Goal: Transaction & Acquisition: Purchase product/service

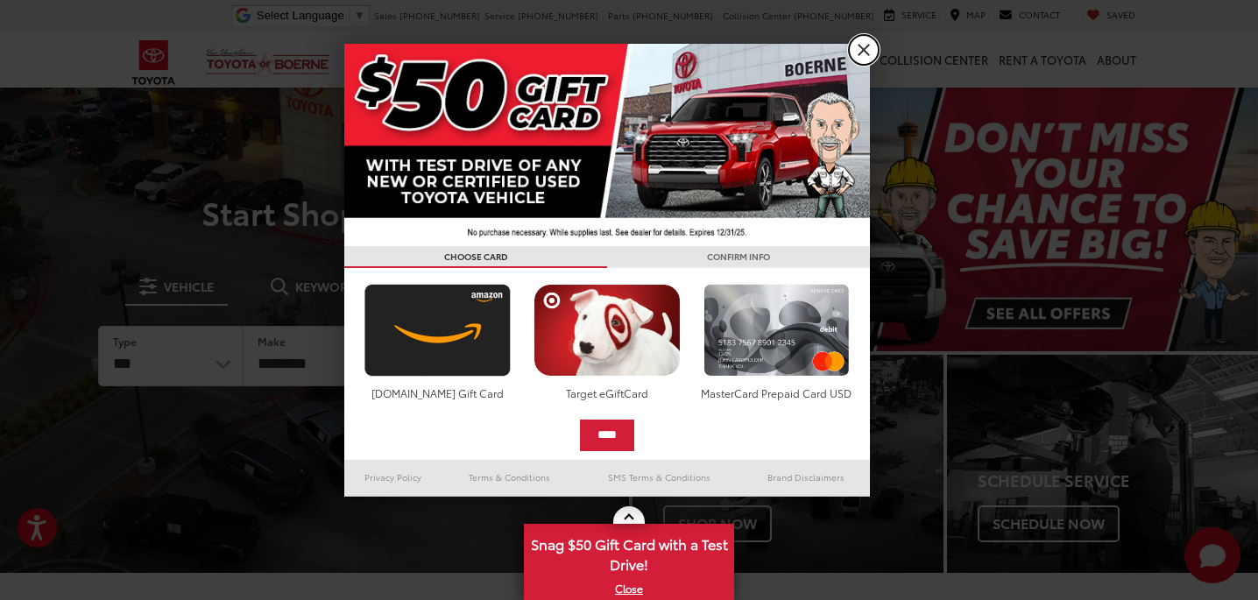
click at [860, 47] on link "X" at bounding box center [864, 50] width 30 height 30
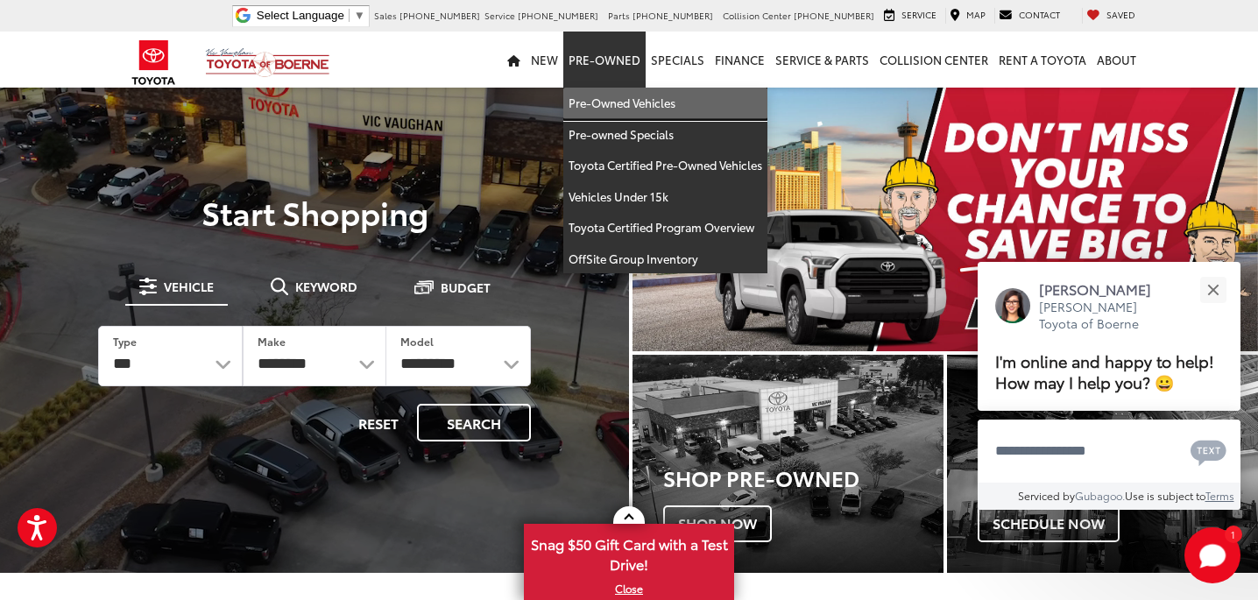
click at [607, 101] on link "Pre-Owned Vehicles" at bounding box center [665, 104] width 204 height 32
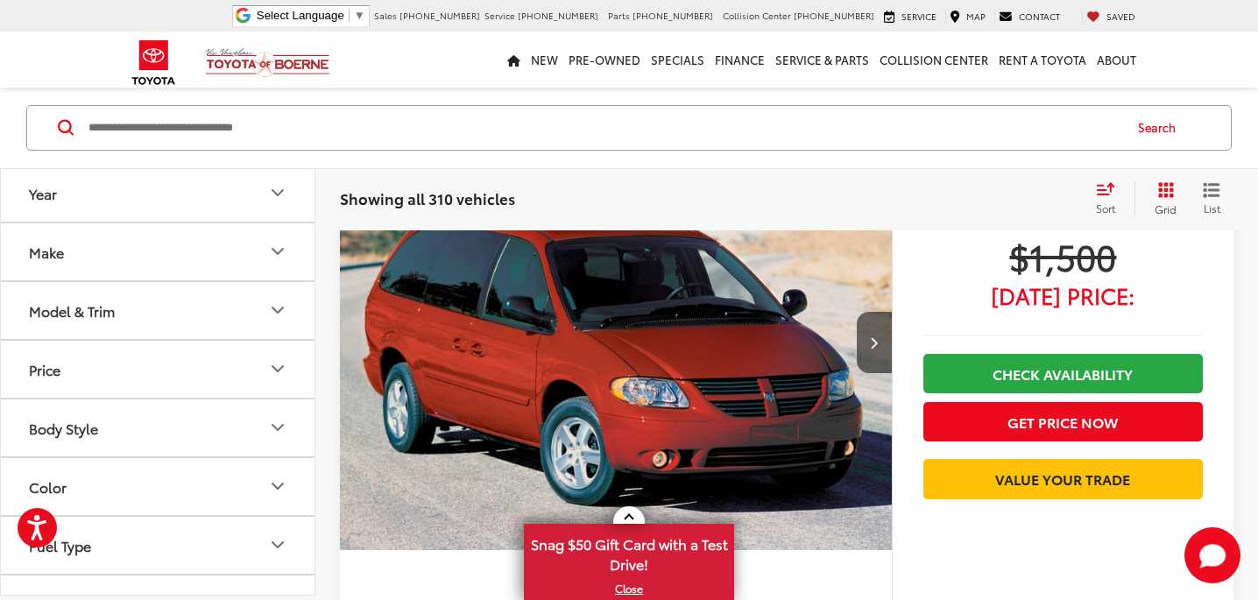
scroll to position [257, 0]
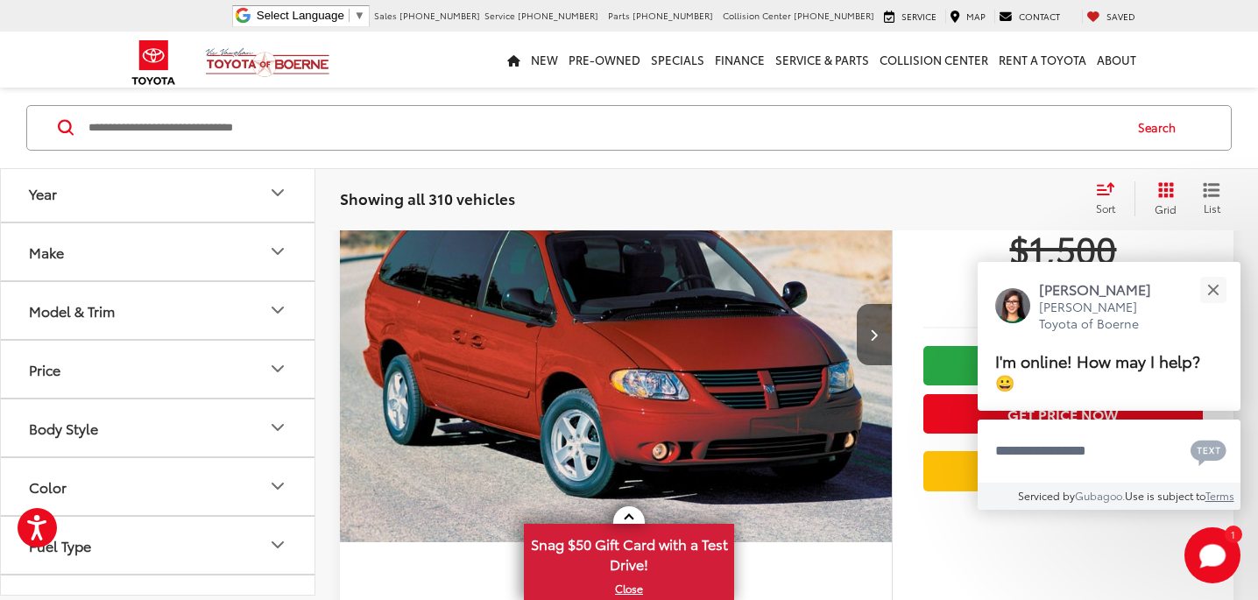
click at [287, 248] on icon "Make" at bounding box center [277, 251] width 21 height 21
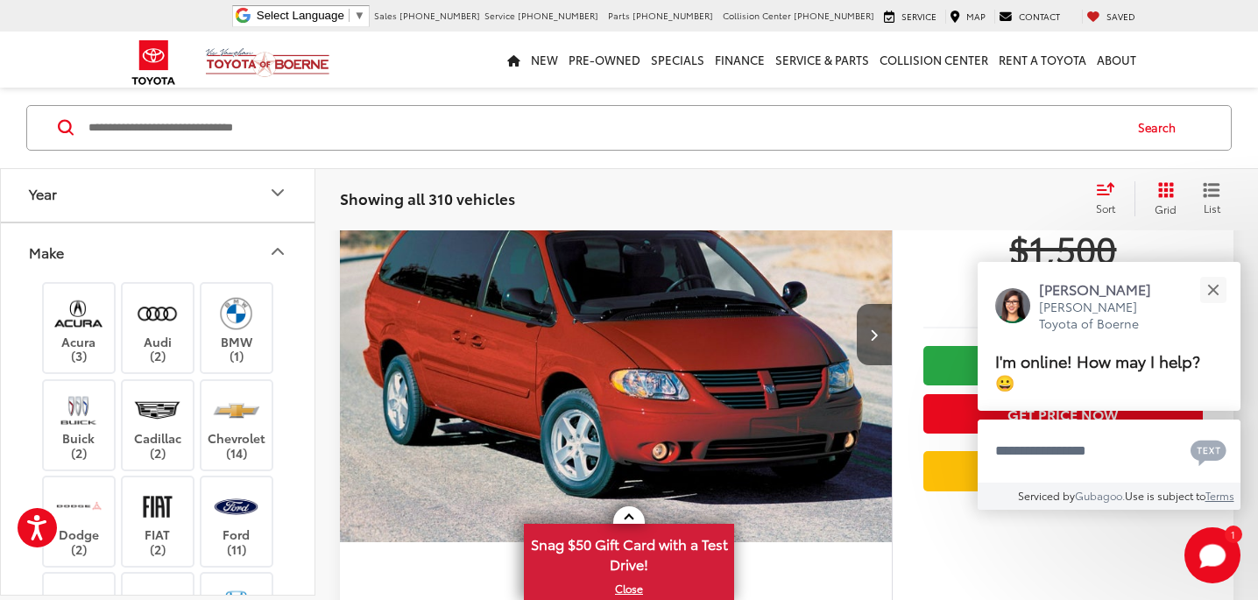
scroll to position [194, 0]
click at [282, 250] on icon "Make" at bounding box center [277, 251] width 21 height 21
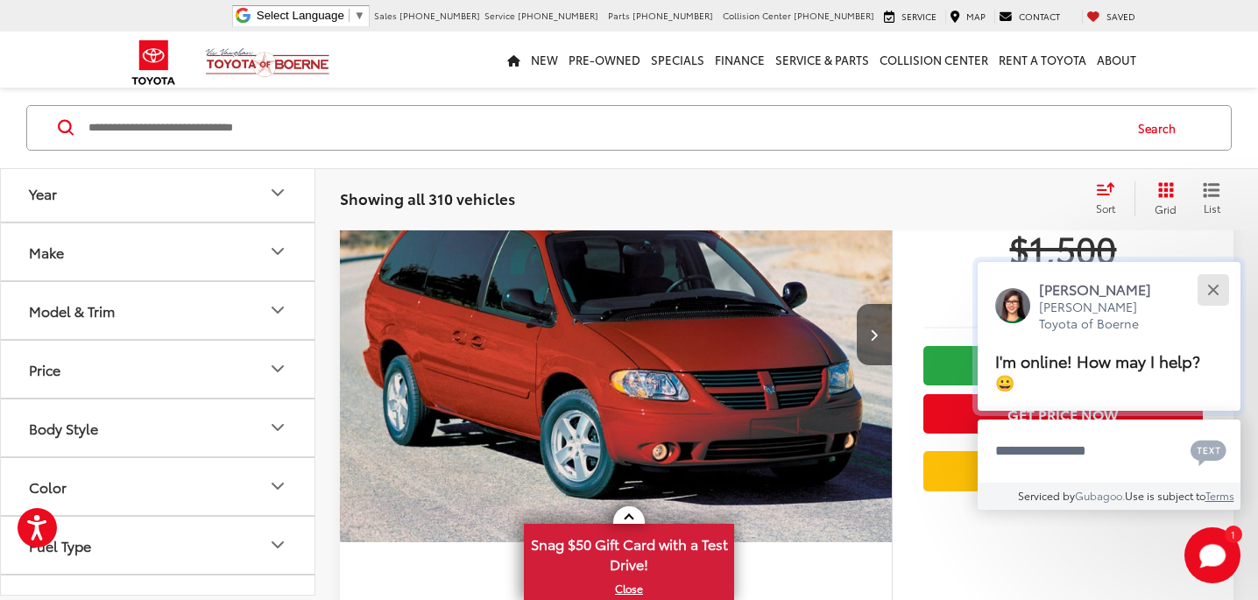
scroll to position [257, 0]
click at [1219, 308] on button "Close" at bounding box center [1213, 290] width 38 height 38
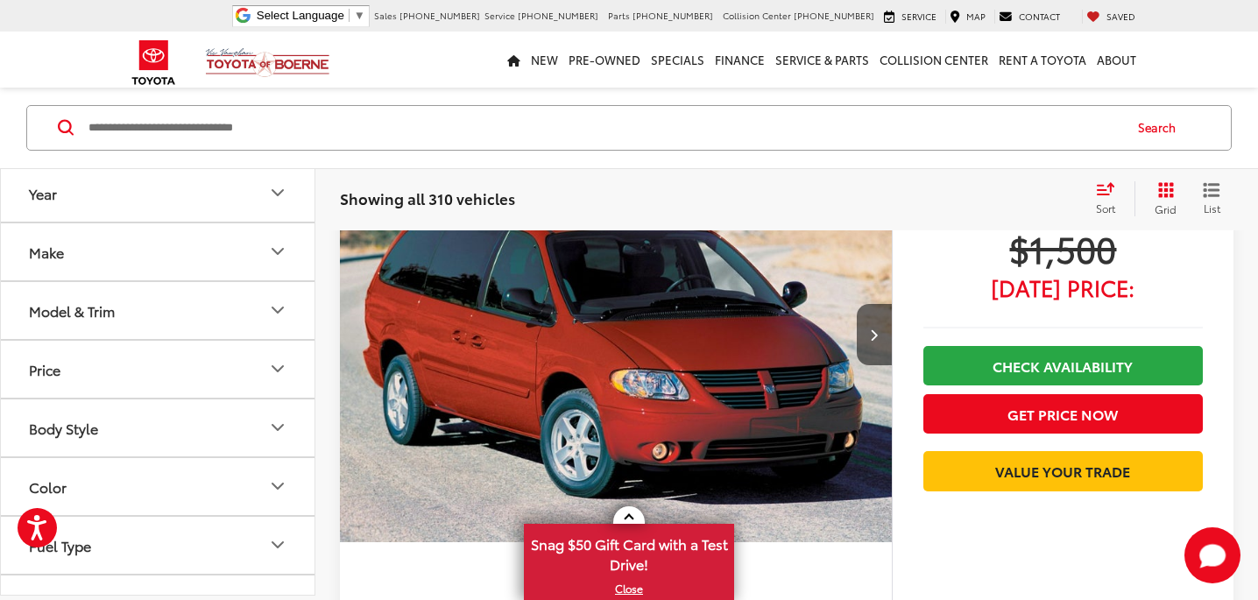
click at [271, 196] on icon "Year" at bounding box center [277, 192] width 21 height 21
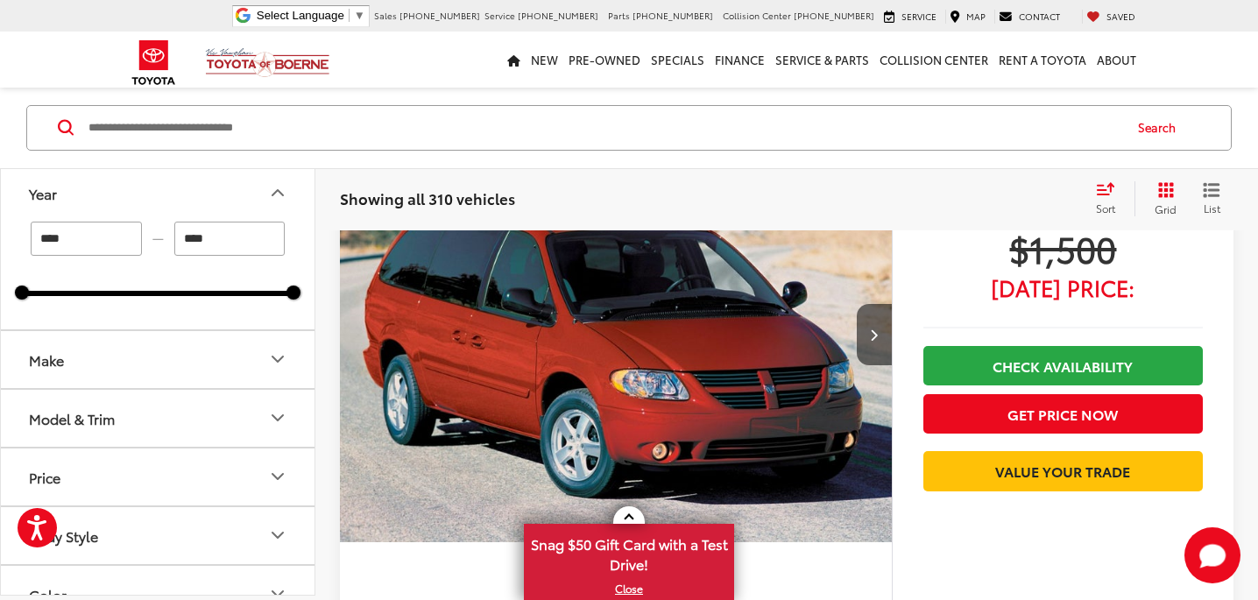
scroll to position [194, 0]
drag, startPoint x: 105, startPoint y: 230, endPoint x: 21, endPoint y: 227, distance: 84.1
click at [23, 228] on div "**** — ****" at bounding box center [157, 239] width 271 height 34
type input "****"
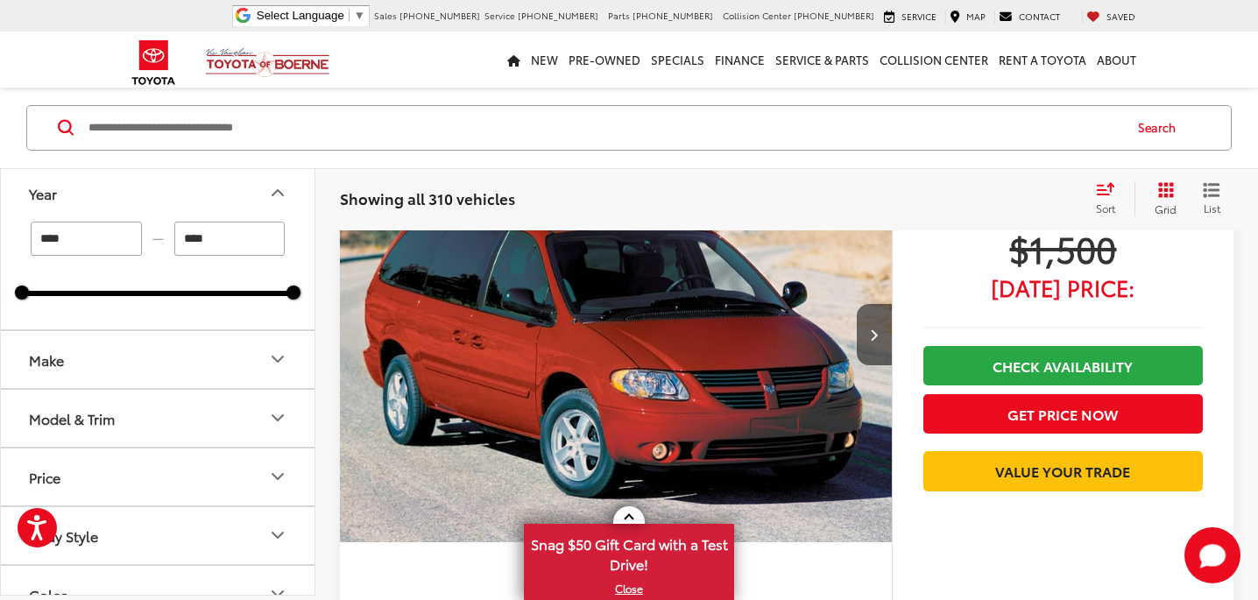
click at [206, 210] on button "Year" at bounding box center [158, 193] width 315 height 57
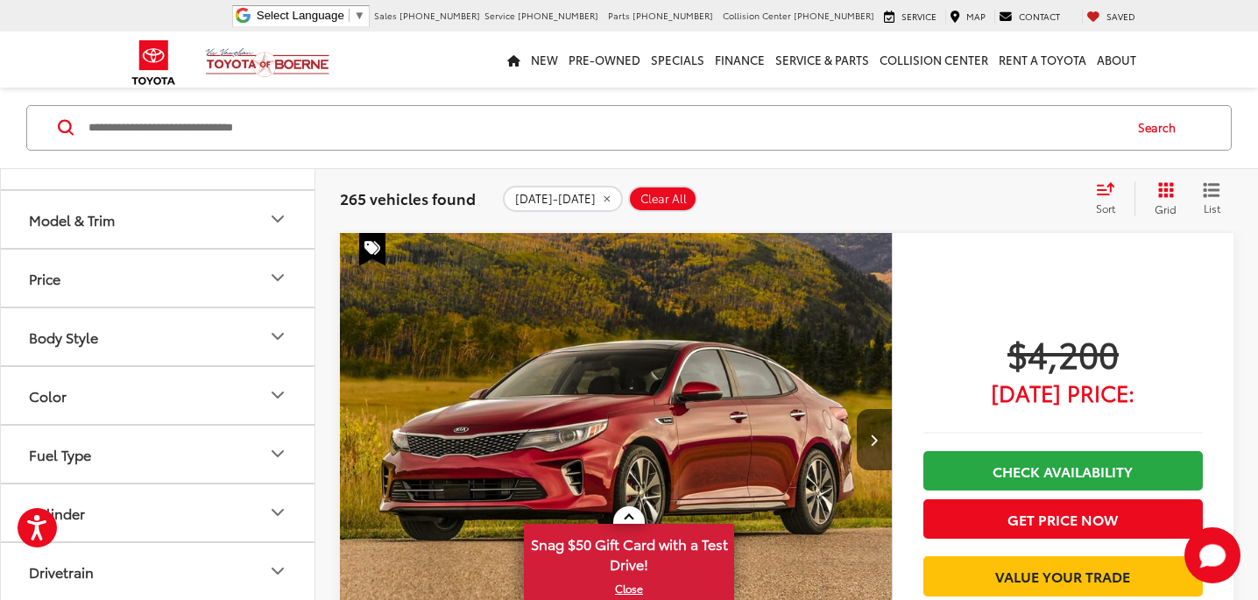
scroll to position [121, 0]
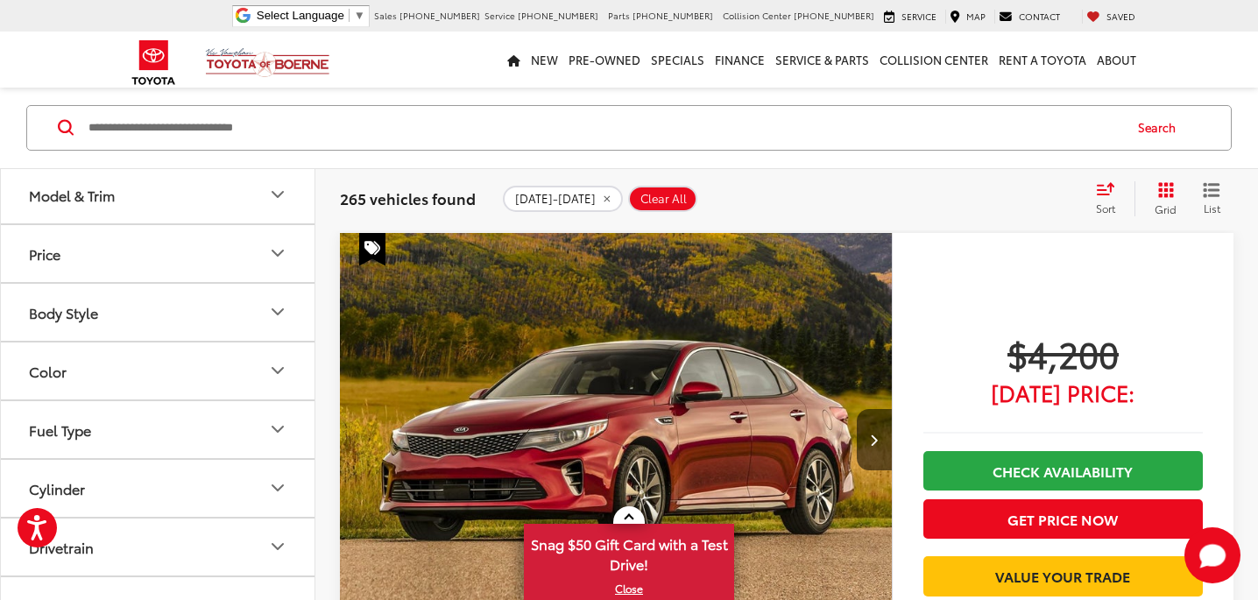
click at [278, 304] on icon "Body Style" at bounding box center [277, 311] width 21 height 21
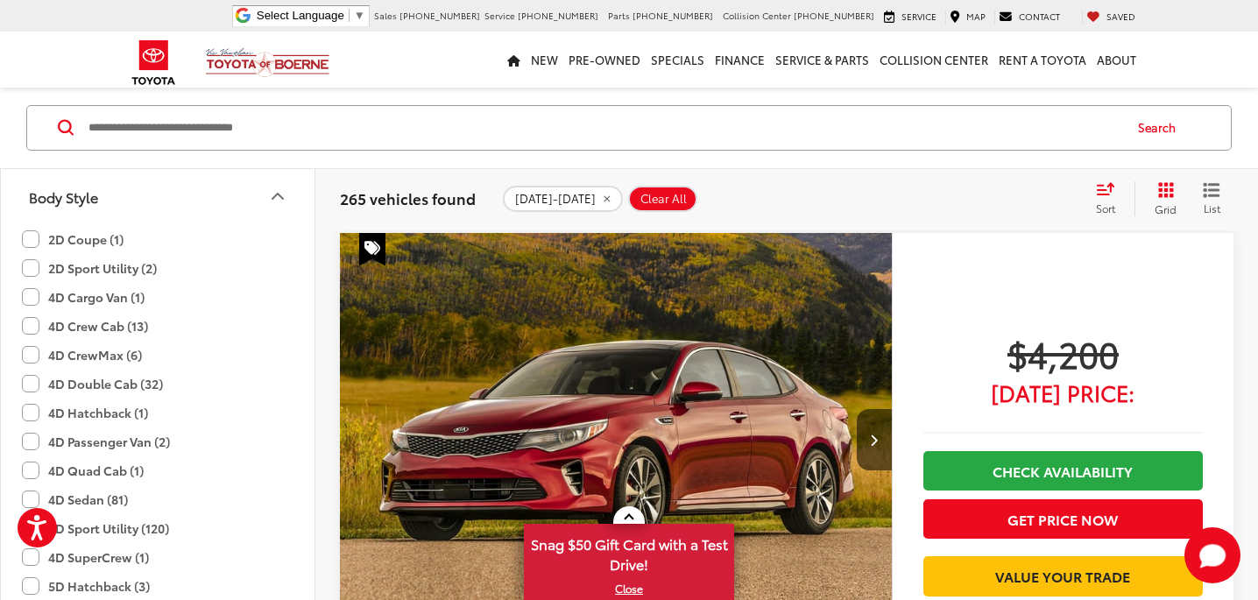
scroll to position [229, 0]
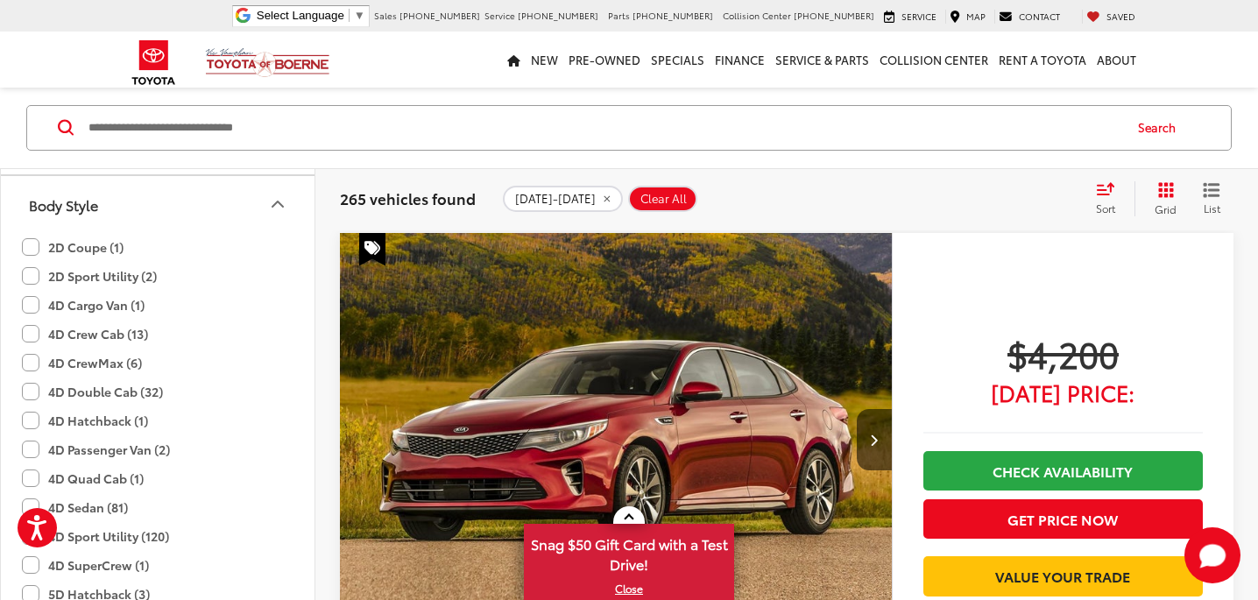
click at [279, 200] on icon "Body Style" at bounding box center [277, 204] width 21 height 21
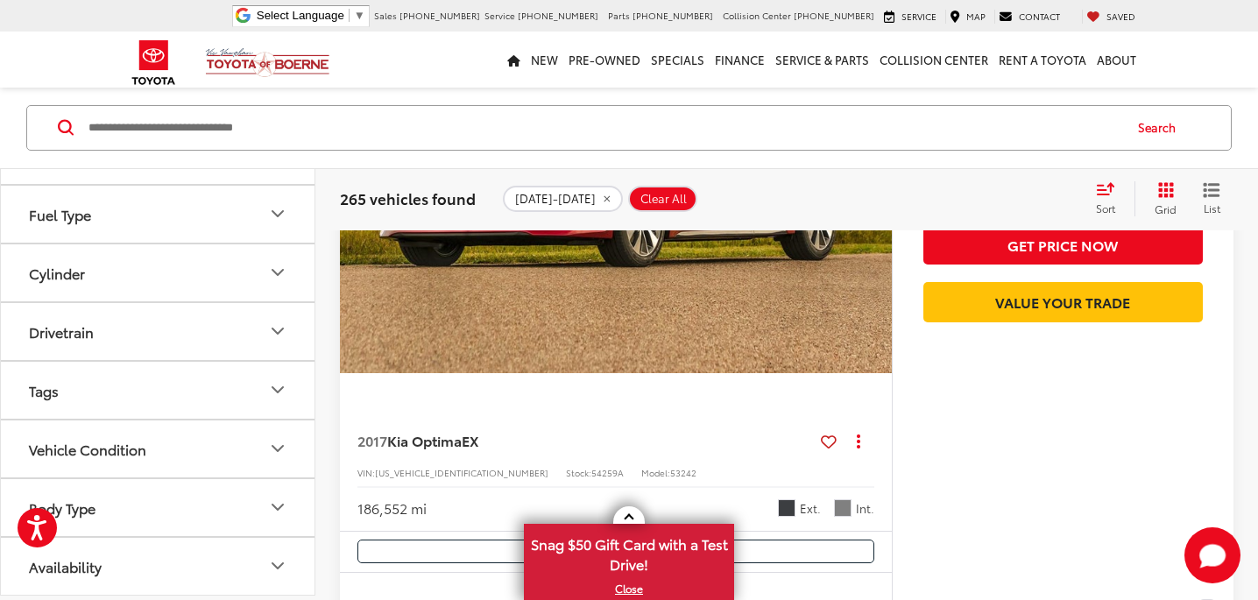
scroll to position [430, 0]
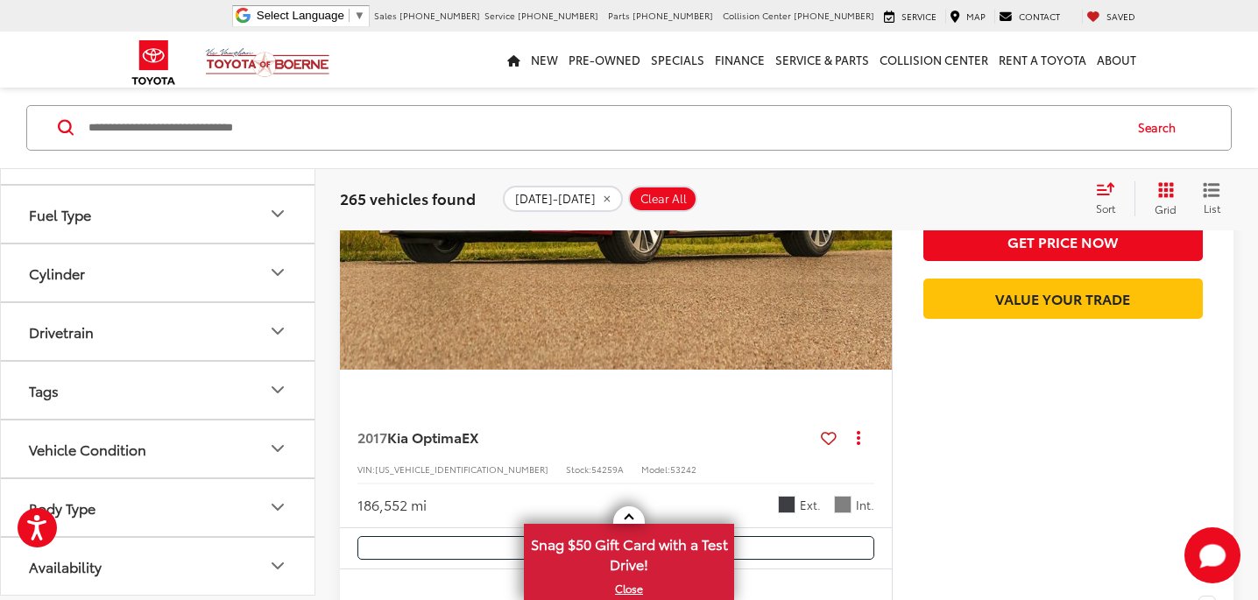
click at [278, 504] on icon "Body Type" at bounding box center [277, 507] width 21 height 21
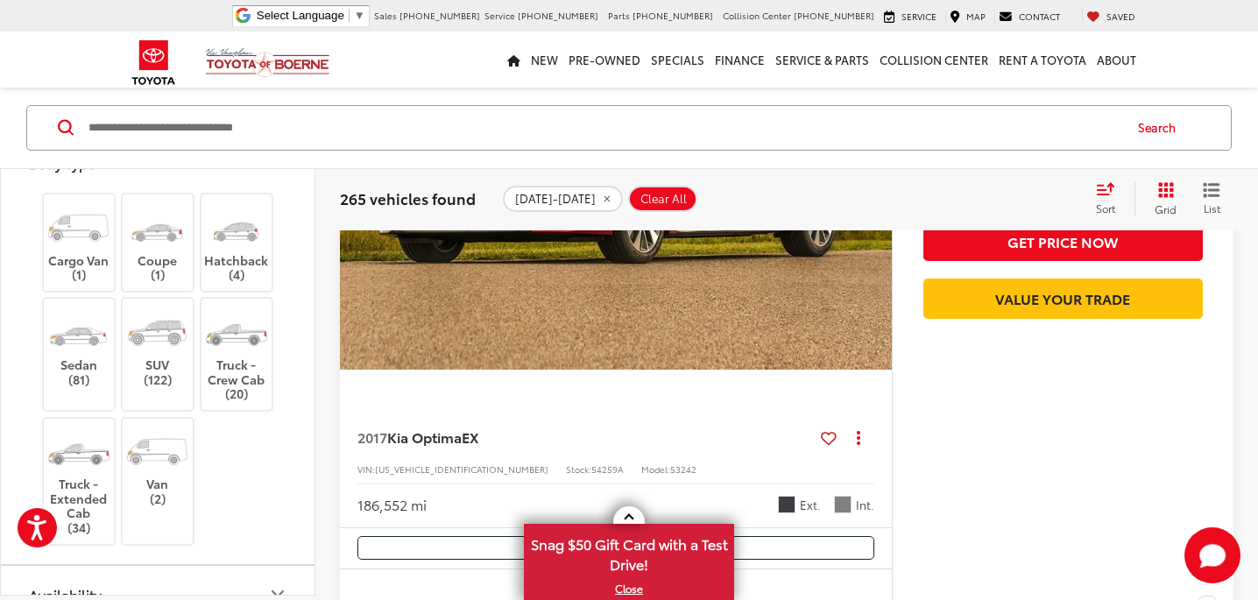
scroll to position [704, 0]
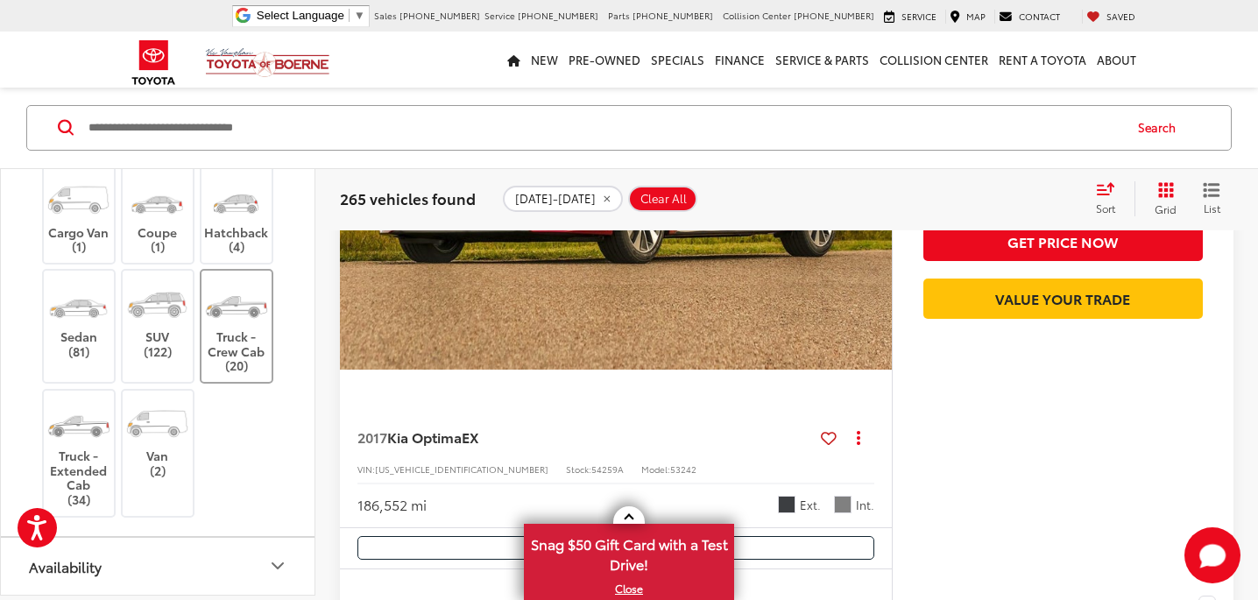
click at [236, 321] on img at bounding box center [236, 303] width 66 height 49
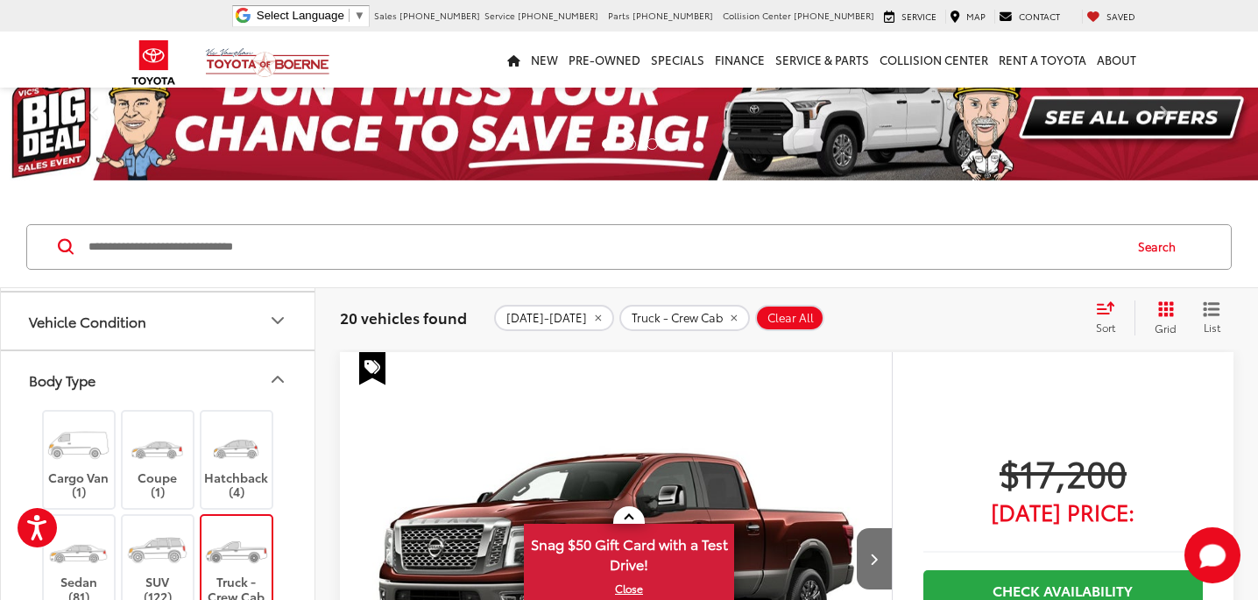
scroll to position [28, 0]
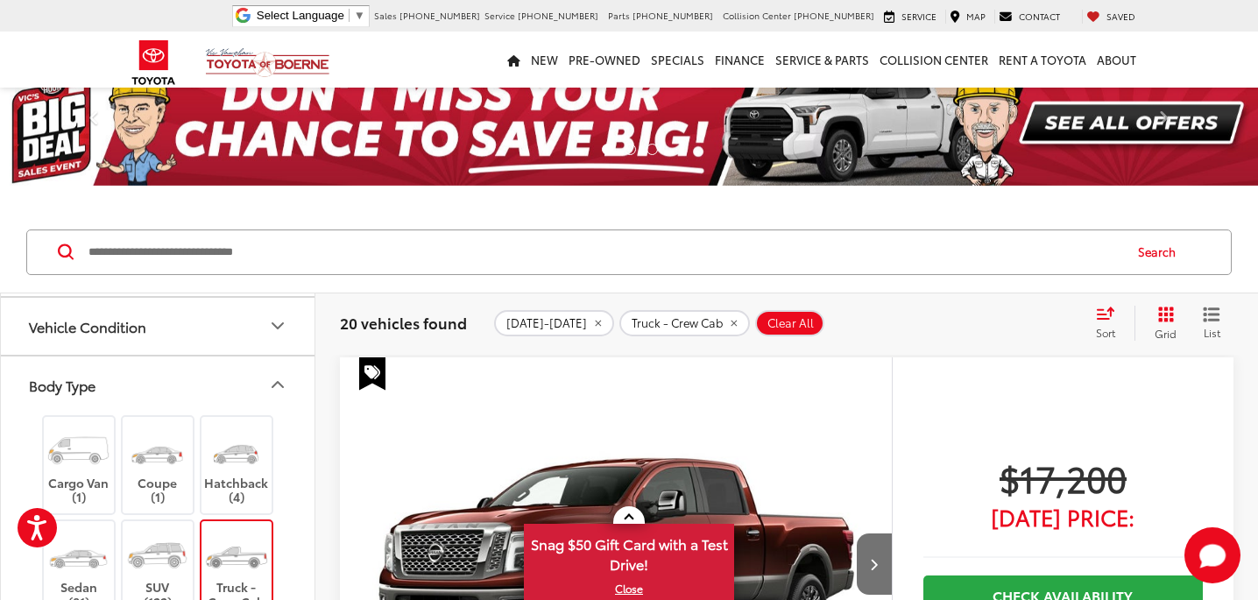
click at [277, 387] on icon "Body Type" at bounding box center [277, 384] width 21 height 21
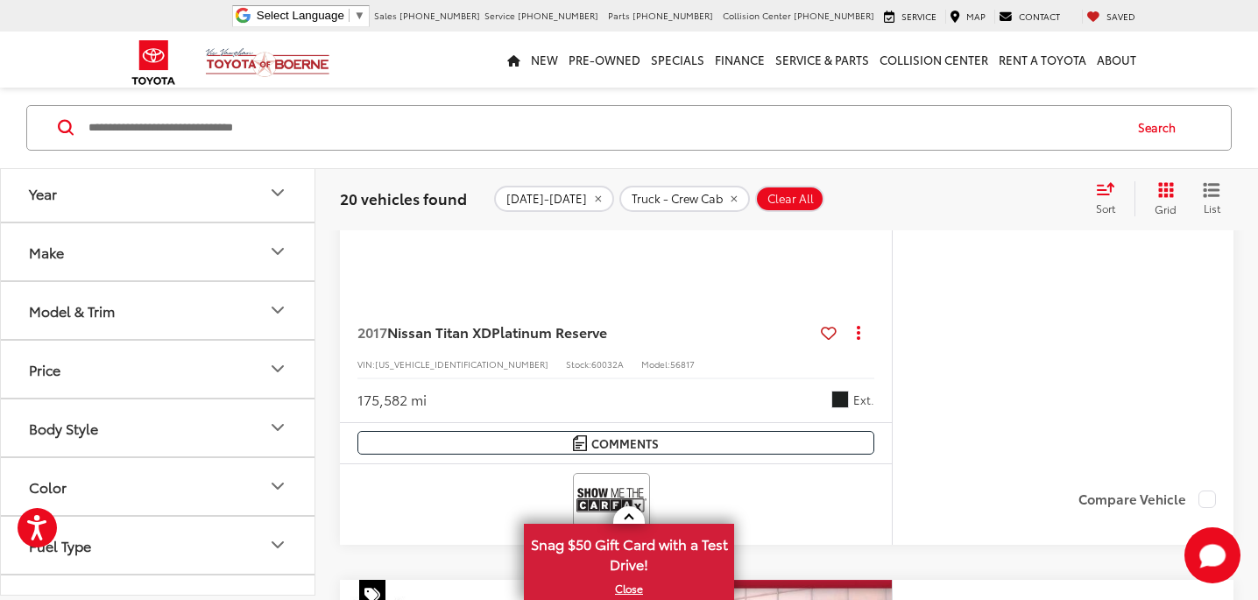
scroll to position [0, 0]
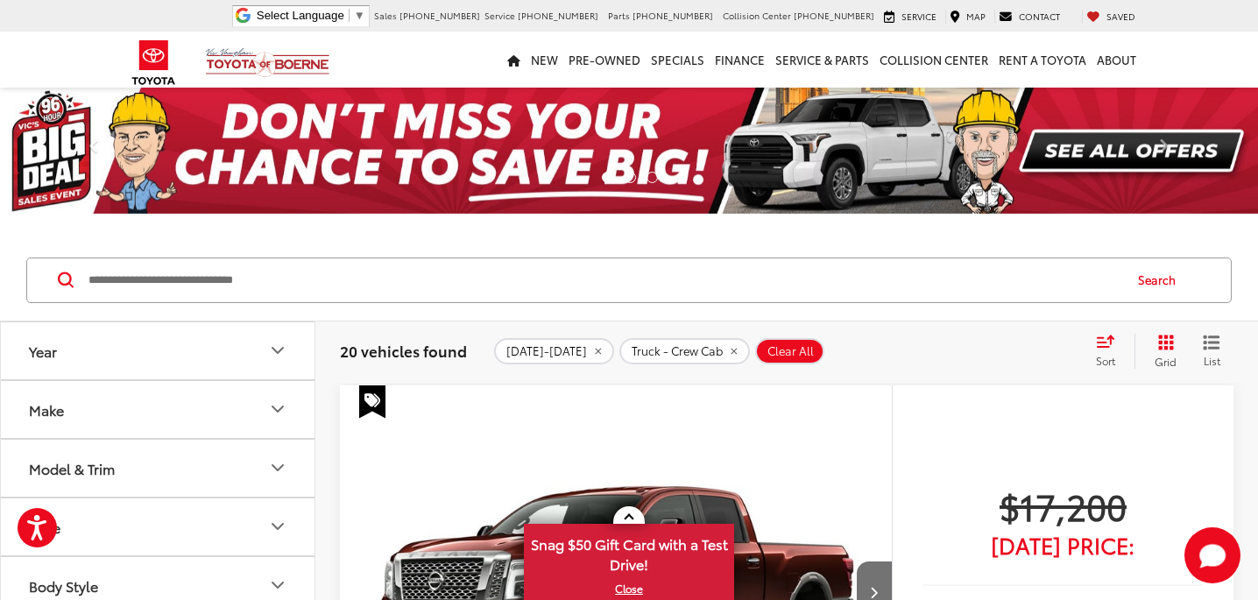
click at [281, 406] on icon "Make" at bounding box center [277, 408] width 11 height 5
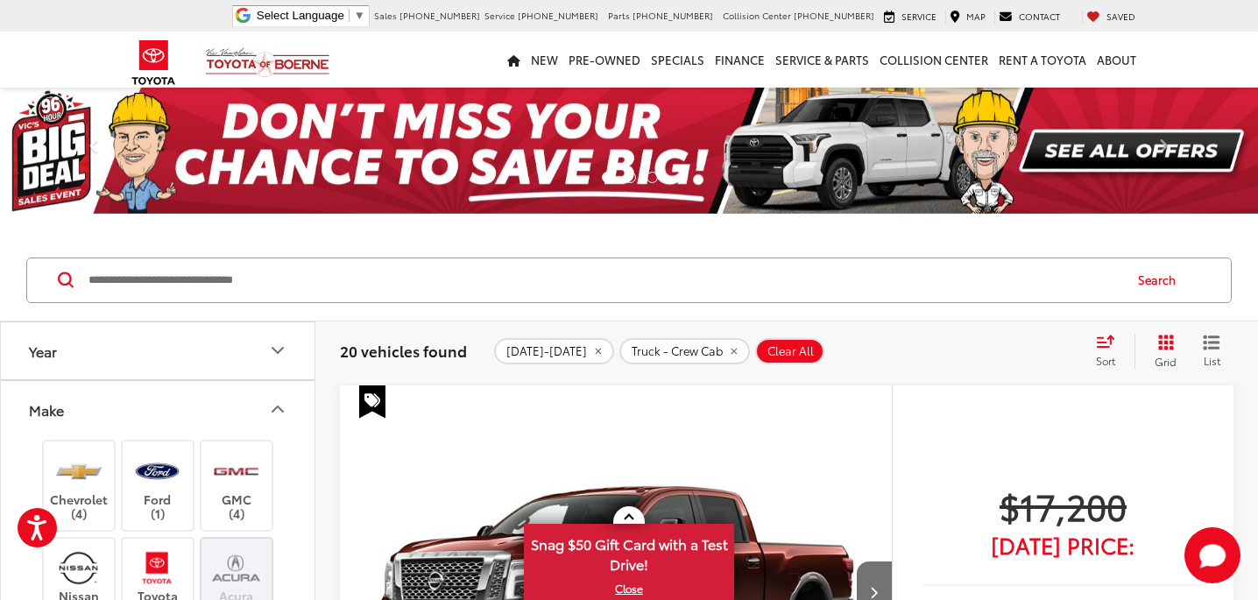
click at [279, 405] on icon "Make" at bounding box center [277, 408] width 21 height 21
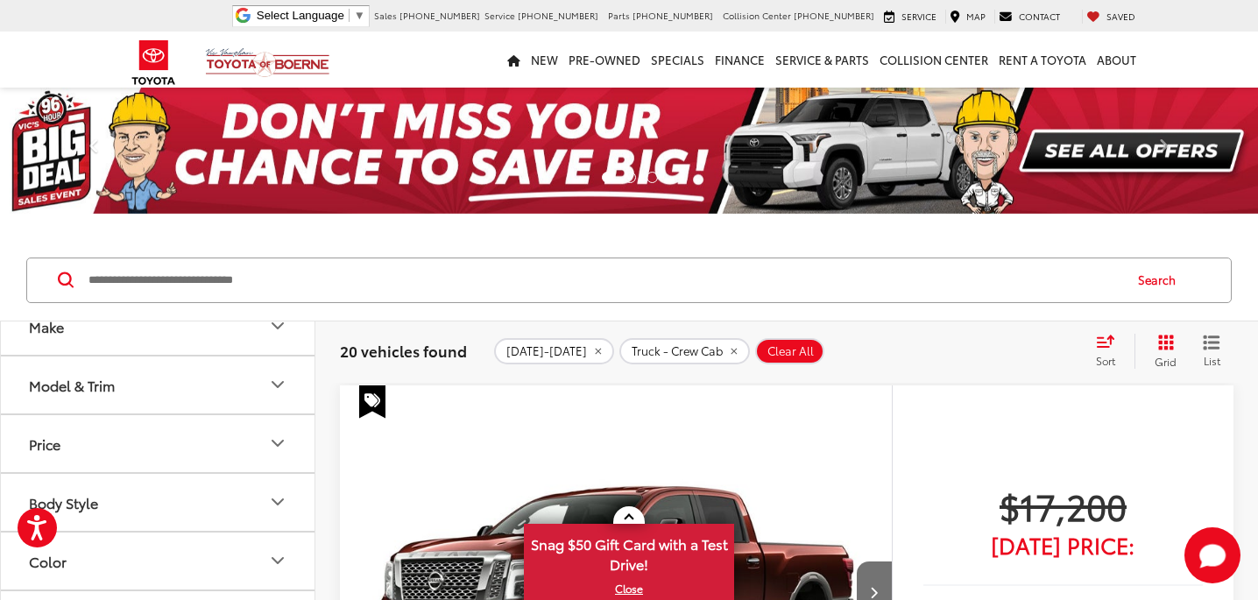
scroll to position [110, 0]
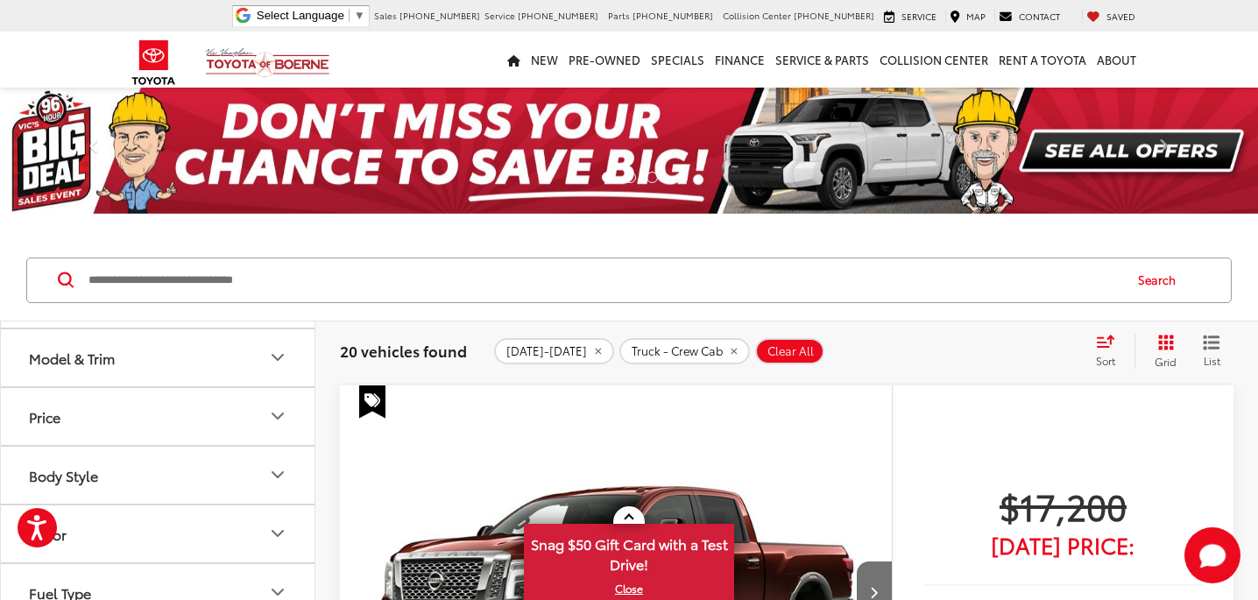
click at [275, 410] on icon "Price" at bounding box center [277, 415] width 21 height 21
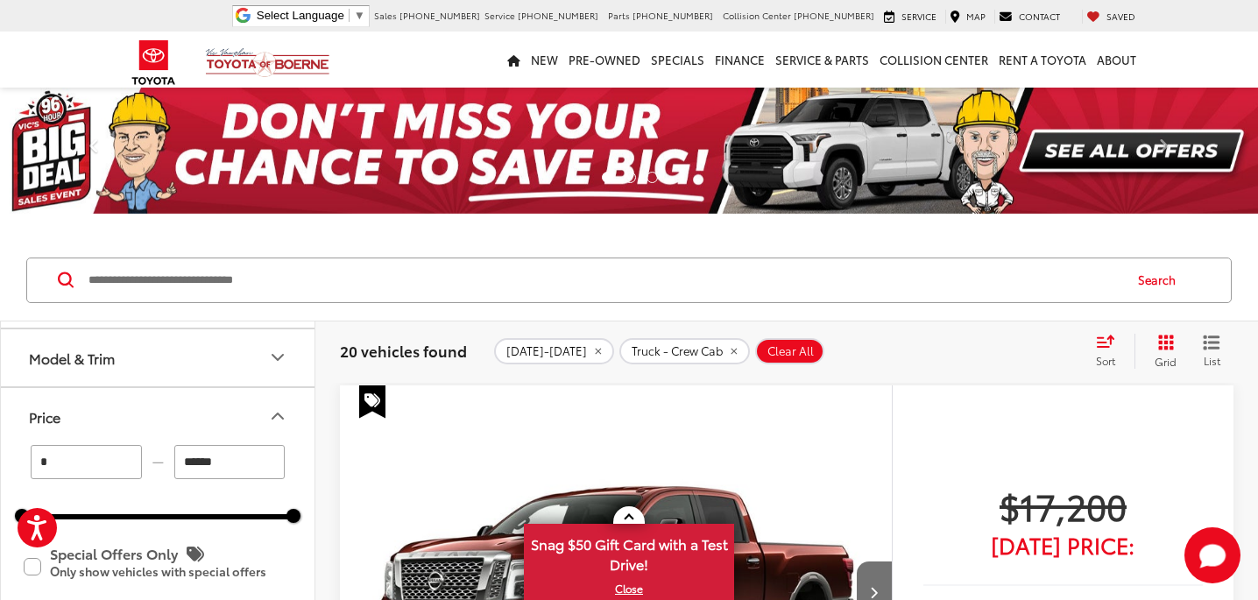
drag, startPoint x: 230, startPoint y: 463, endPoint x: 160, endPoint y: 452, distance: 71.0
click at [162, 451] on div "* — ******" at bounding box center [157, 462] width 271 height 34
click at [195, 429] on button "Price" at bounding box center [158, 416] width 315 height 57
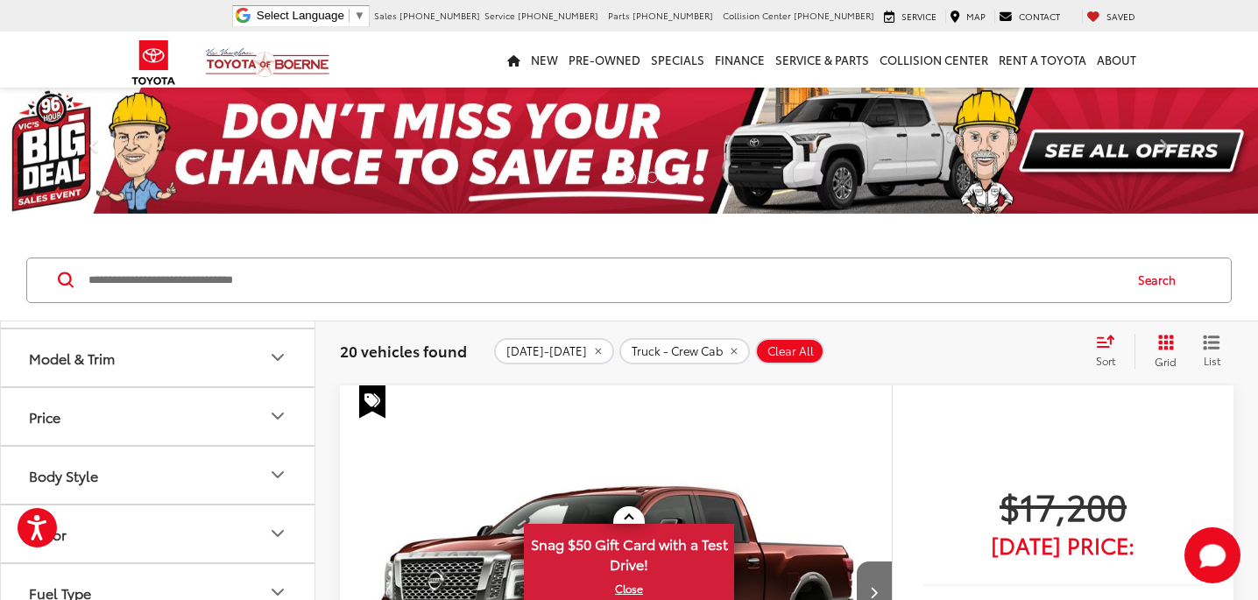
scroll to position [113, 0]
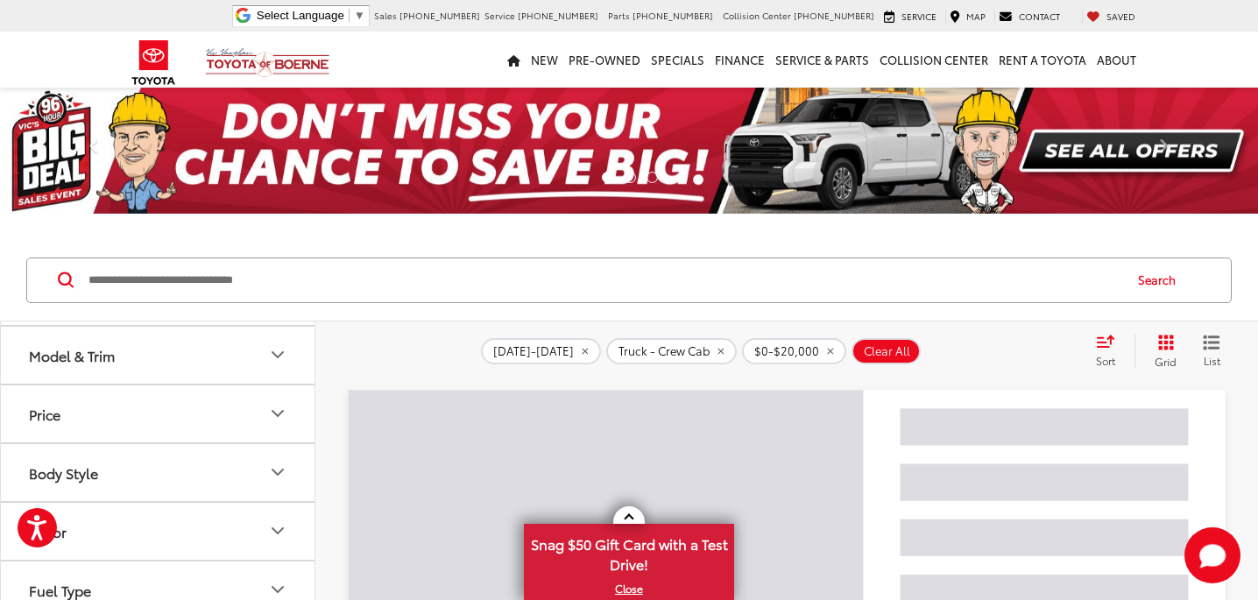
click at [262, 411] on button "Price" at bounding box center [158, 413] width 315 height 57
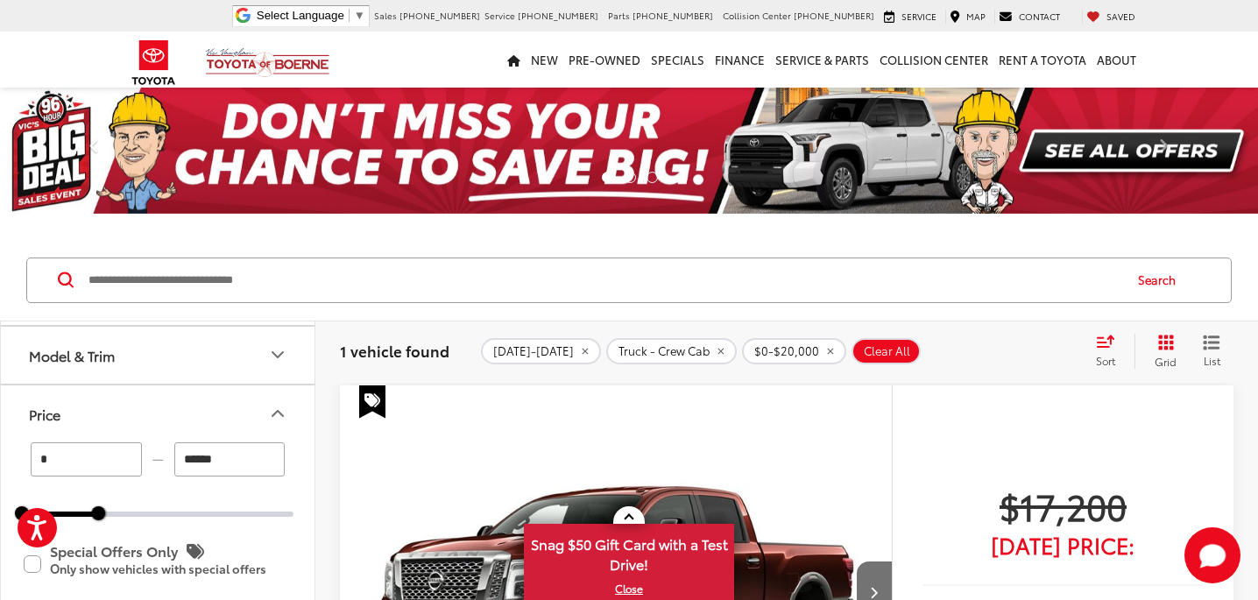
click at [271, 412] on icon "Price" at bounding box center [277, 413] width 21 height 21
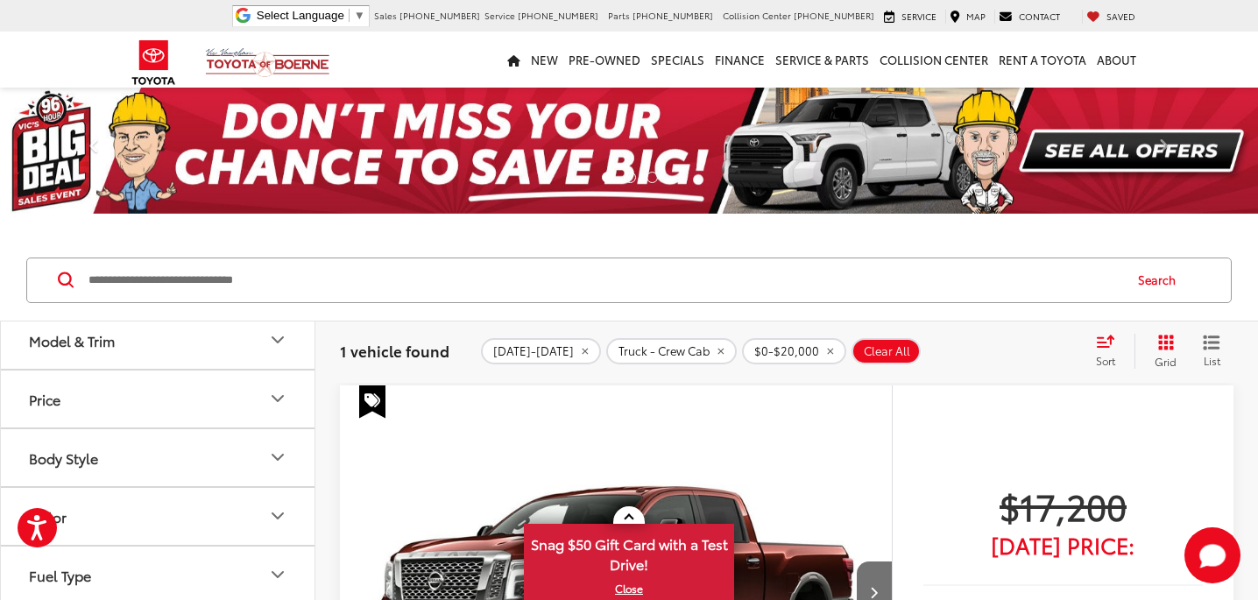
scroll to position [129, 0]
click at [270, 453] on icon "Body Style" at bounding box center [277, 456] width 21 height 21
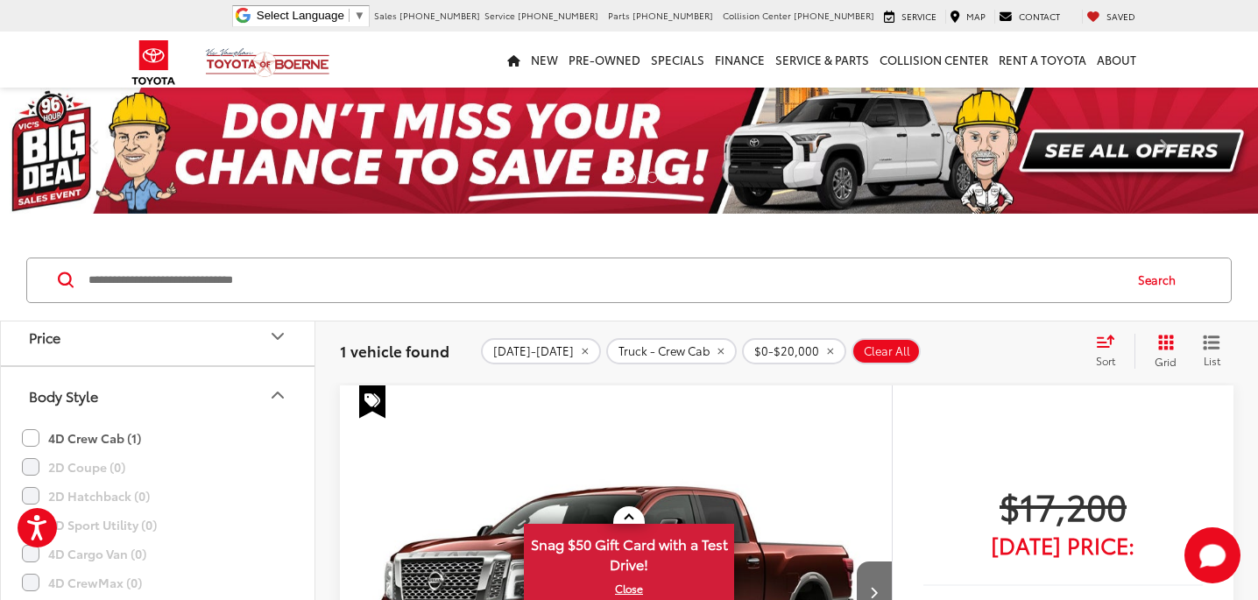
click at [279, 395] on icon "Body Style" at bounding box center [277, 394] width 11 height 5
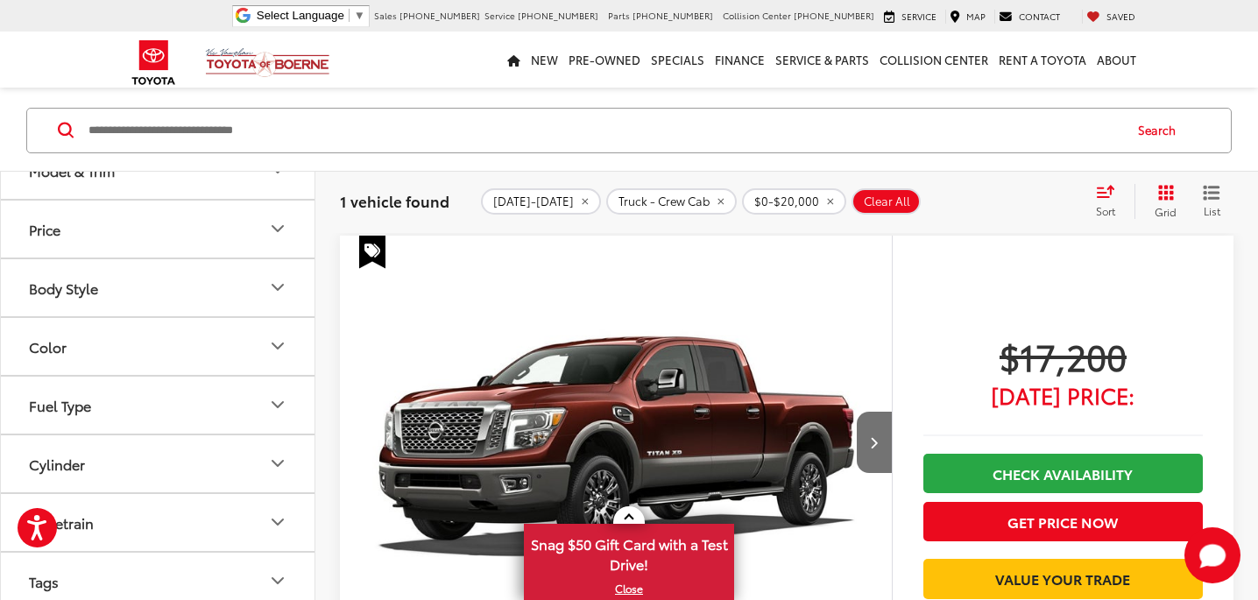
scroll to position [0, 0]
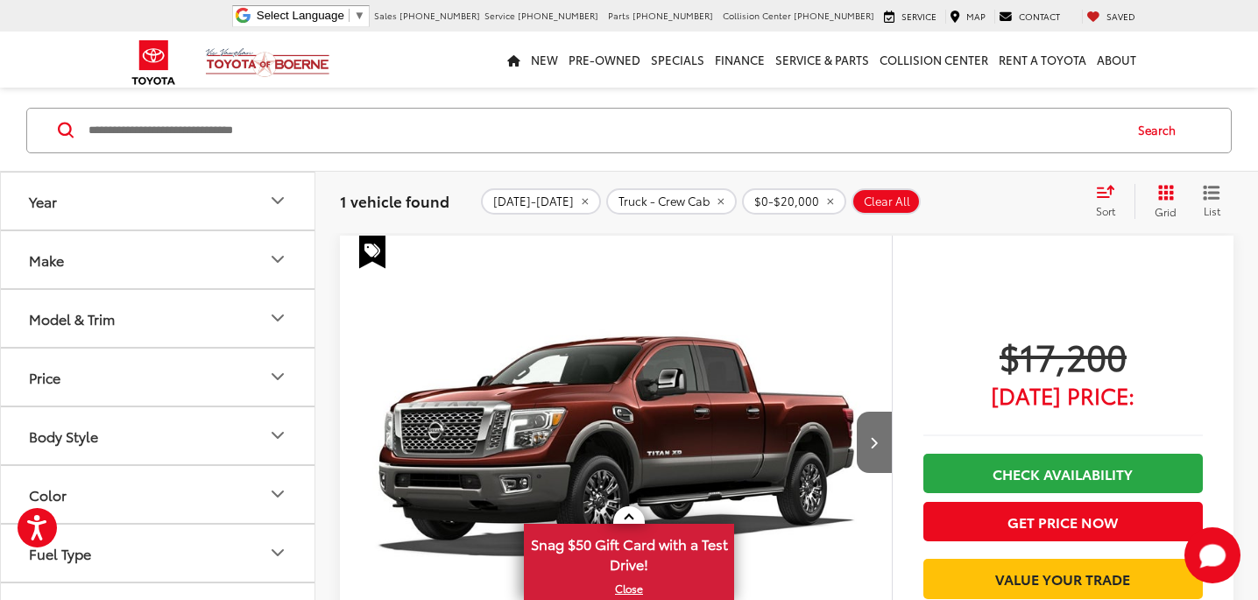
click at [1103, 196] on icon "Select sort value" at bounding box center [1105, 191] width 16 height 11
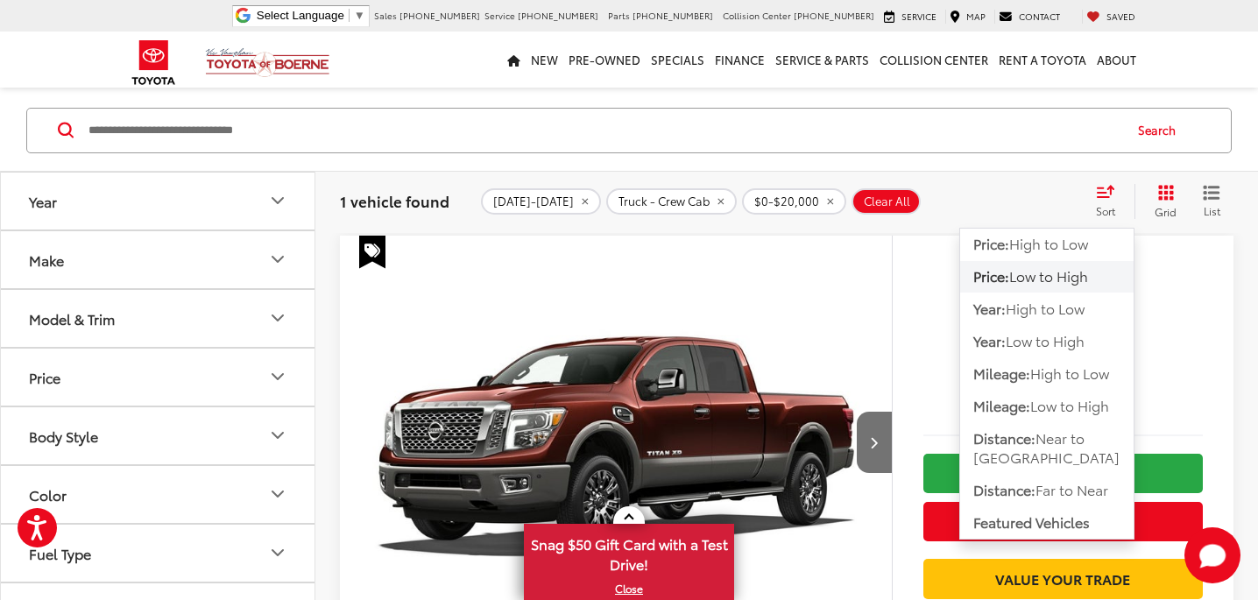
click at [1064, 277] on span "Low to High" at bounding box center [1048, 275] width 79 height 20
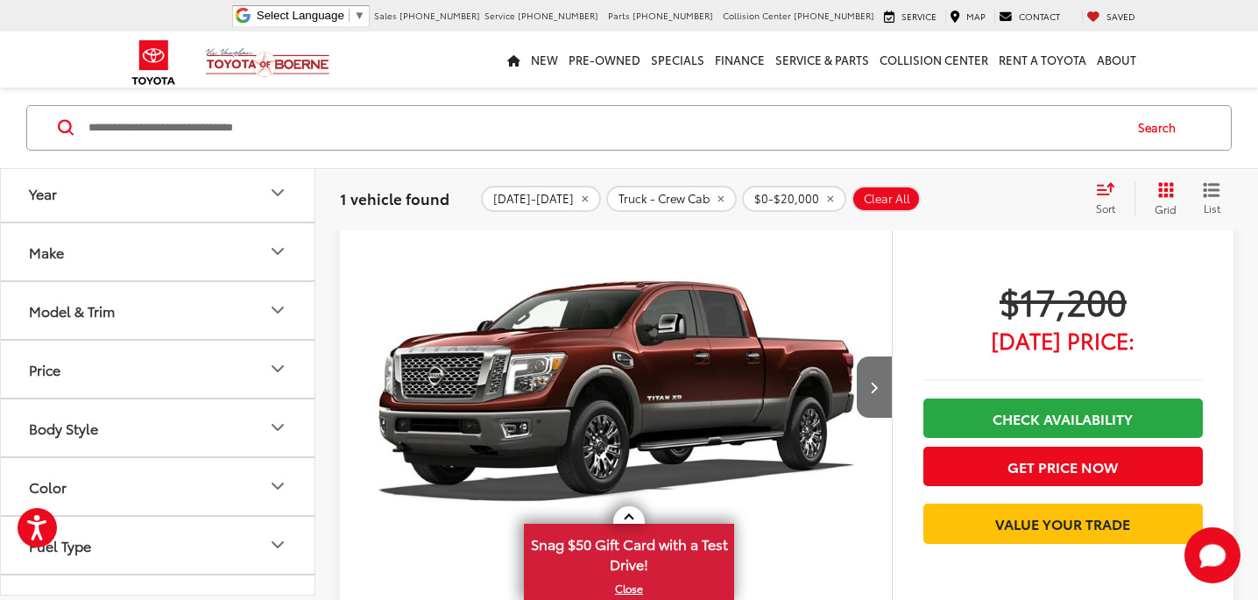
scroll to position [208, 0]
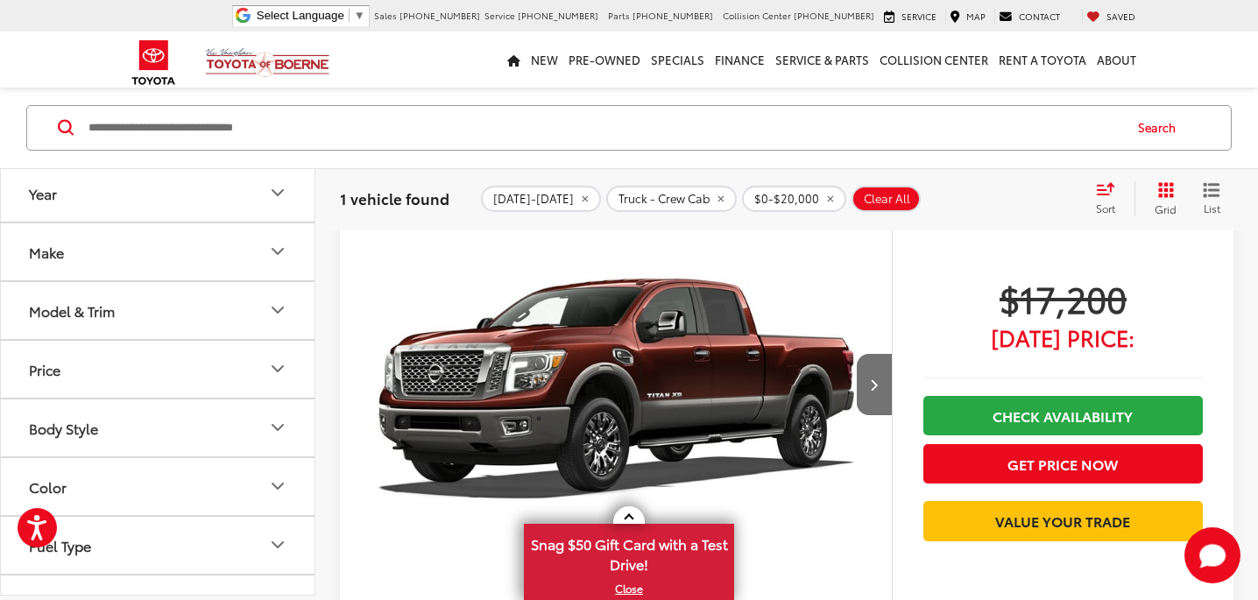
click at [276, 196] on icon "Year" at bounding box center [277, 192] width 21 height 21
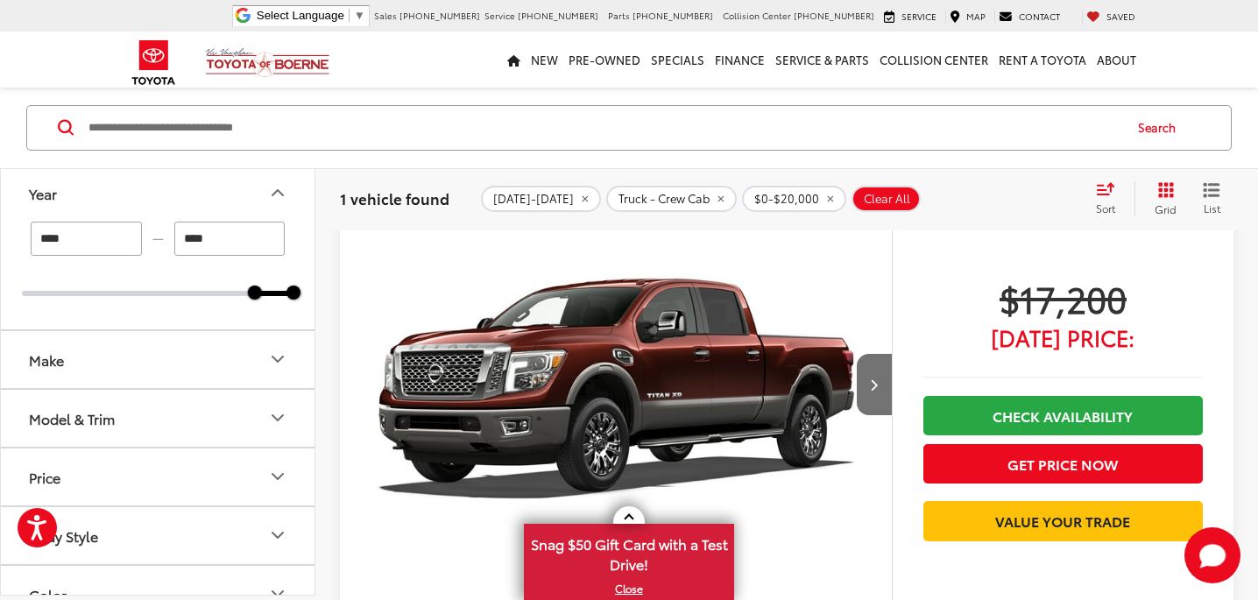
click at [276, 196] on icon "Year" at bounding box center [277, 192] width 21 height 21
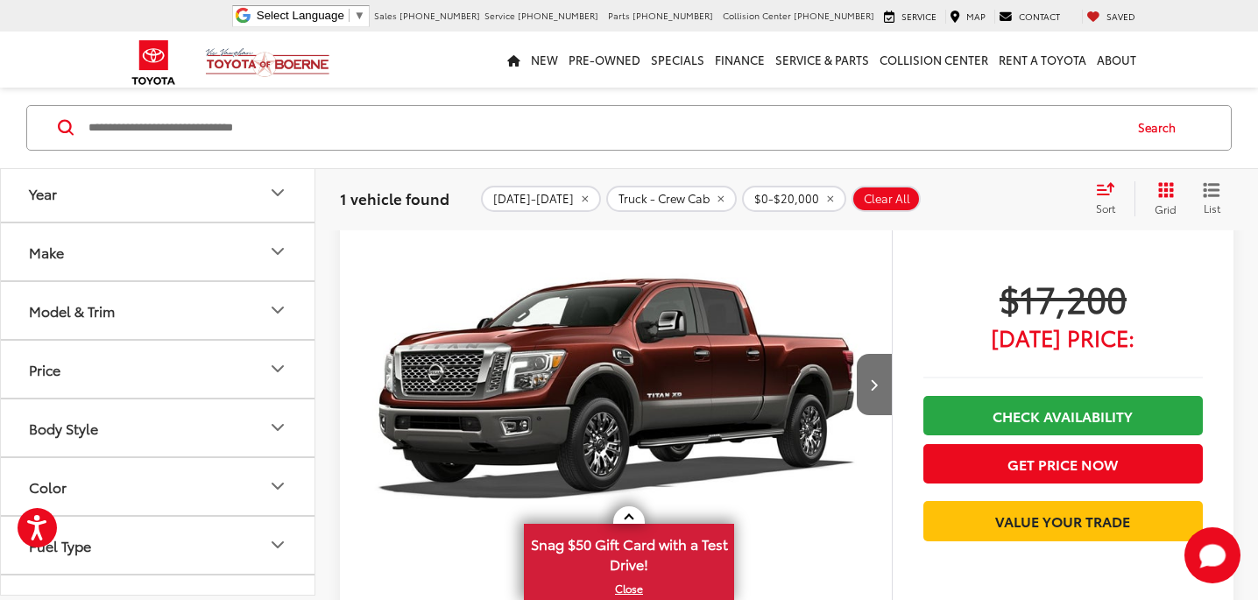
click at [272, 249] on icon "Make" at bounding box center [277, 251] width 11 height 5
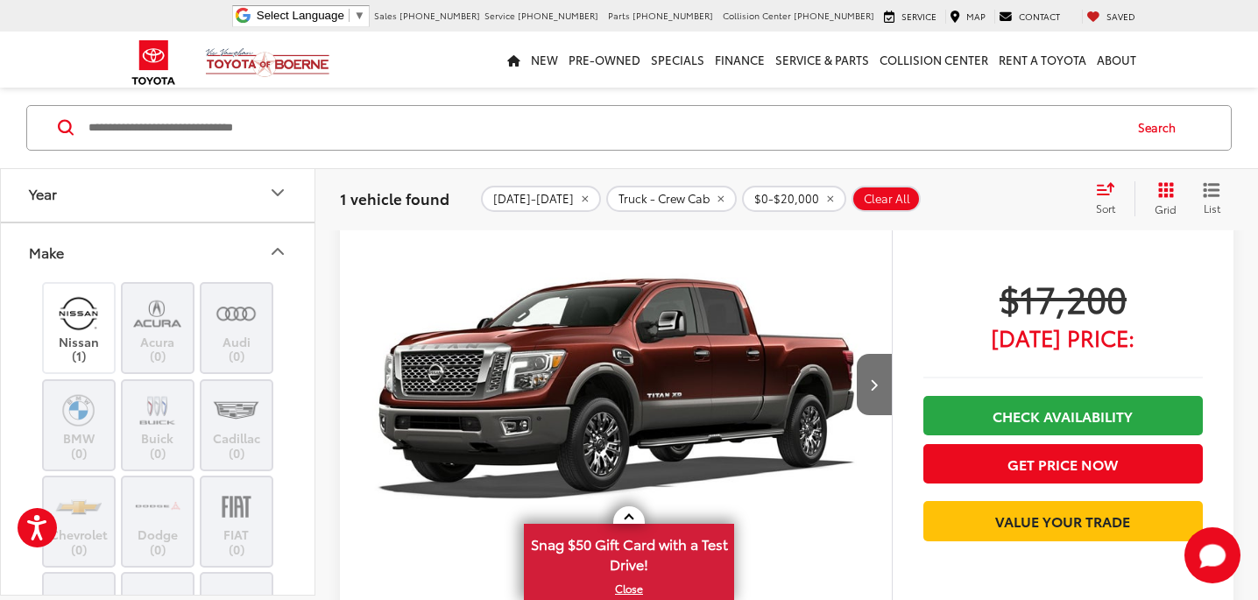
click at [273, 246] on icon "Make" at bounding box center [277, 251] width 21 height 21
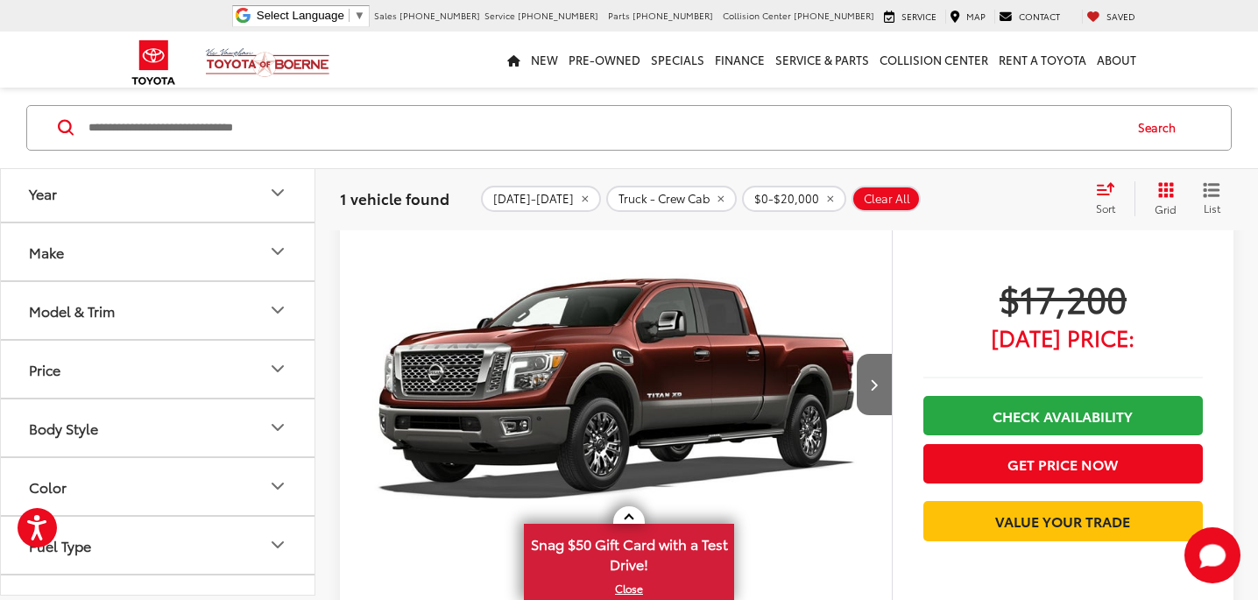
click at [272, 371] on icon "Price" at bounding box center [277, 368] width 21 height 21
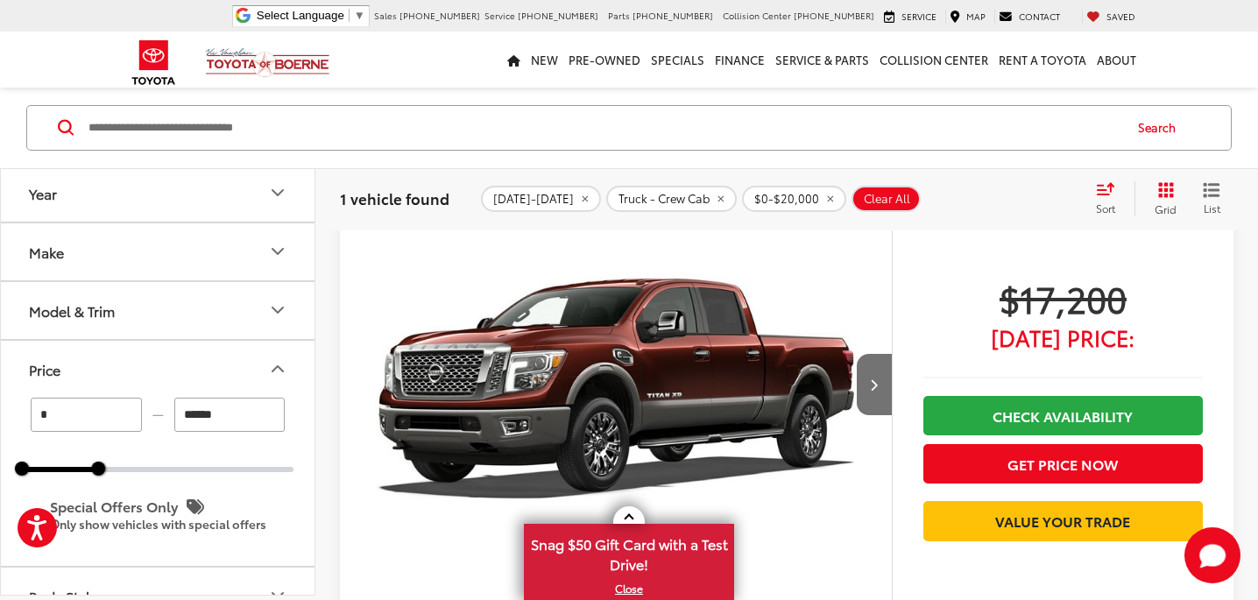
drag, startPoint x: 229, startPoint y: 416, endPoint x: 164, endPoint y: 403, distance: 67.0
click at [164, 406] on div "* — ******" at bounding box center [157, 415] width 271 height 34
click at [204, 379] on button "Price" at bounding box center [158, 369] width 315 height 57
type input "******"
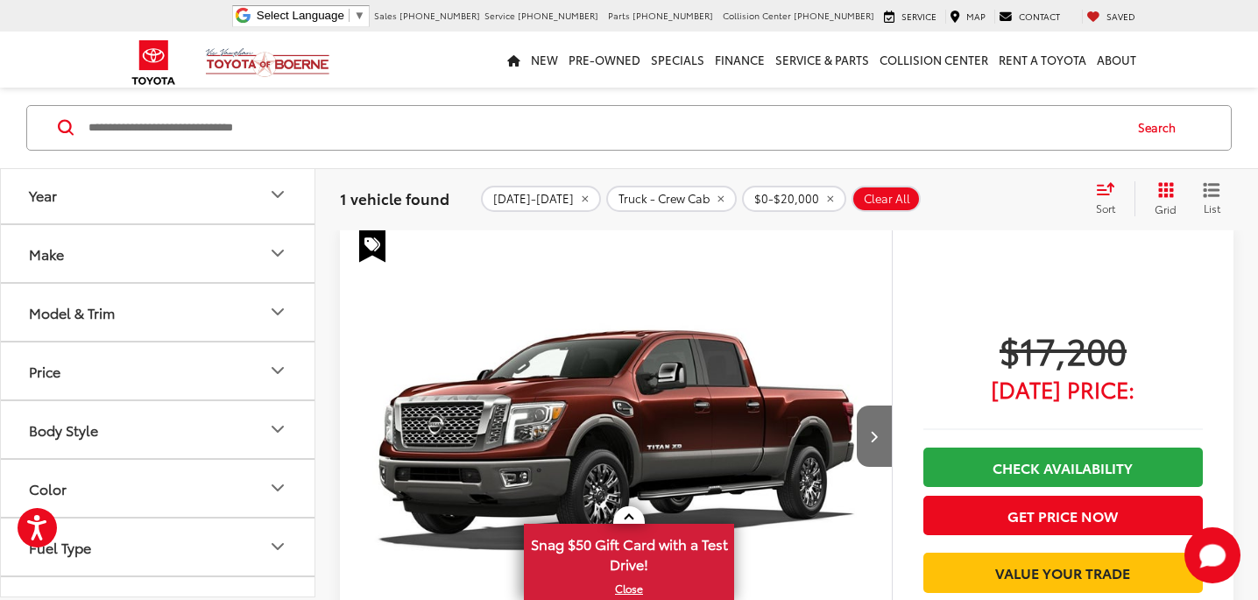
scroll to position [152, 0]
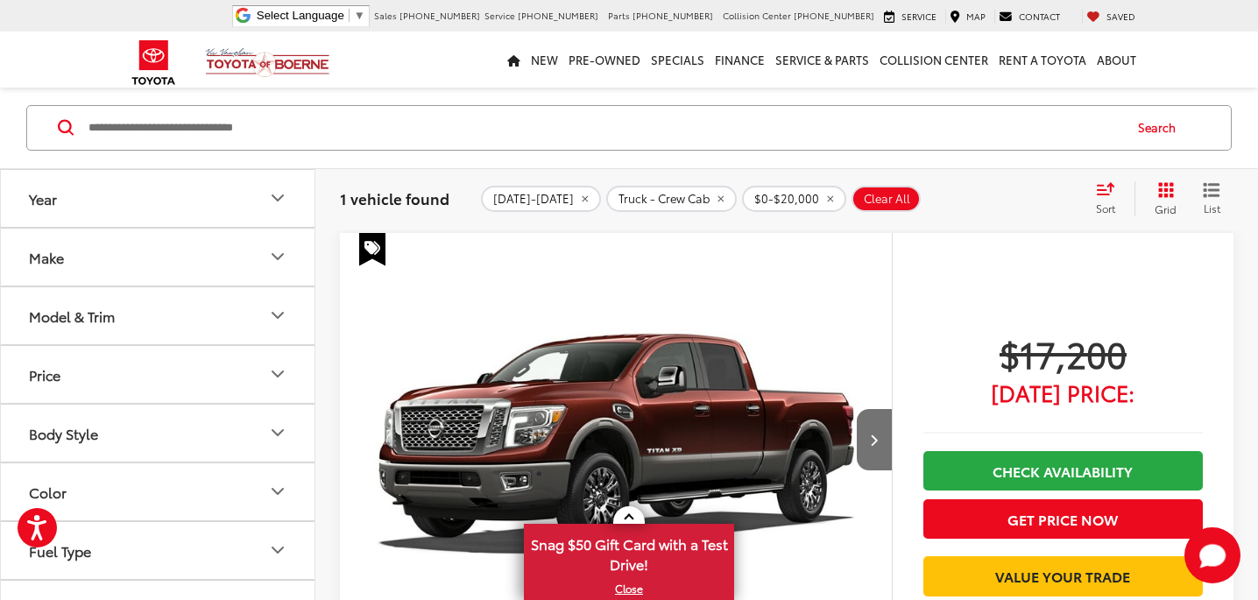
click at [273, 376] on icon "Price" at bounding box center [277, 373] width 21 height 21
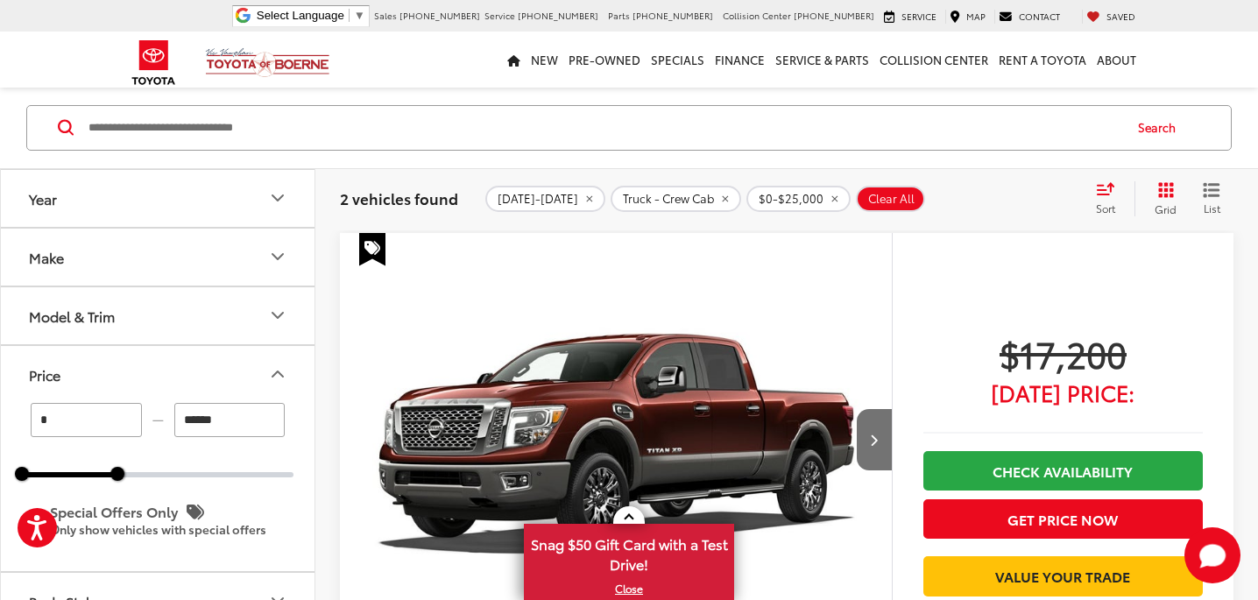
click at [271, 375] on icon "Price" at bounding box center [277, 373] width 21 height 21
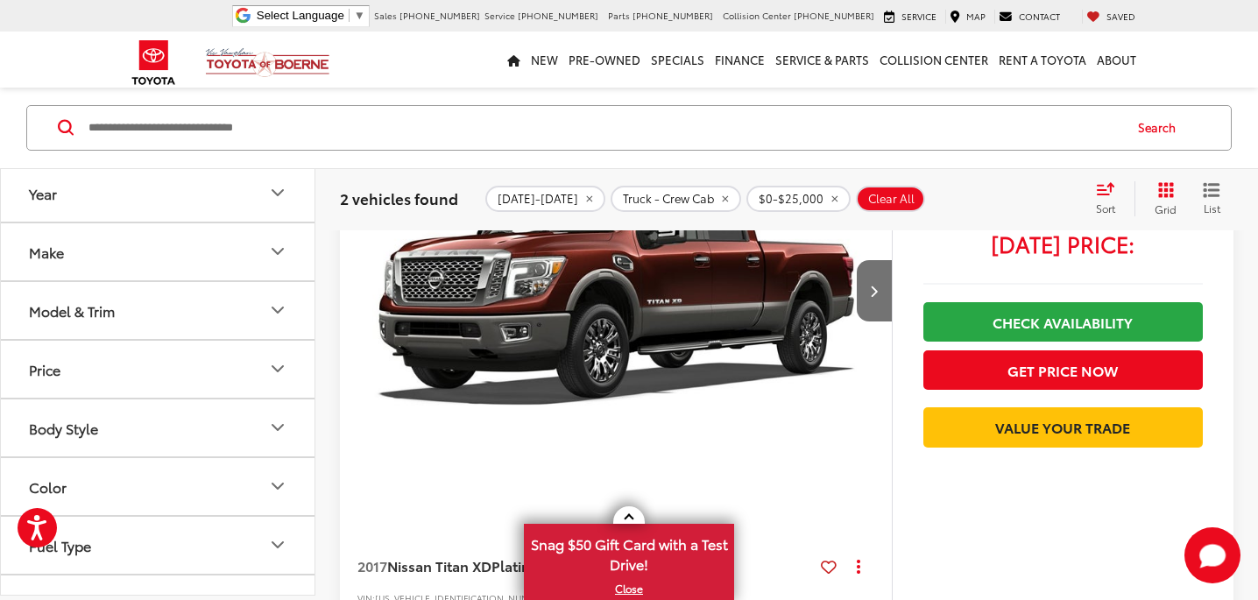
scroll to position [226, 0]
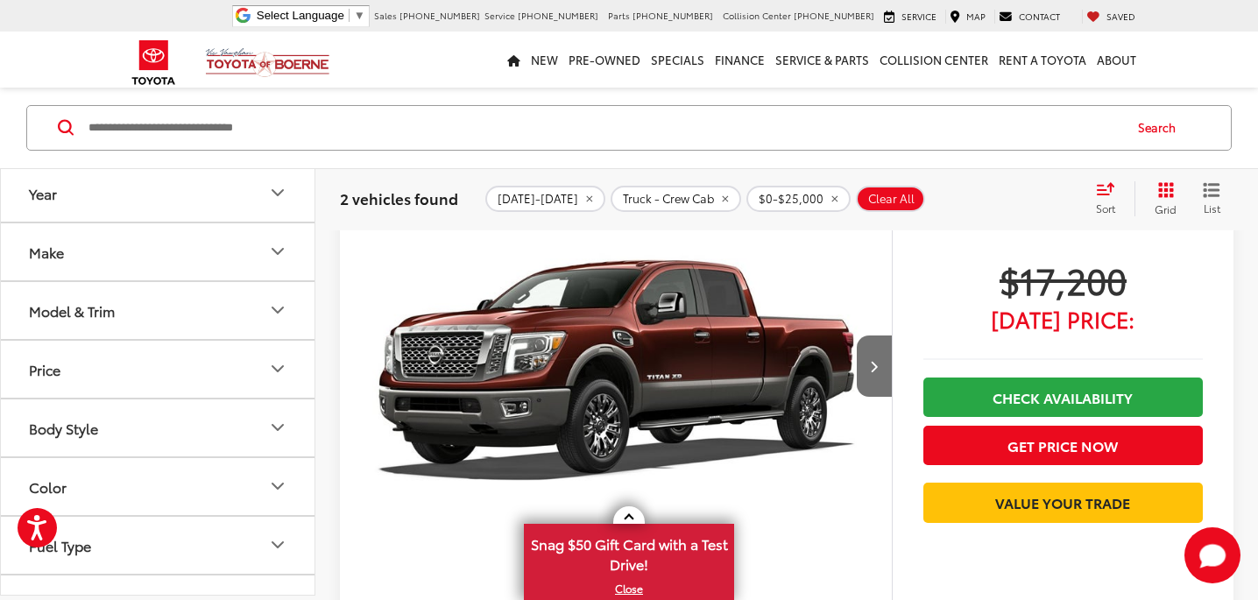
click at [701, 339] on img "2017 Nissan Titan XD Platinum Reserve 0" at bounding box center [616, 367] width 554 height 416
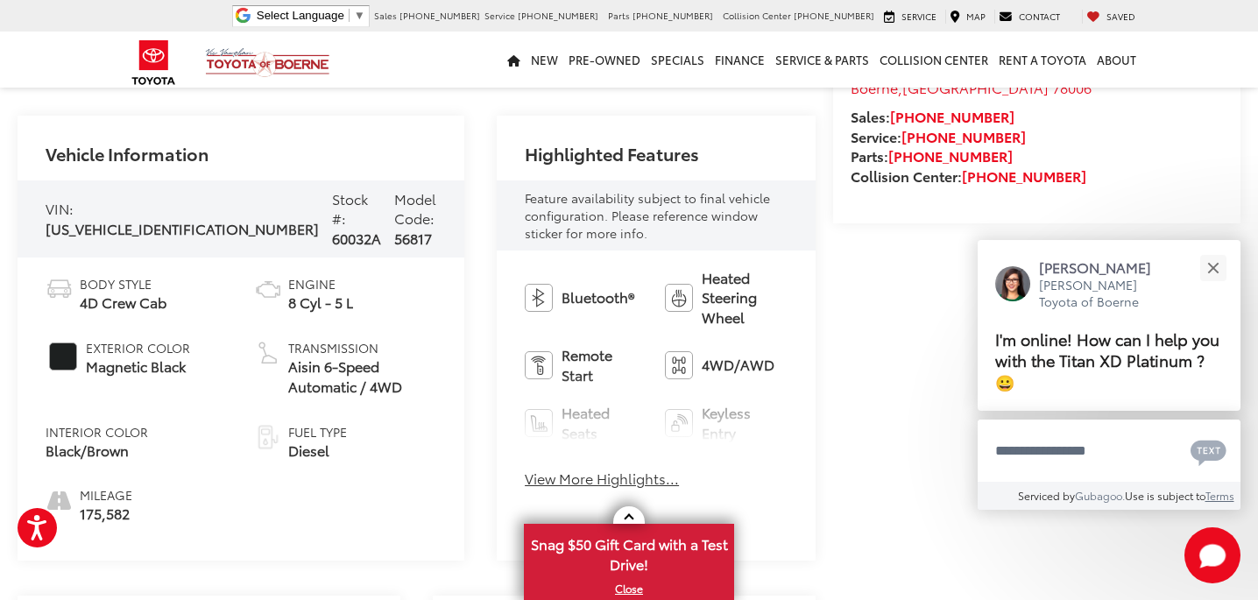
scroll to position [544, 0]
click at [1215, 270] on div "Close" at bounding box center [1212, 267] width 11 height 11
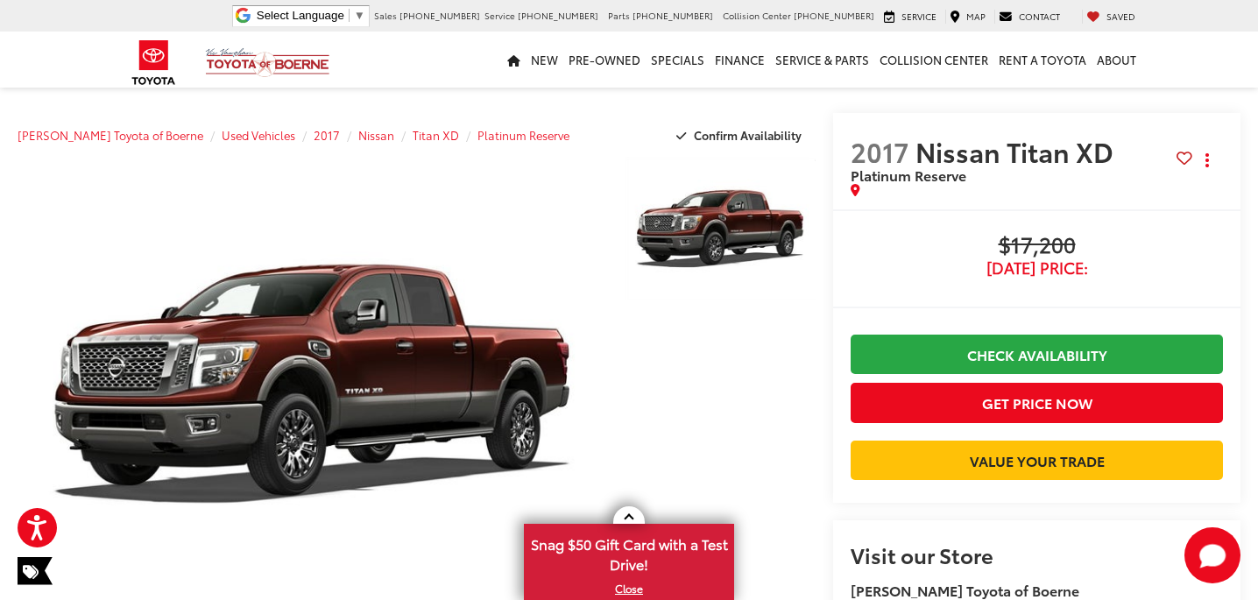
scroll to position [0, 0]
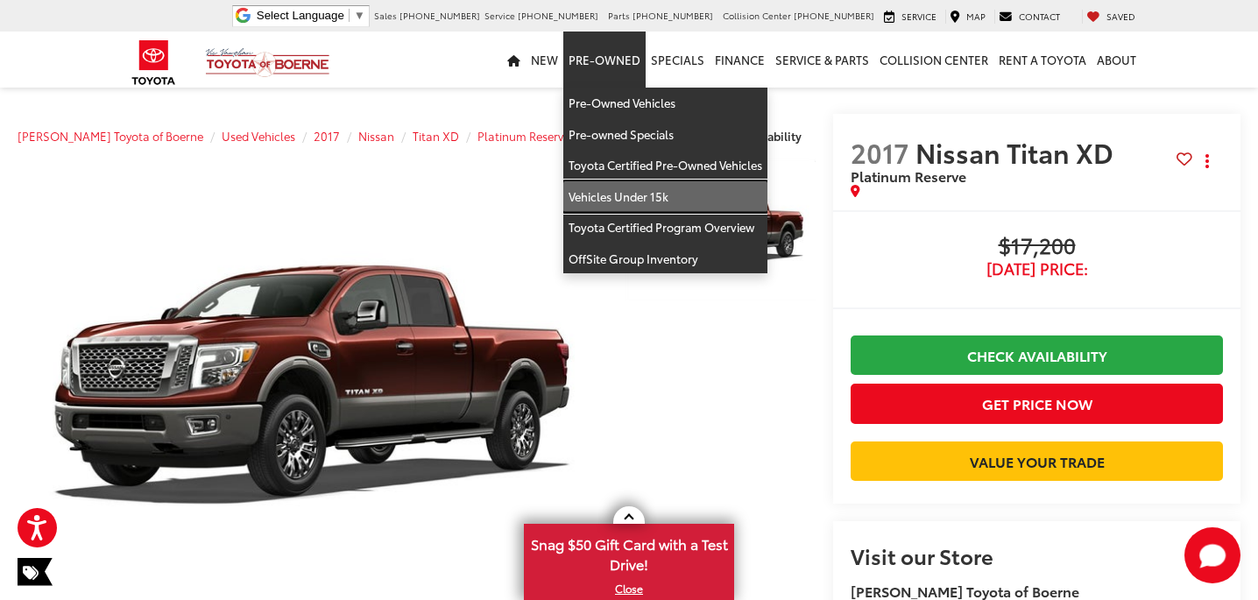
click at [599, 192] on link "Vehicles Under 15k" at bounding box center [665, 197] width 204 height 32
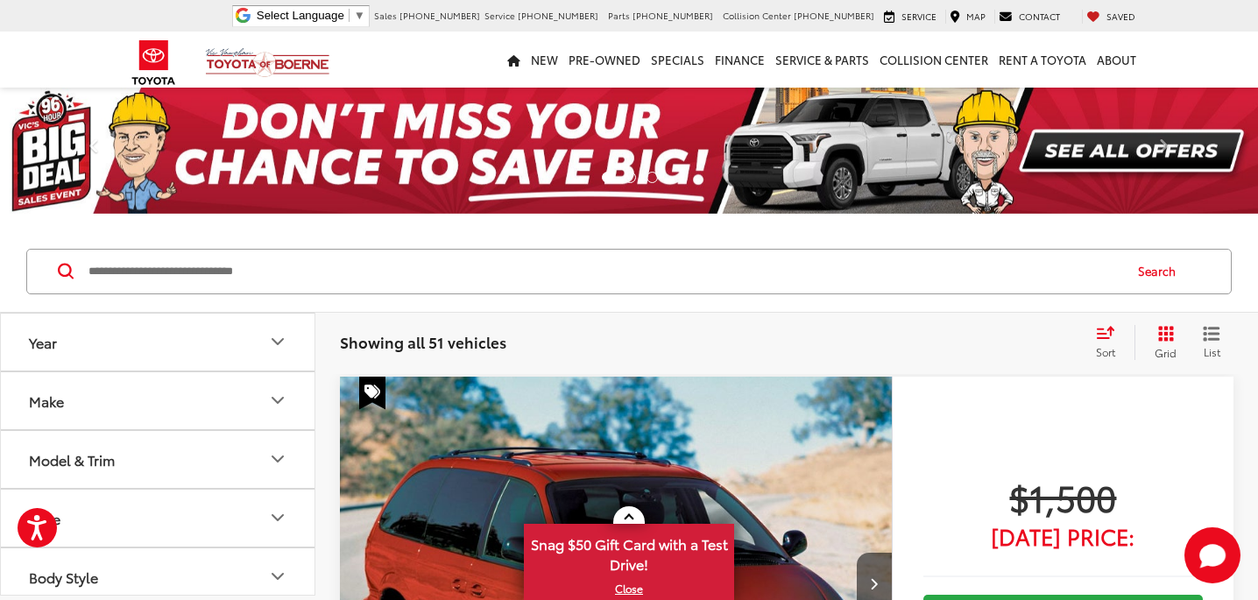
click at [1096, 335] on icon "Select sort value" at bounding box center [1105, 332] width 19 height 13
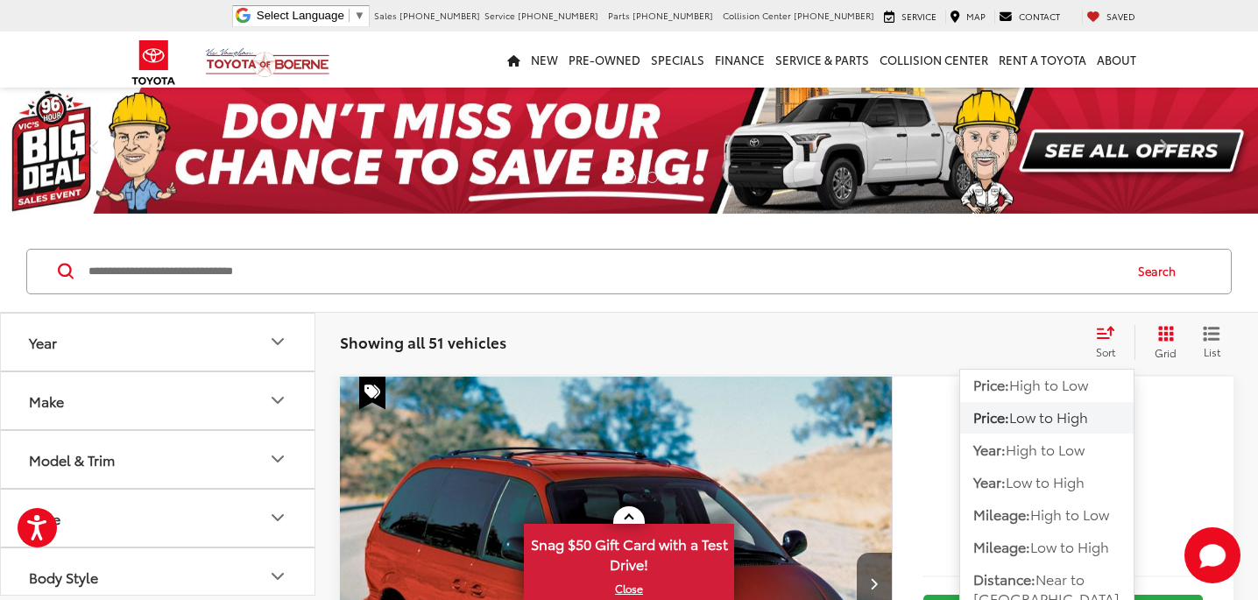
click at [1039, 420] on span "Low to High" at bounding box center [1048, 416] width 79 height 20
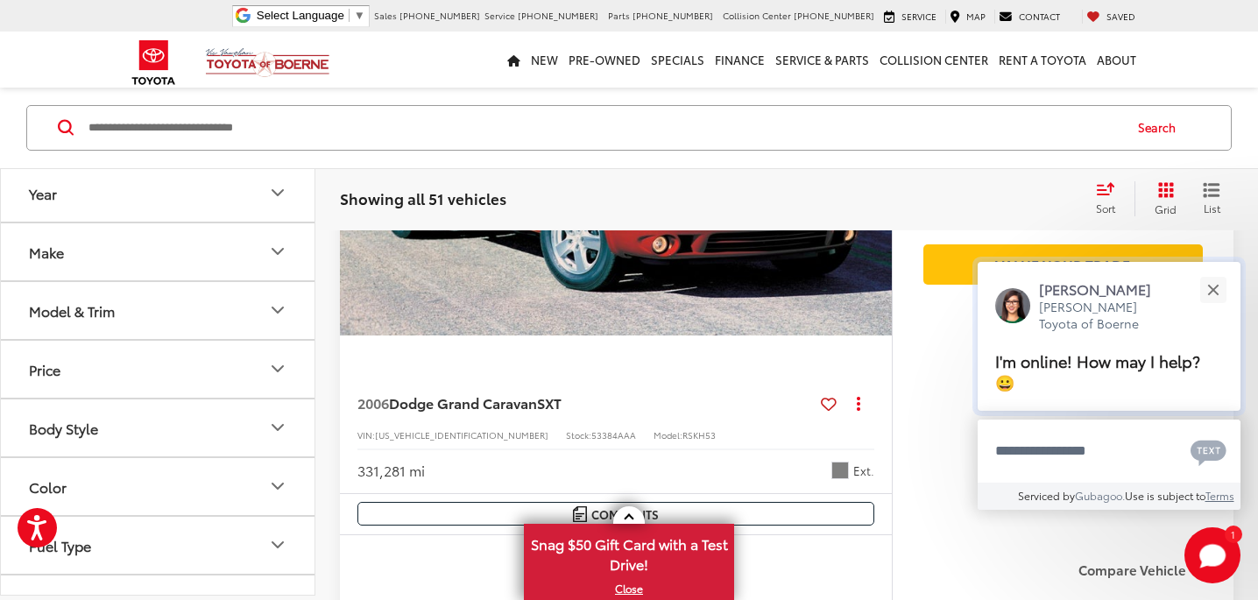
scroll to position [460, 0]
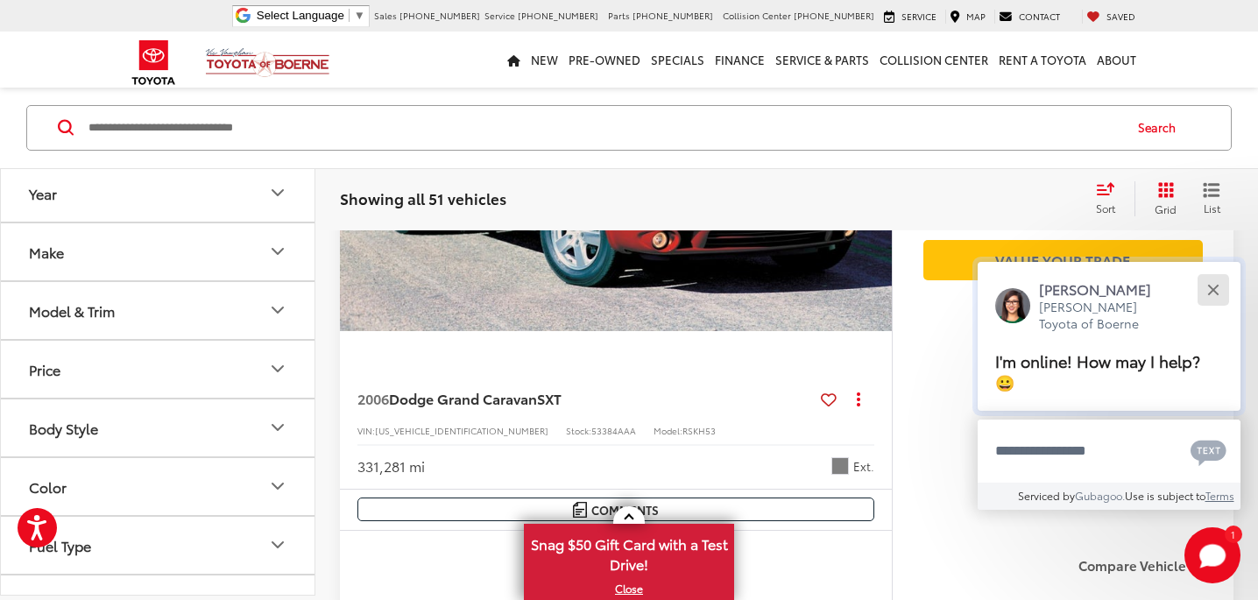
click at [1215, 295] on div "Close" at bounding box center [1212, 289] width 11 height 11
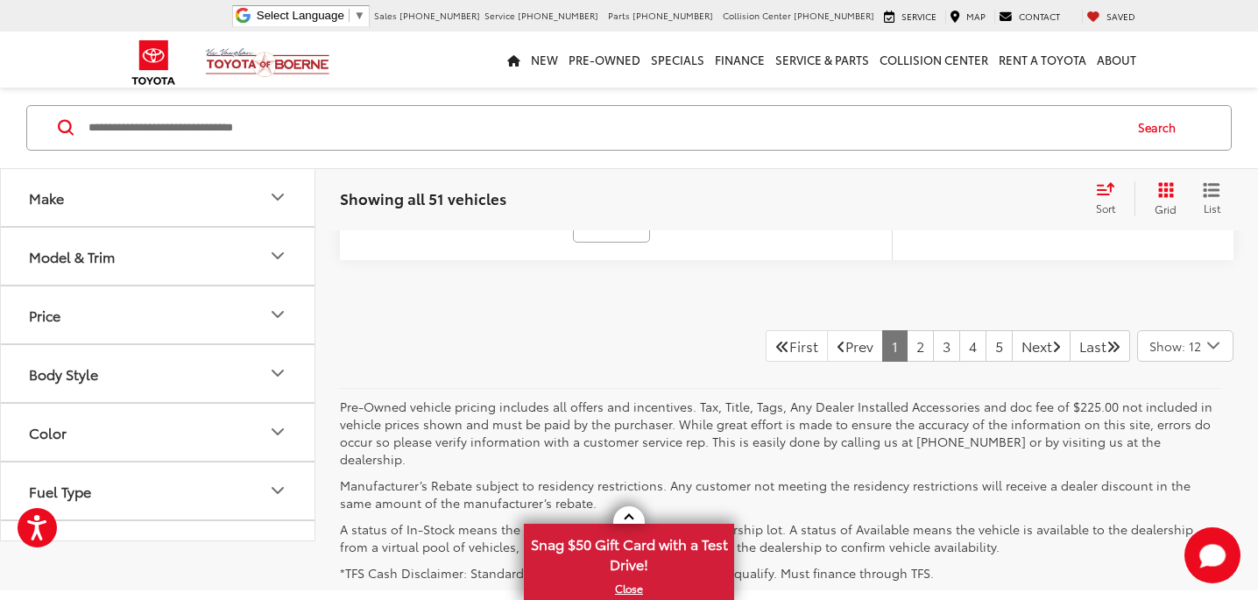
scroll to position [9147, 0]
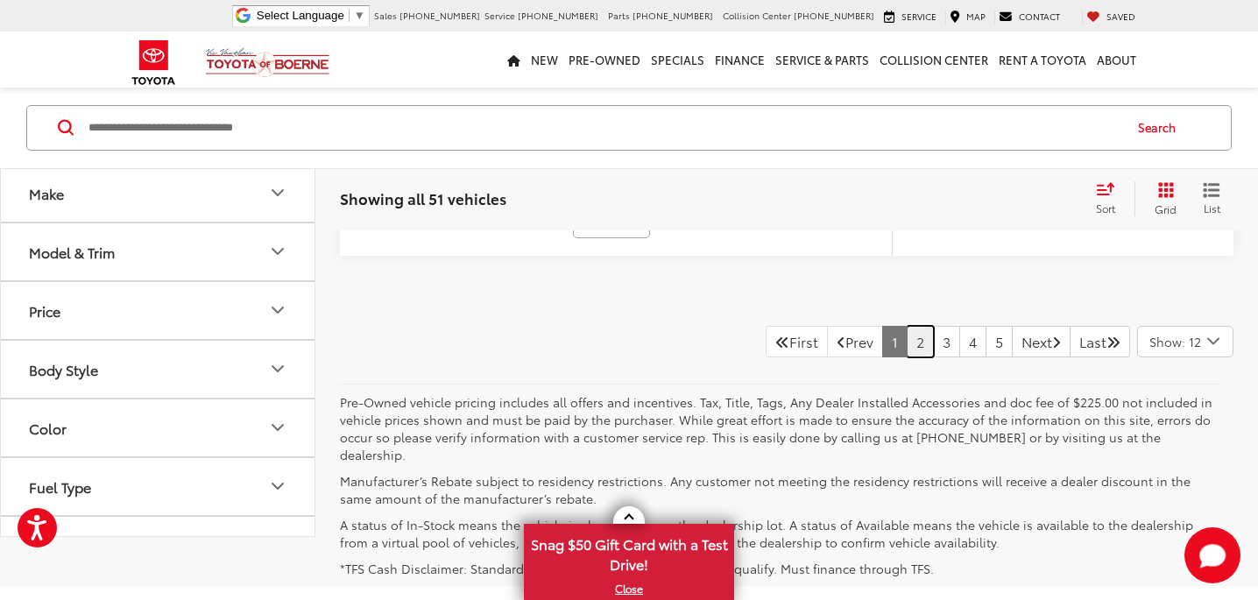
click at [906, 344] on link "2" at bounding box center [919, 342] width 27 height 32
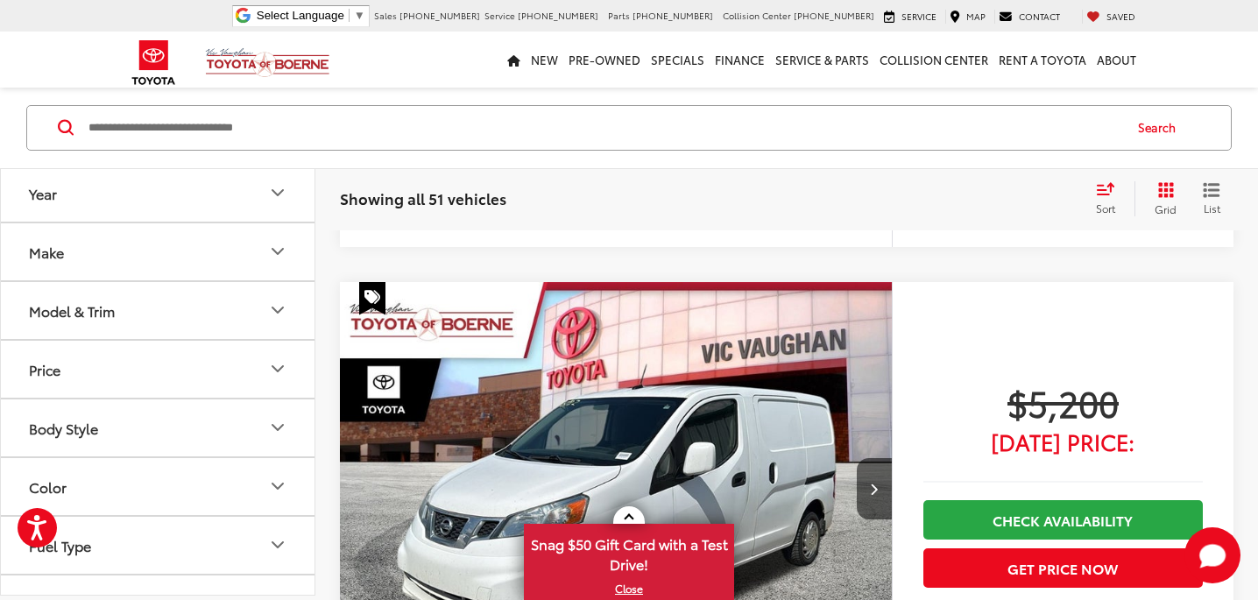
scroll to position [144, 0]
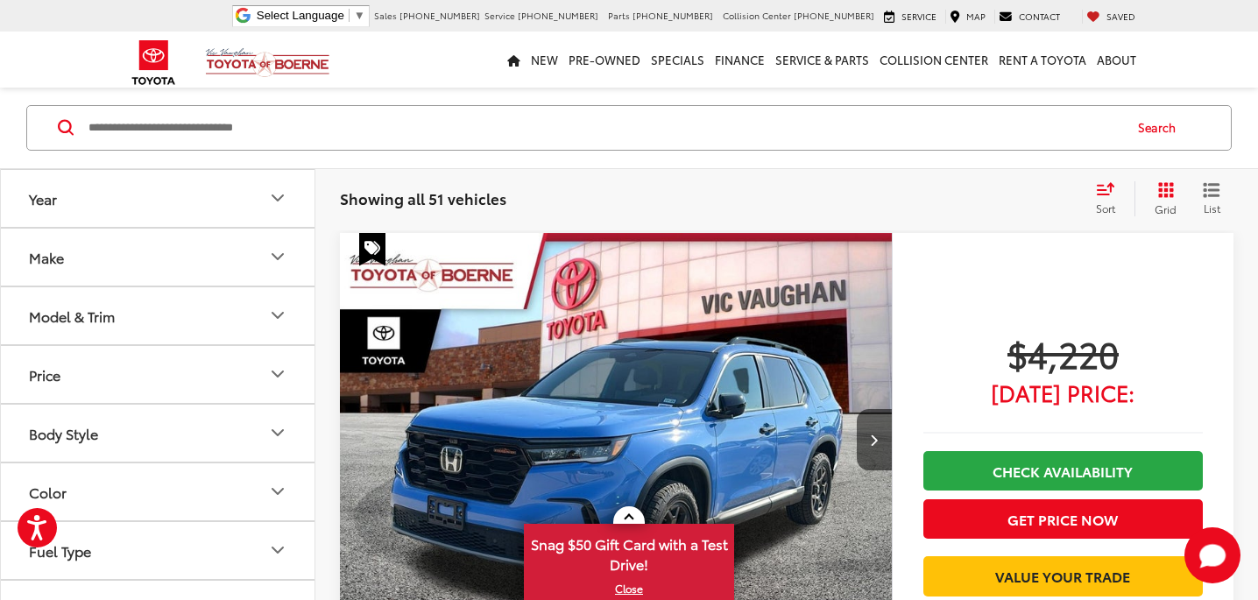
click at [1172, 188] on icon "Grid View" at bounding box center [1166, 190] width 16 height 16
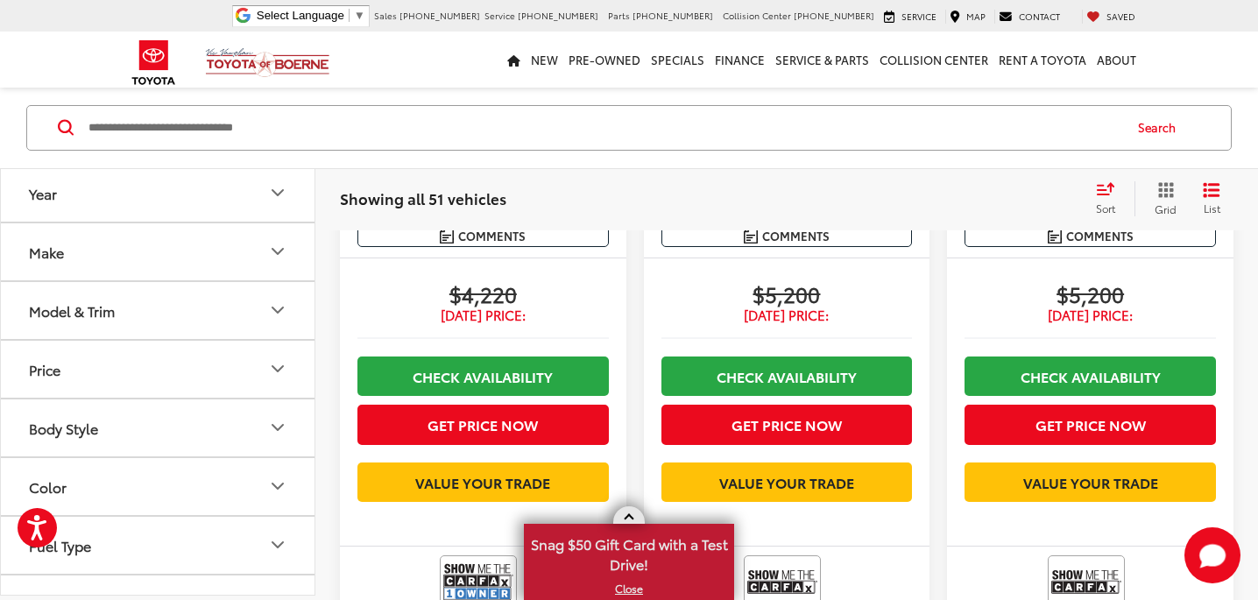
scroll to position [622, 0]
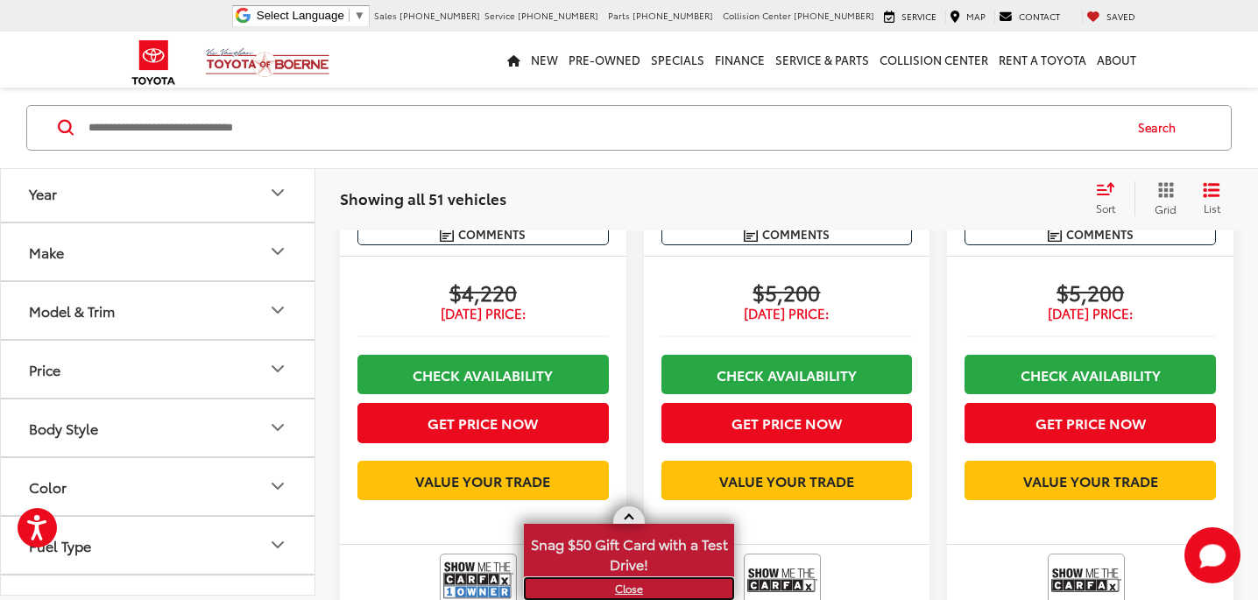
click at [626, 591] on link "X" at bounding box center [628, 588] width 207 height 19
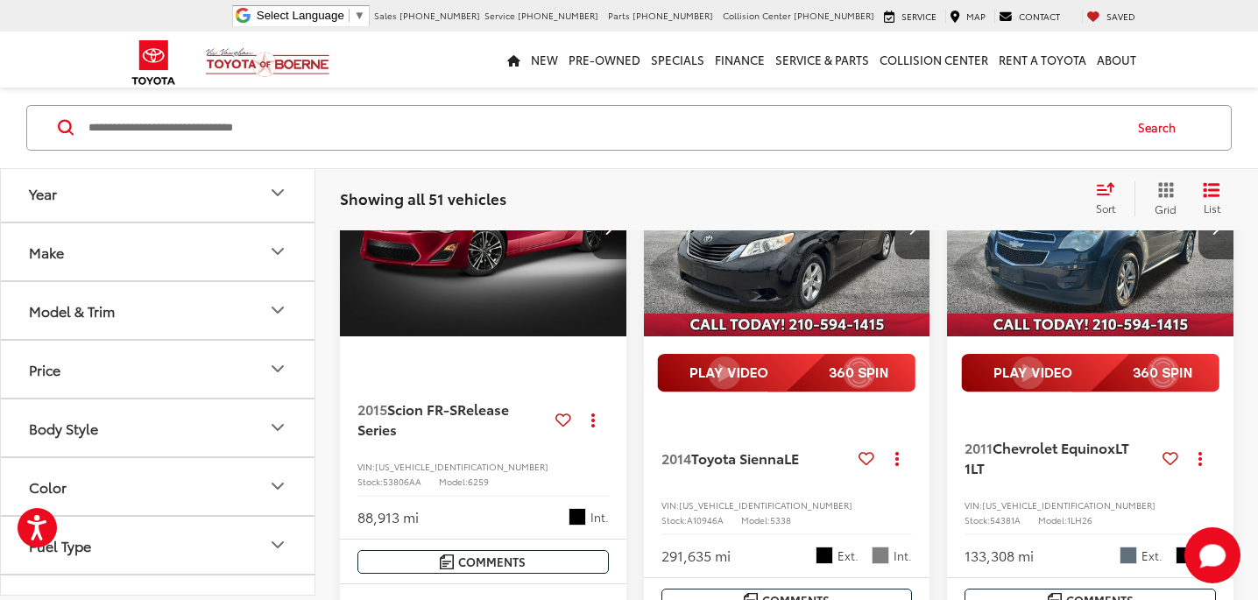
scroll to position [1213, 0]
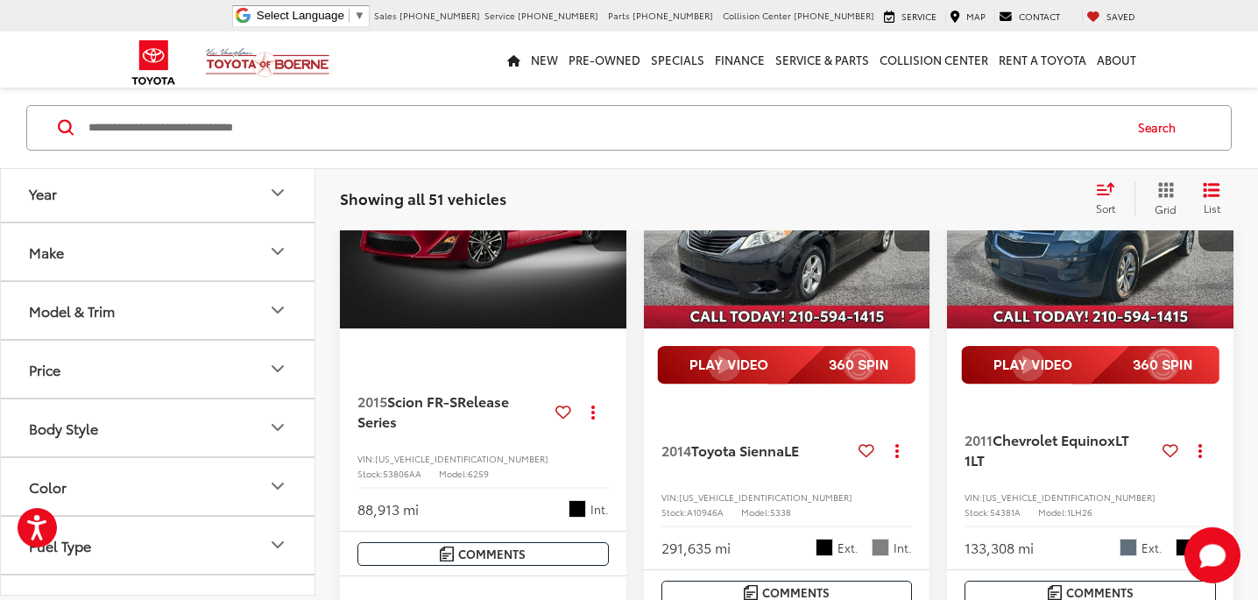
click at [279, 193] on icon "Year" at bounding box center [277, 192] width 11 height 5
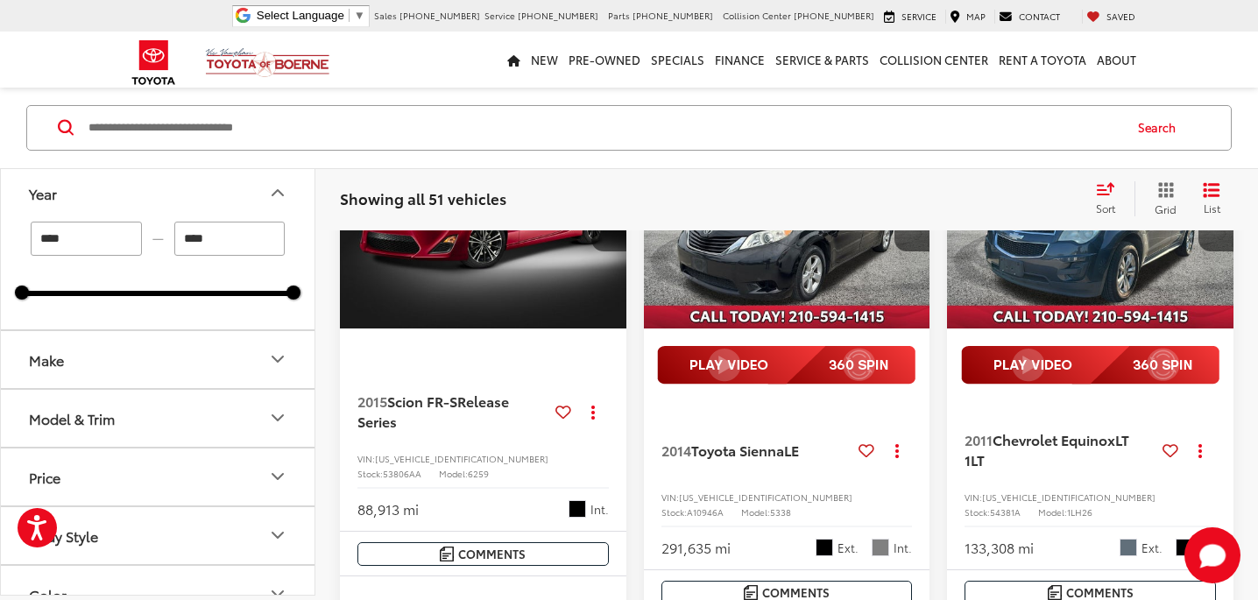
drag, startPoint x: 100, startPoint y: 234, endPoint x: 0, endPoint y: 226, distance: 100.1
click at [0, 226] on div "Year **** — **** 2000 2025 Make Model & Trim Price * — ****** 0 21000 Special O…" at bounding box center [157, 380] width 315 height 432
type input "****"
click at [163, 254] on div "**** — ****" at bounding box center [157, 239] width 271 height 34
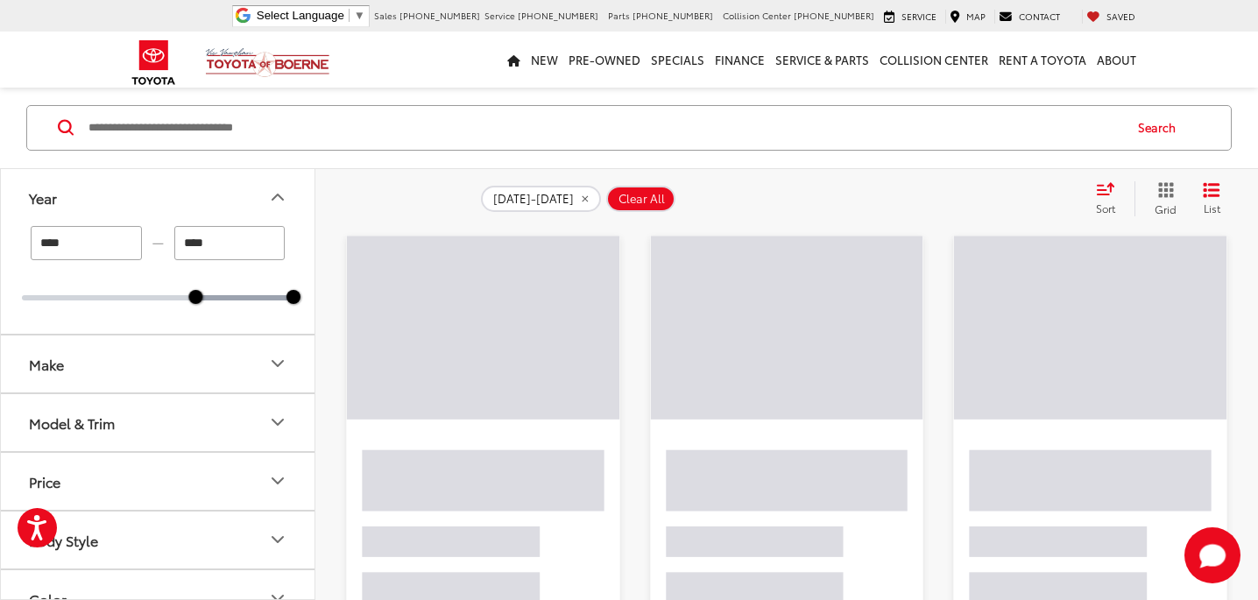
scroll to position [144, 0]
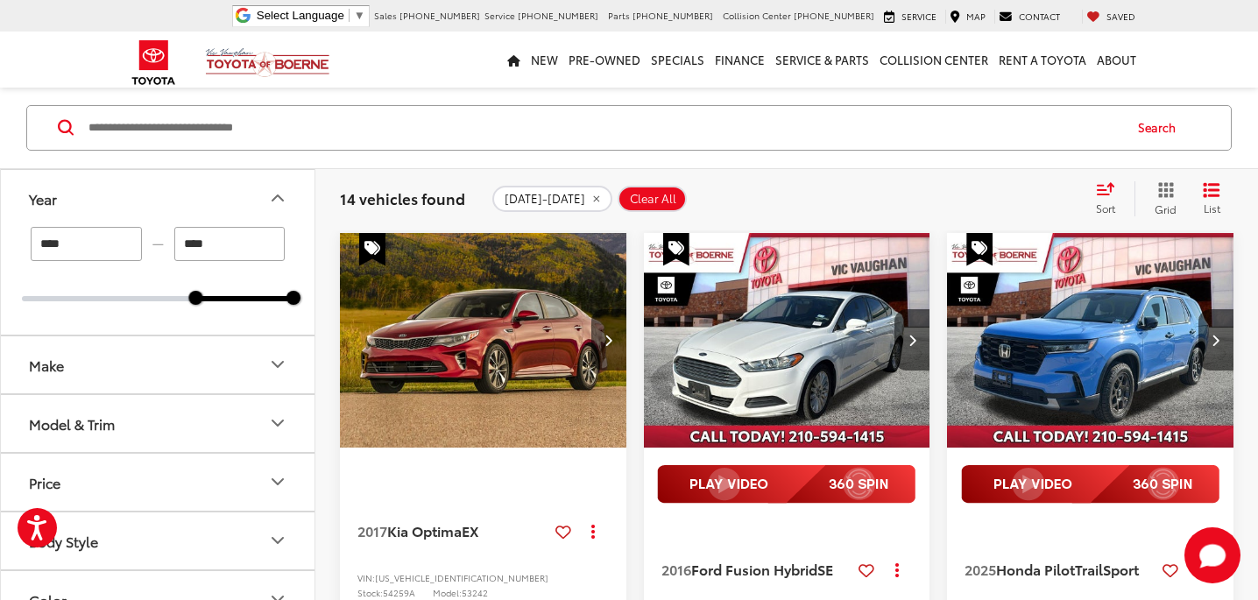
click at [280, 201] on icon "Year" at bounding box center [277, 197] width 21 height 21
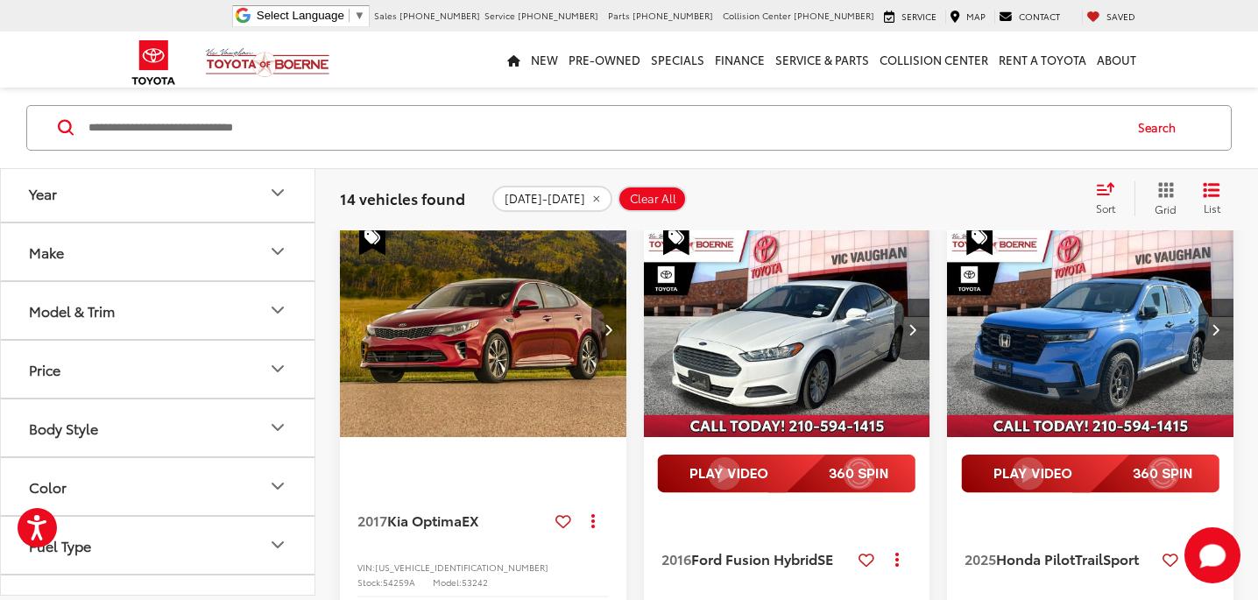
scroll to position [139, 0]
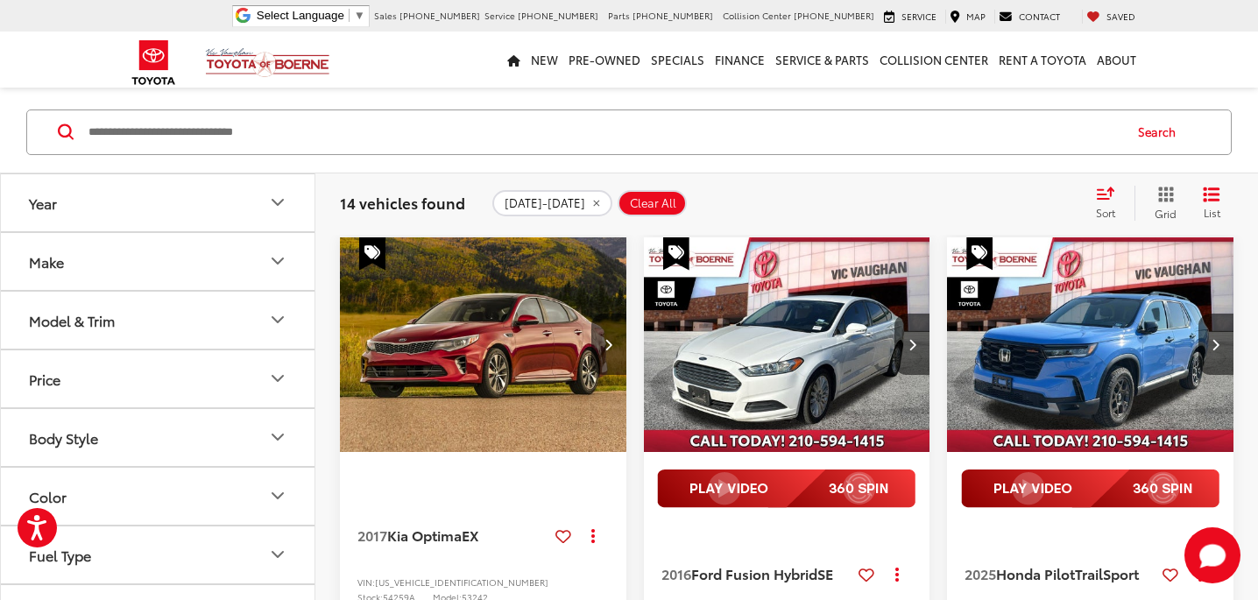
click at [1087, 367] on img "2025 Honda Pilot TrailSport 0" at bounding box center [1090, 345] width 289 height 216
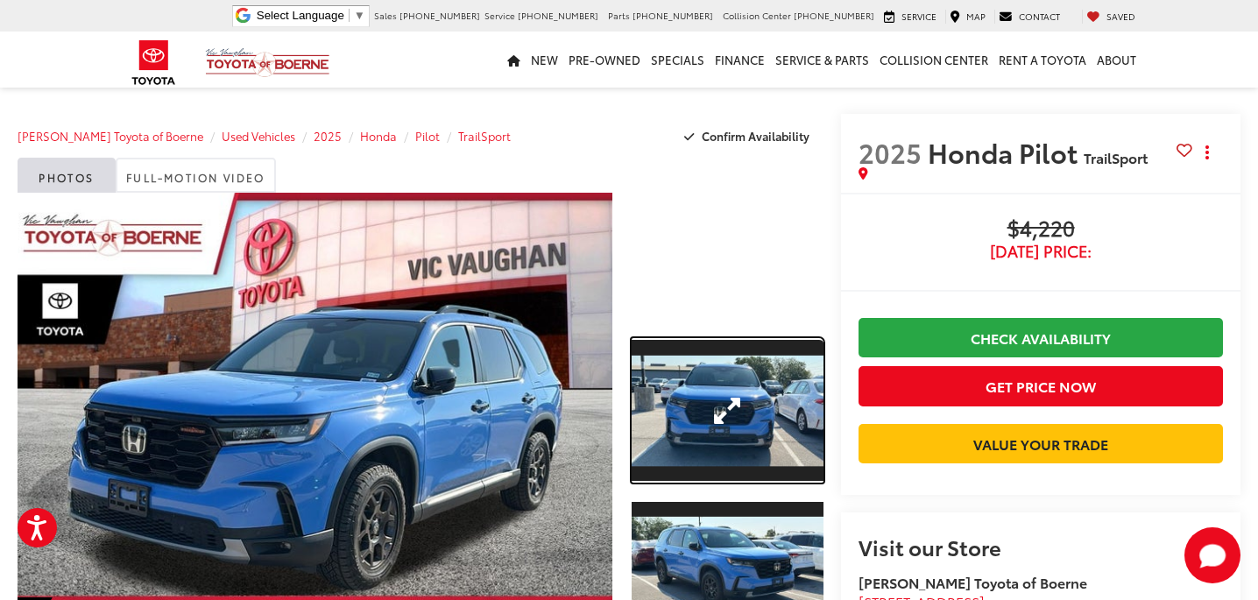
click at [690, 389] on link "Expand Photo 1" at bounding box center [727, 410] width 193 height 144
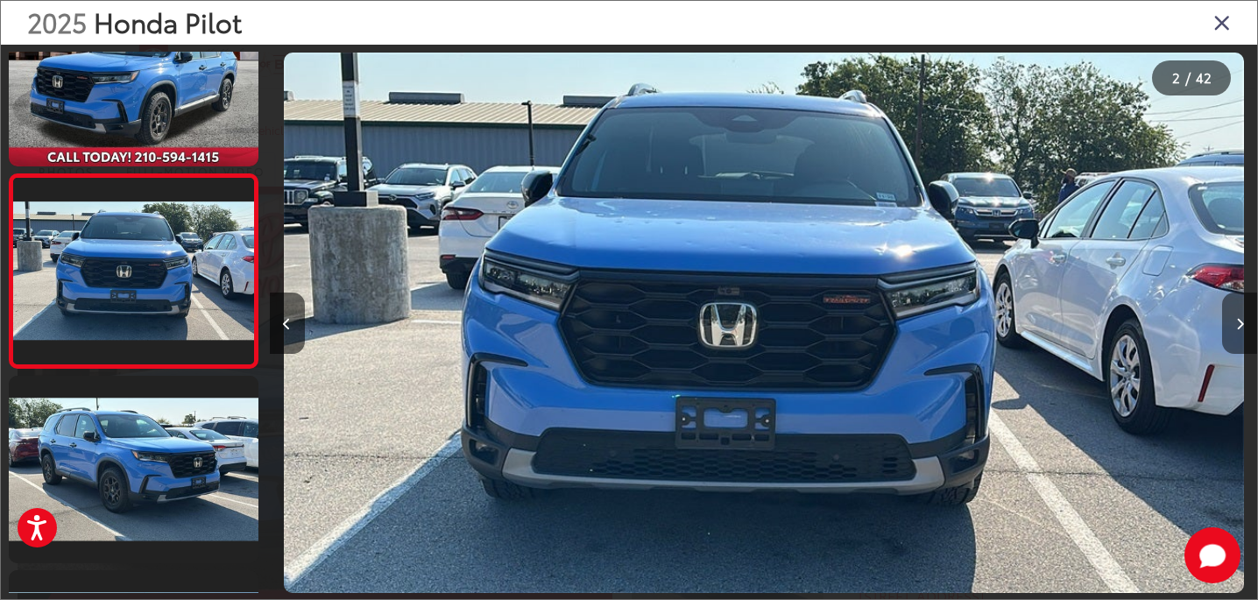
click at [1239, 315] on button "Next image" at bounding box center [1239, 322] width 35 height 61
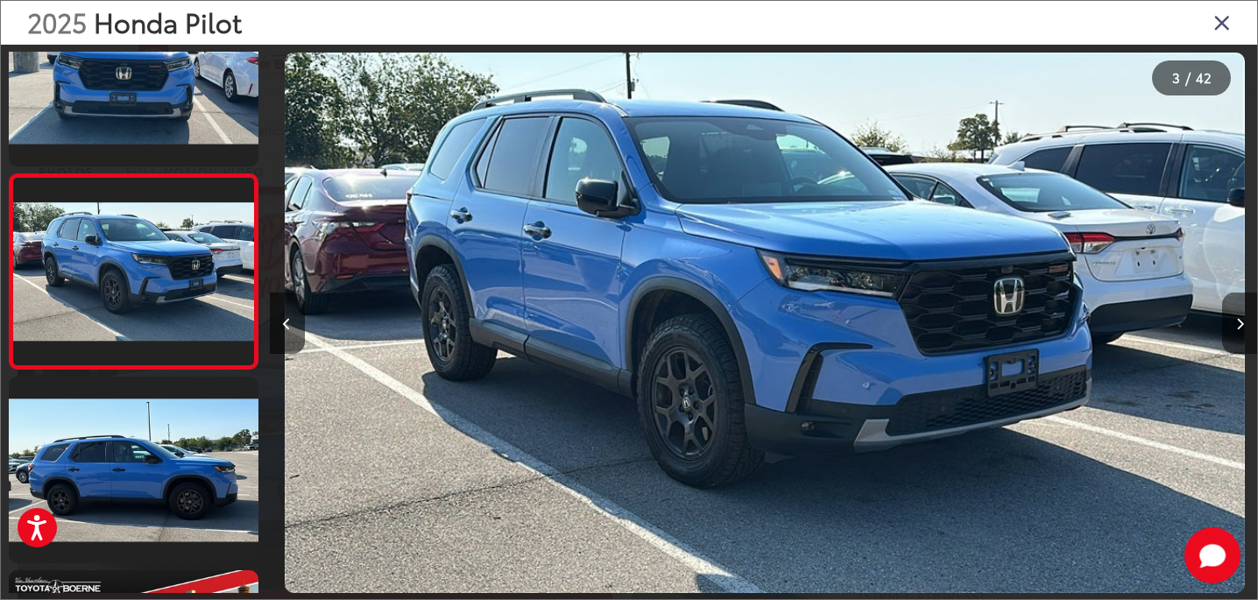
scroll to position [0, 1974]
click at [1239, 315] on button "Next image" at bounding box center [1239, 322] width 35 height 61
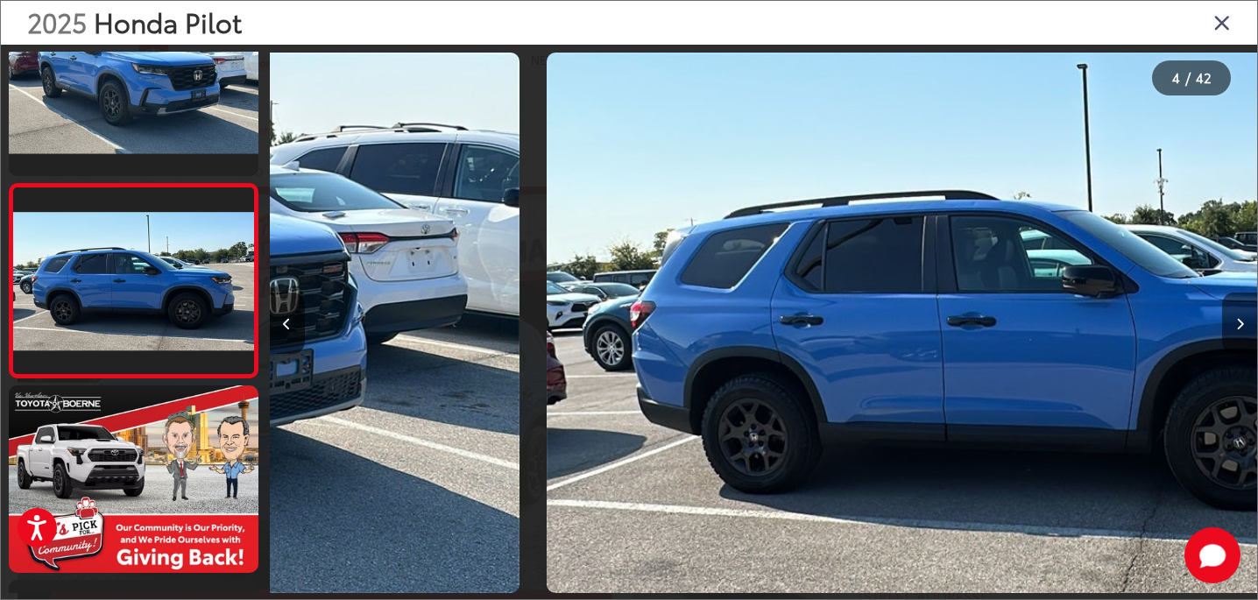
scroll to position [462, 0]
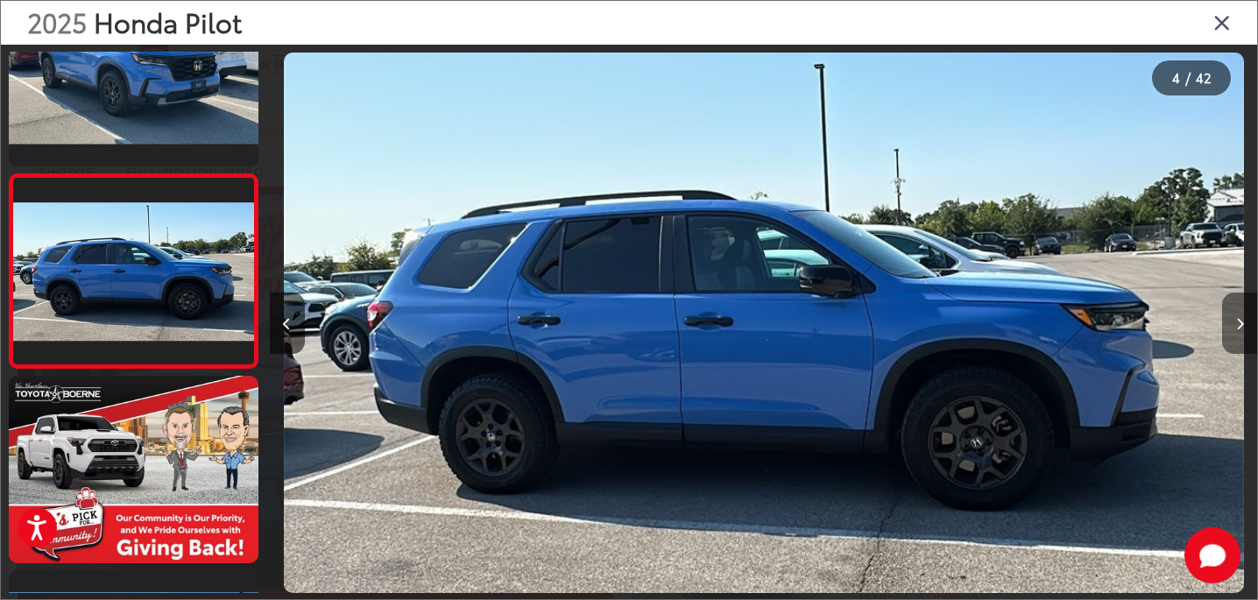
click at [1239, 315] on button "Next image" at bounding box center [1239, 322] width 35 height 61
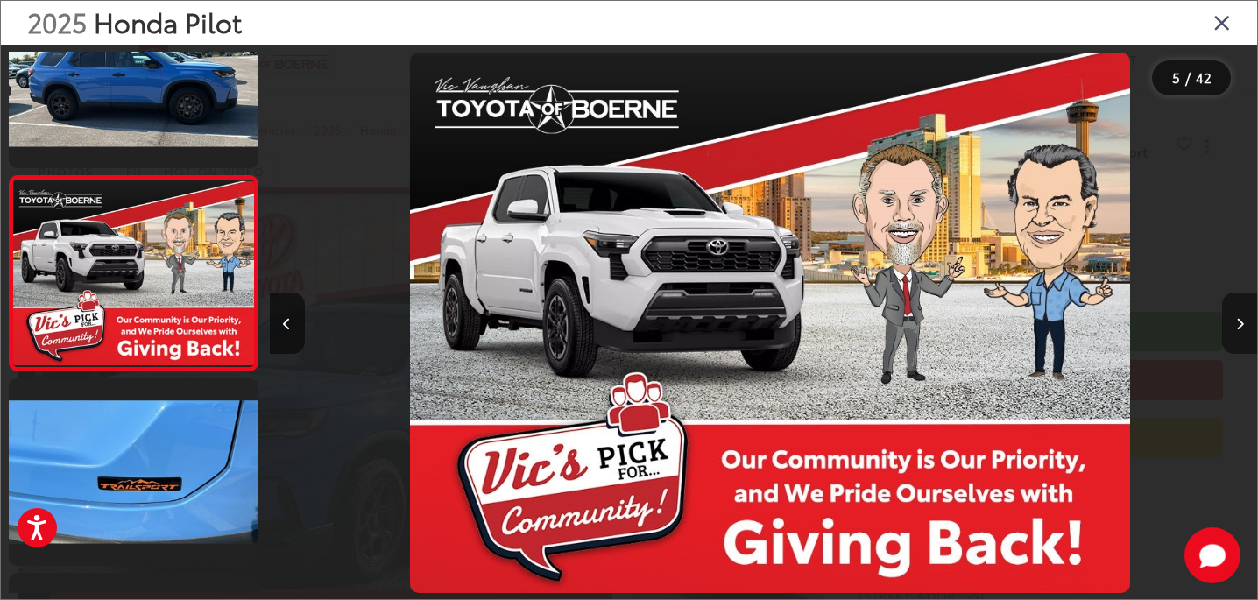
scroll to position [655, 0]
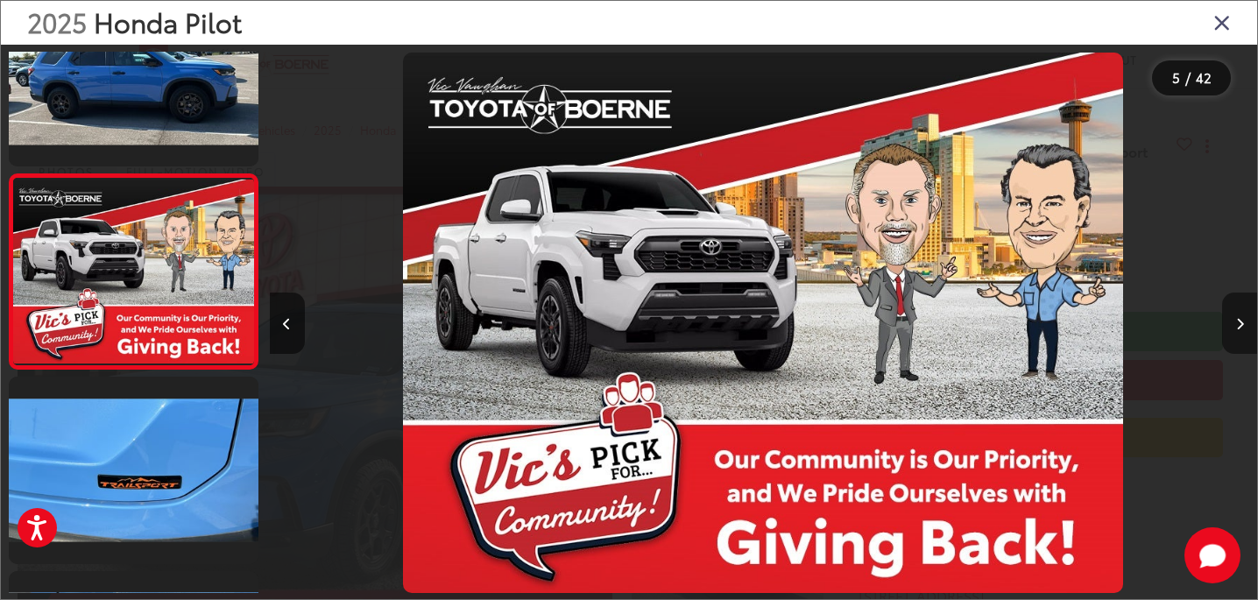
click at [1239, 315] on button "Next image" at bounding box center [1239, 322] width 35 height 61
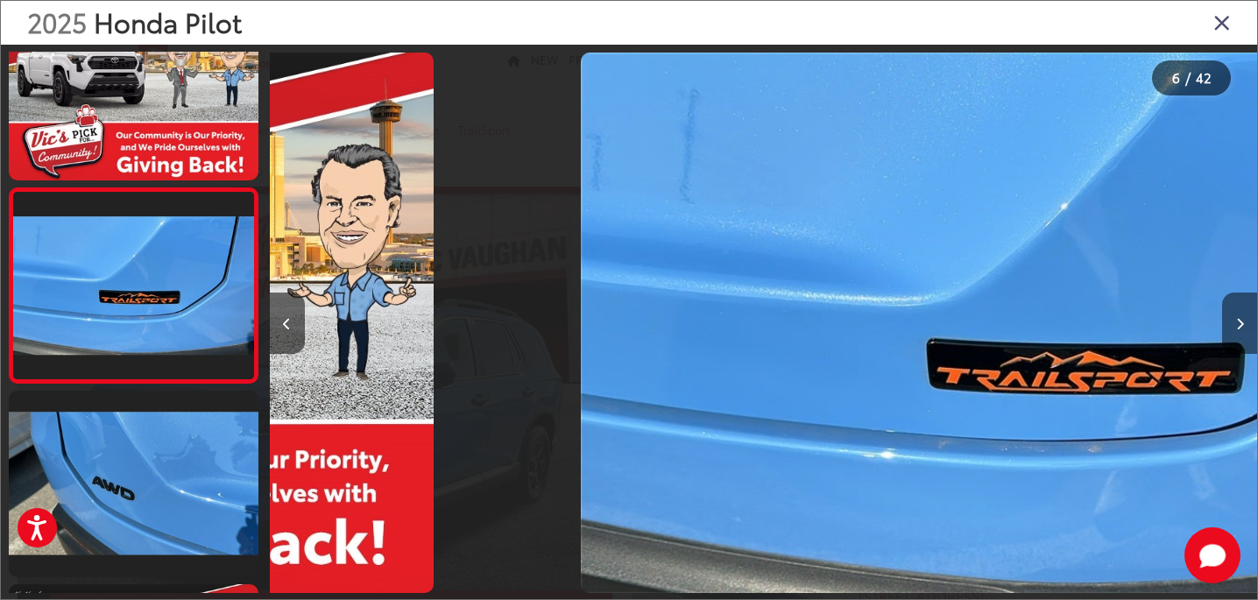
scroll to position [849, 0]
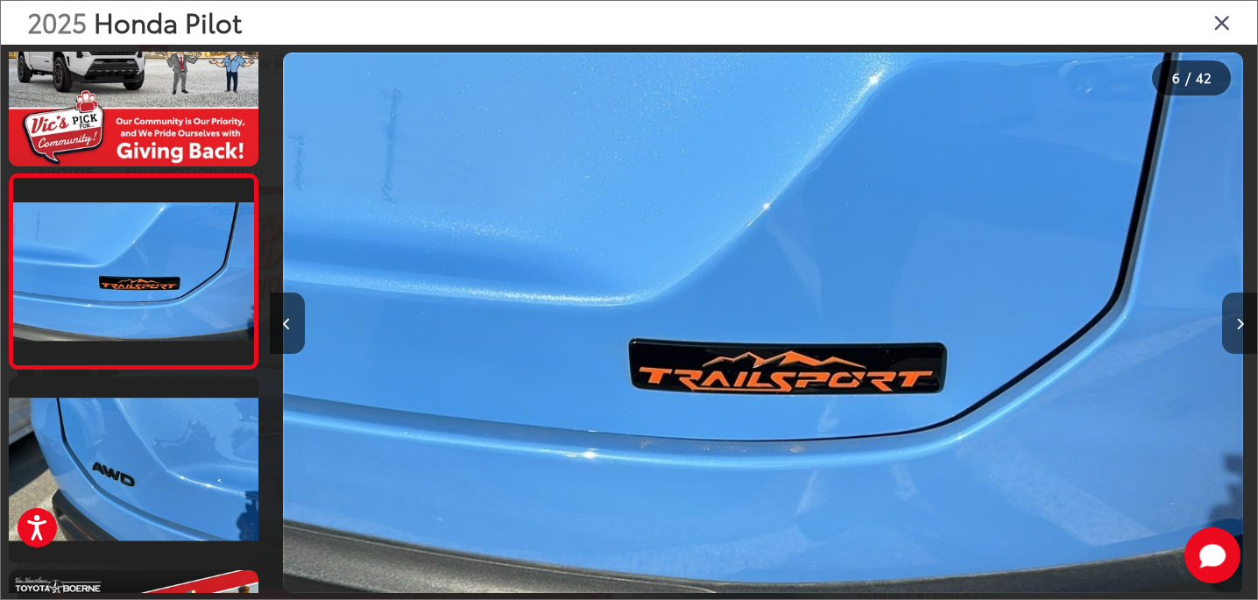
click at [1239, 315] on button "Next image" at bounding box center [1239, 322] width 35 height 61
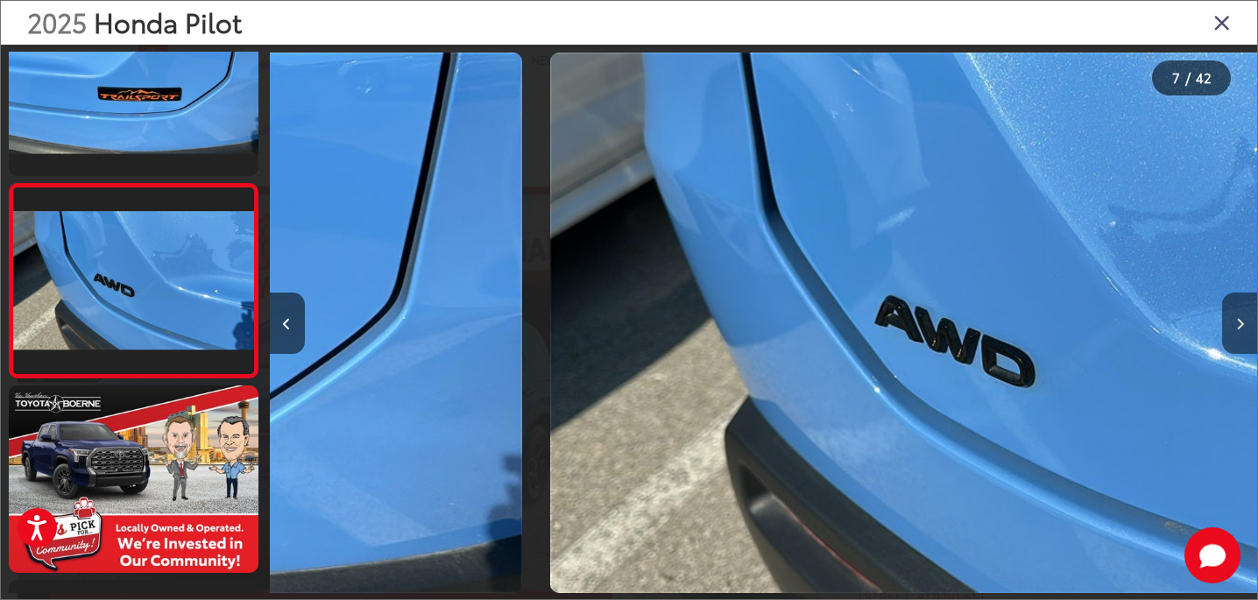
scroll to position [1044, 0]
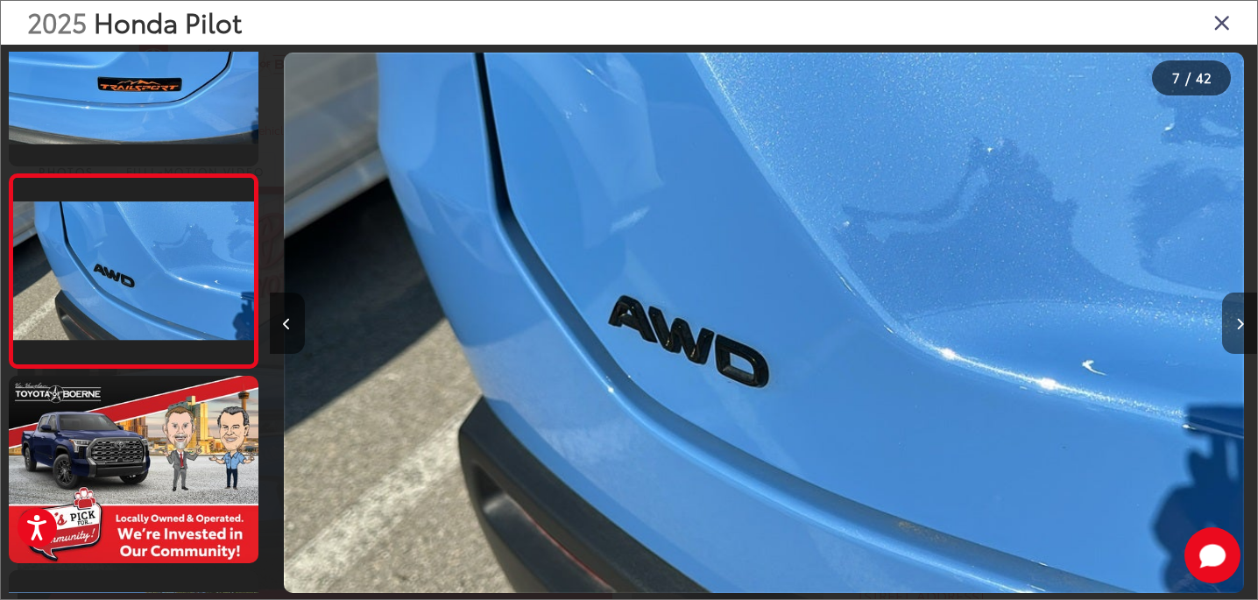
click at [1239, 315] on button "Next image" at bounding box center [1239, 322] width 35 height 61
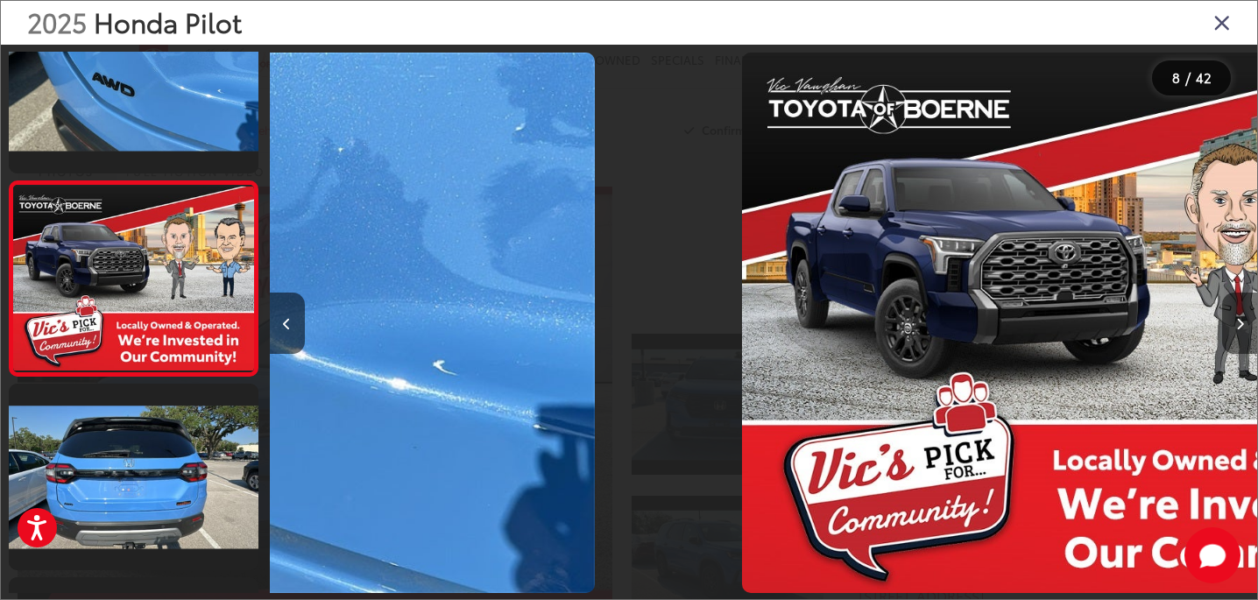
scroll to position [1237, 0]
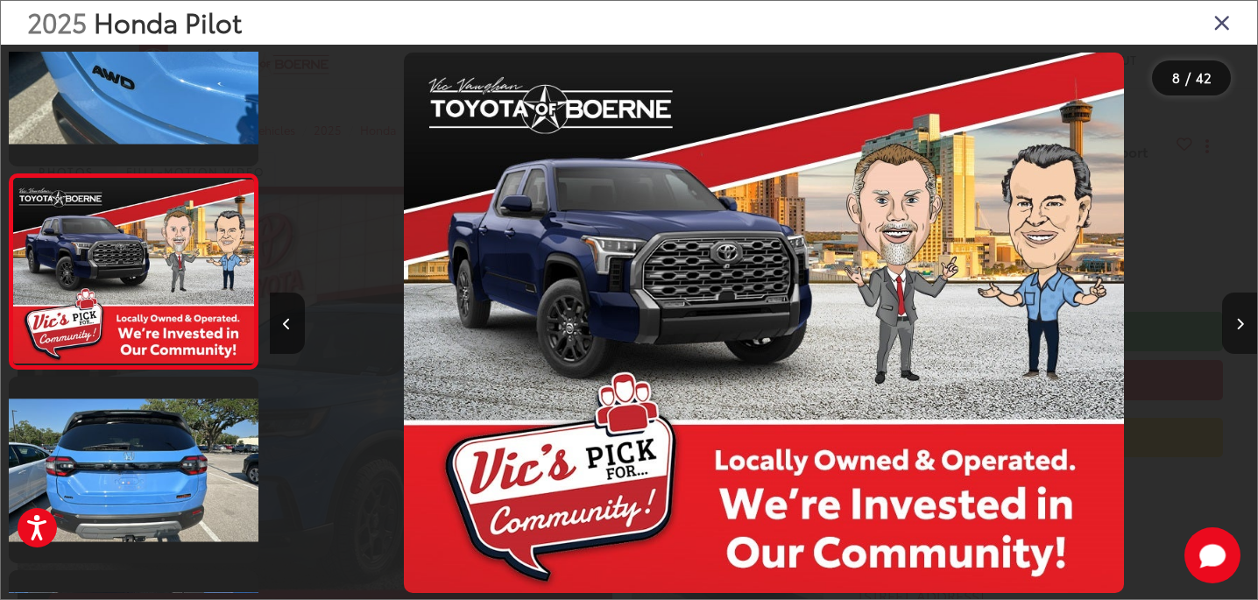
click at [1239, 315] on button "Next image" at bounding box center [1239, 322] width 35 height 61
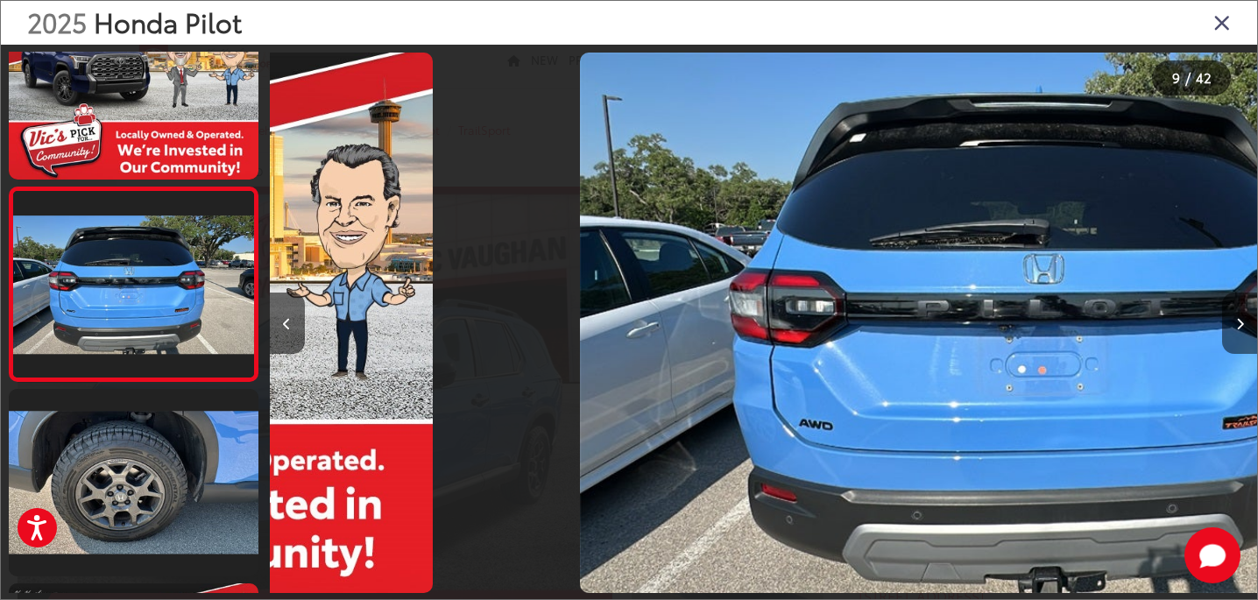
scroll to position [0, 0]
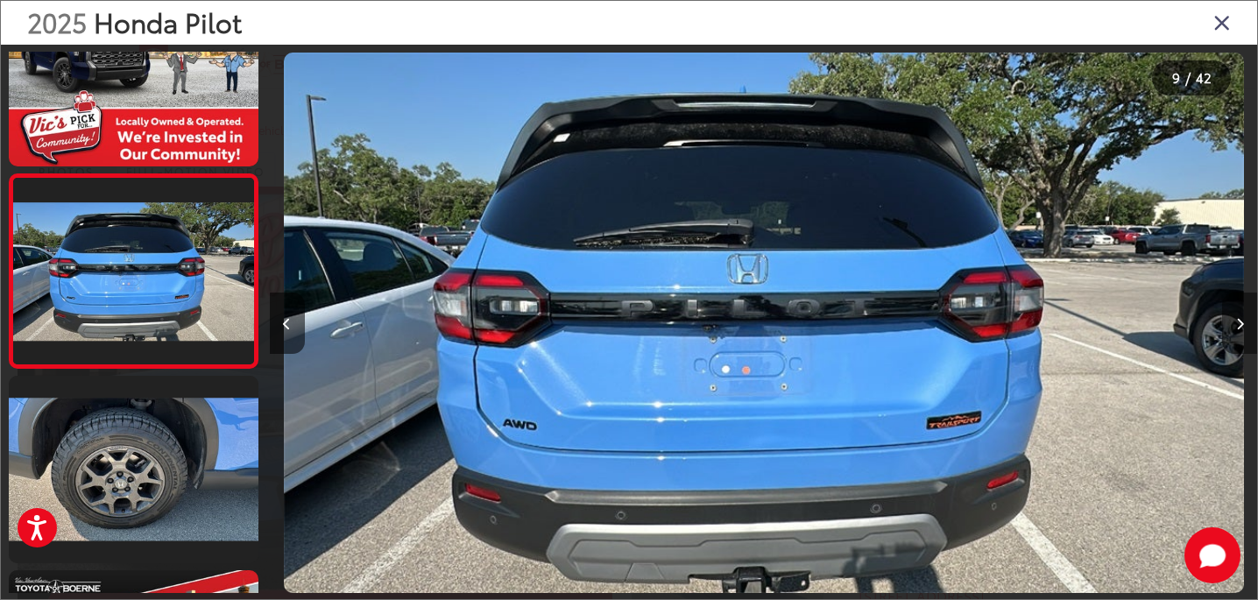
click at [1239, 315] on button "Next image" at bounding box center [1239, 322] width 35 height 61
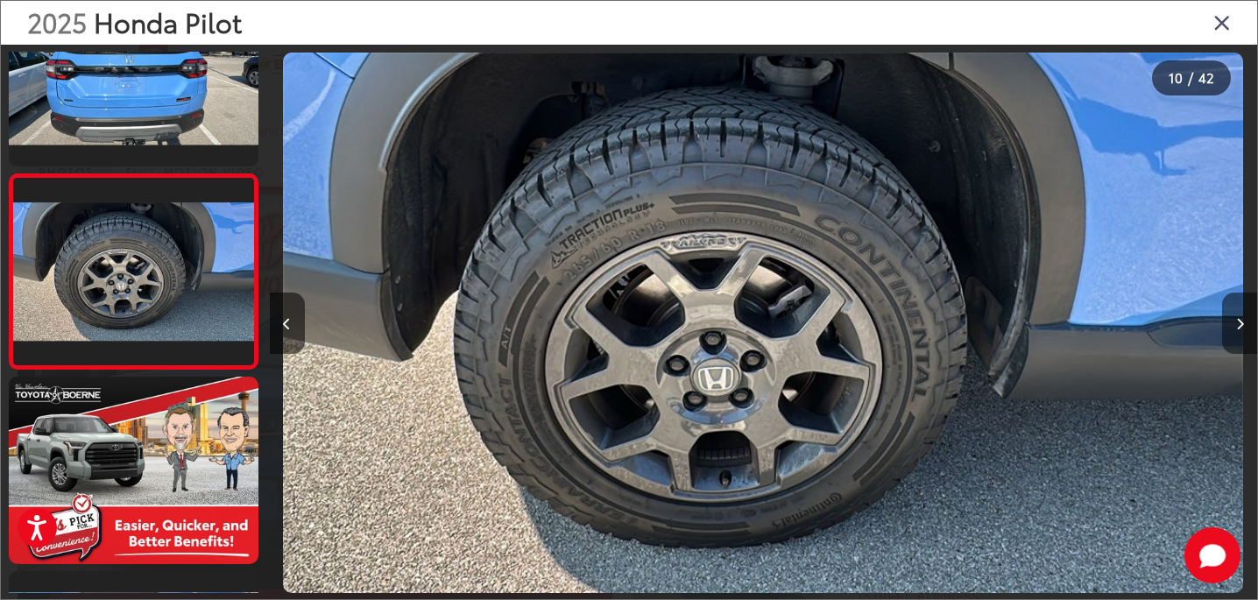
click at [1239, 315] on button "Next image" at bounding box center [1239, 322] width 35 height 61
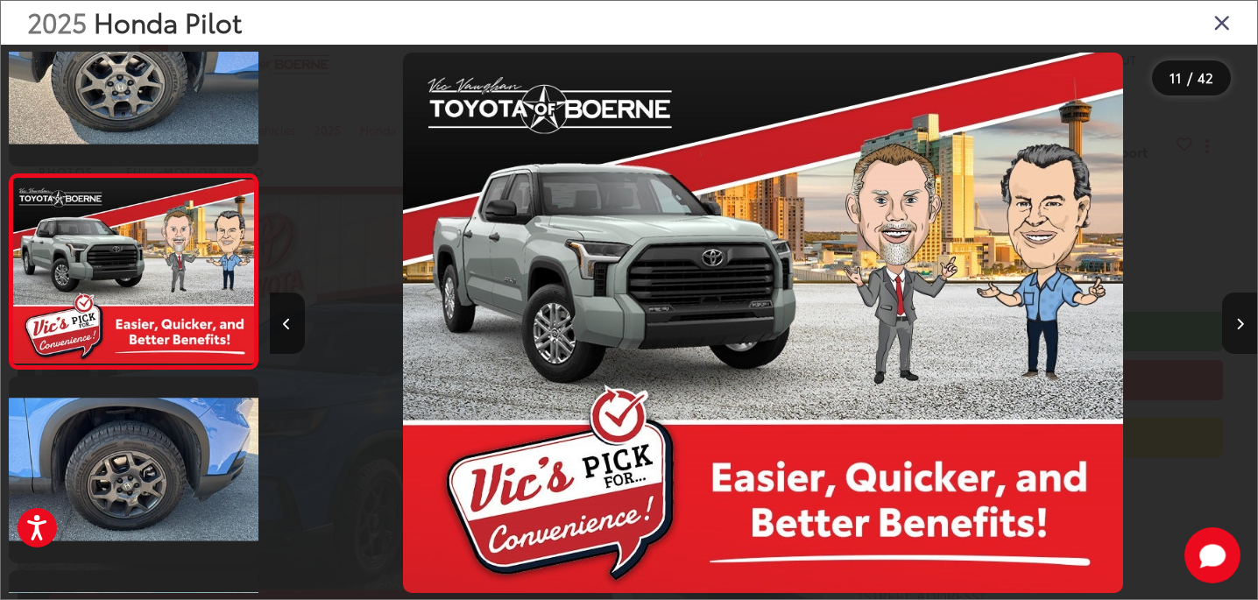
click at [1239, 315] on button "Next image" at bounding box center [1239, 322] width 35 height 61
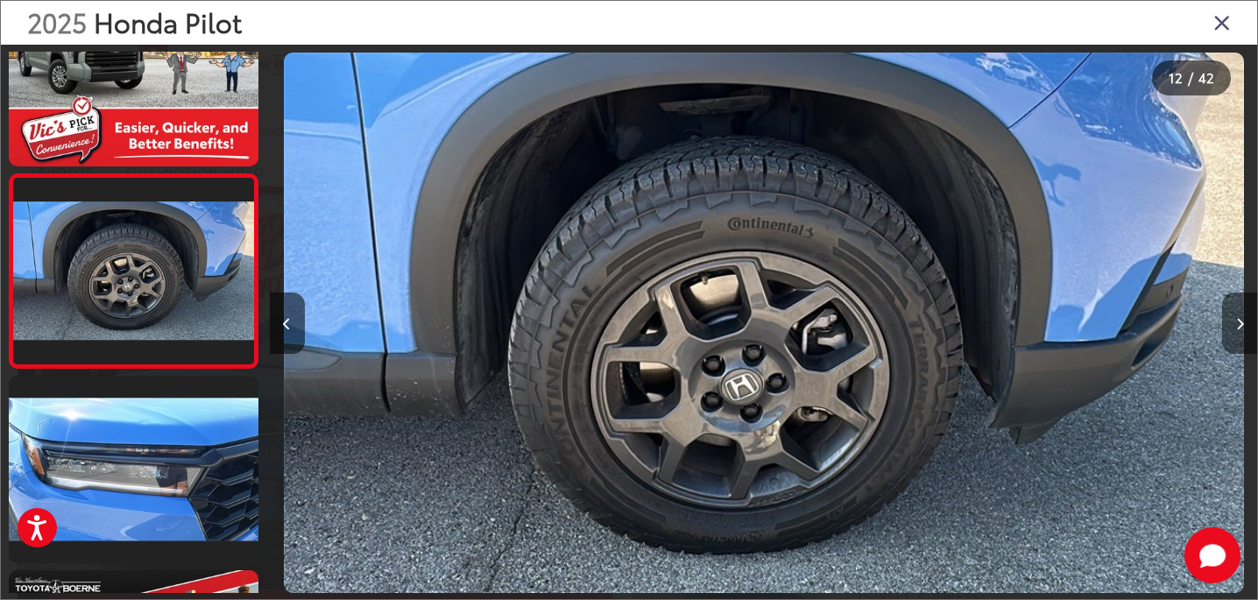
click at [1239, 315] on button "Next image" at bounding box center [1239, 322] width 35 height 61
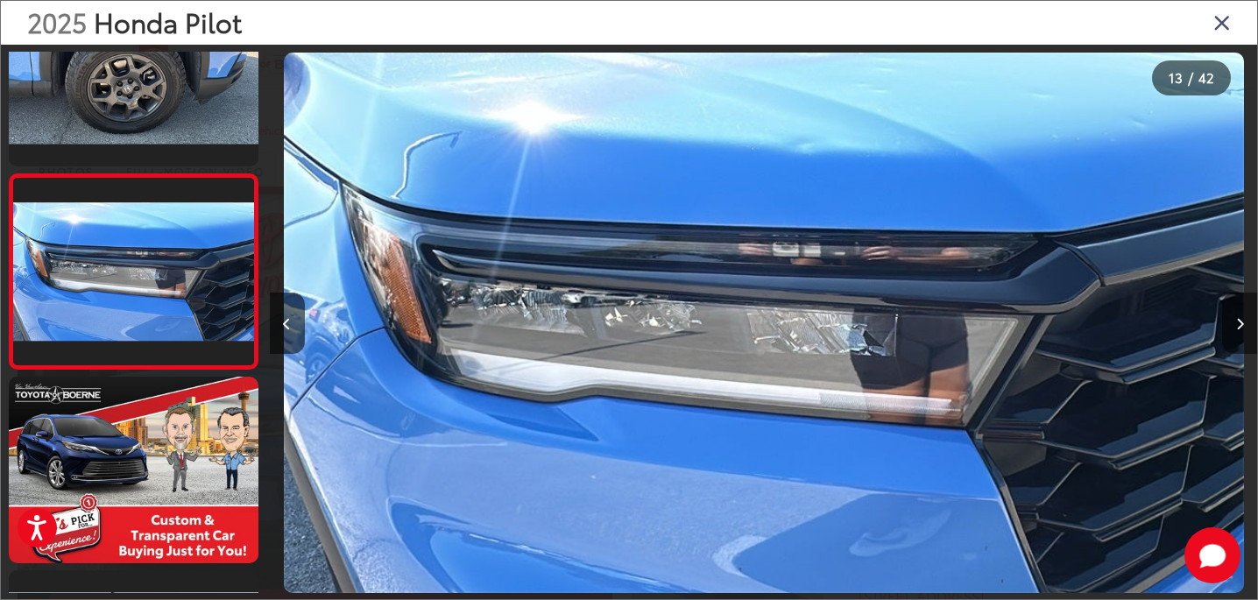
click at [1239, 315] on button "Next image" at bounding box center [1239, 322] width 35 height 61
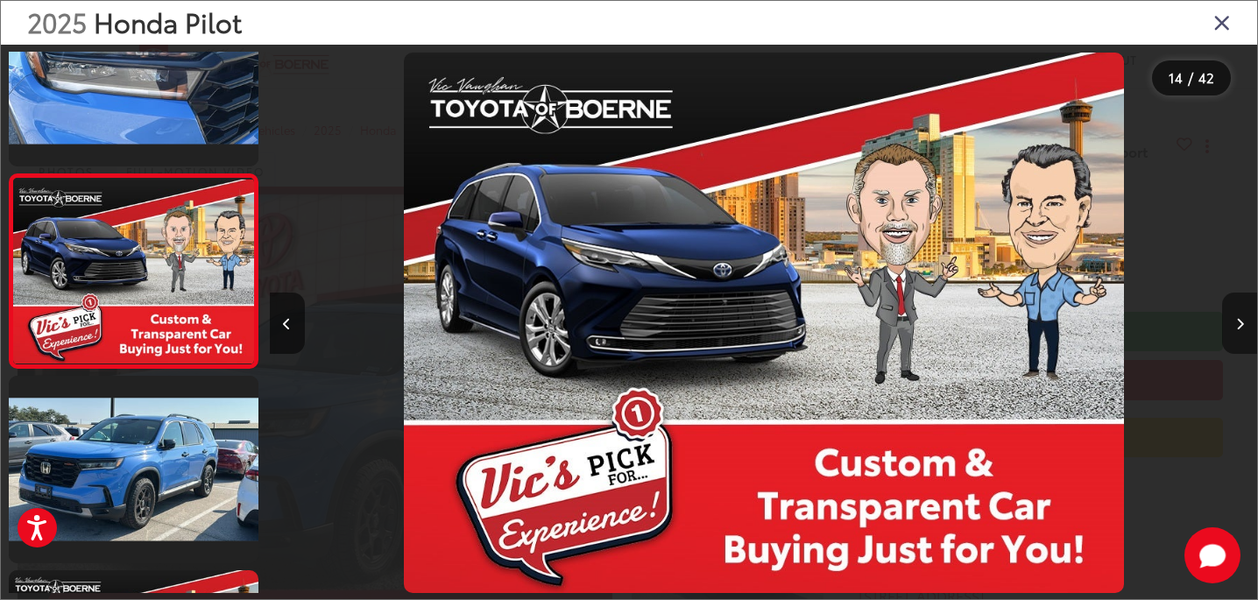
click at [1239, 315] on button "Next image" at bounding box center [1239, 322] width 35 height 61
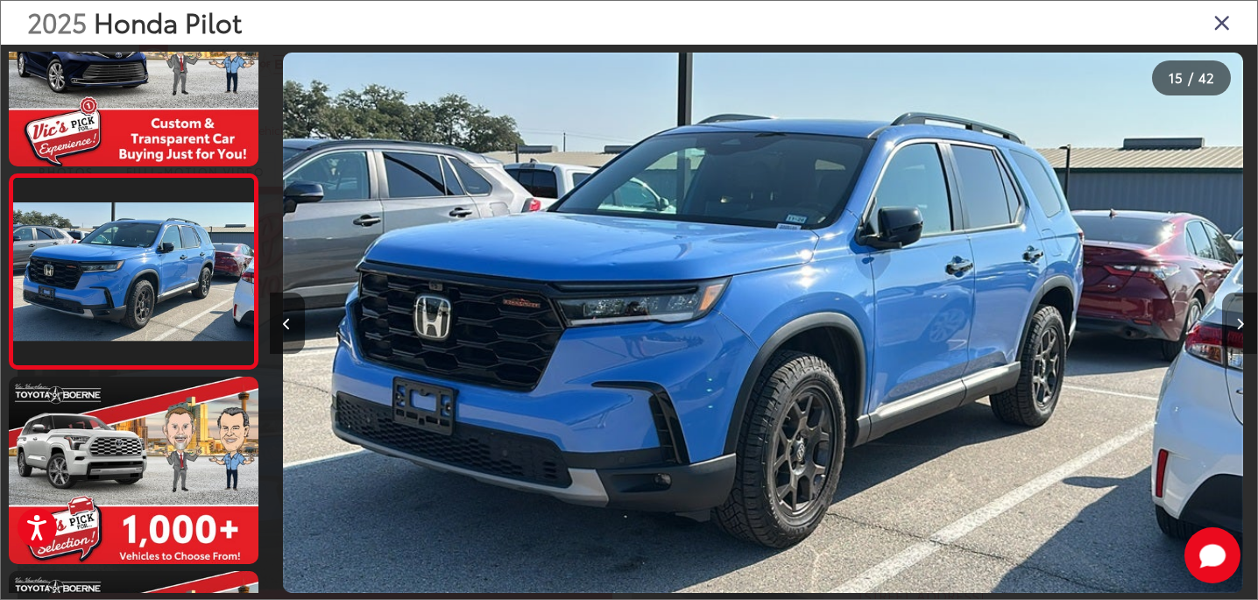
click at [1239, 315] on button "Next image" at bounding box center [1239, 322] width 35 height 61
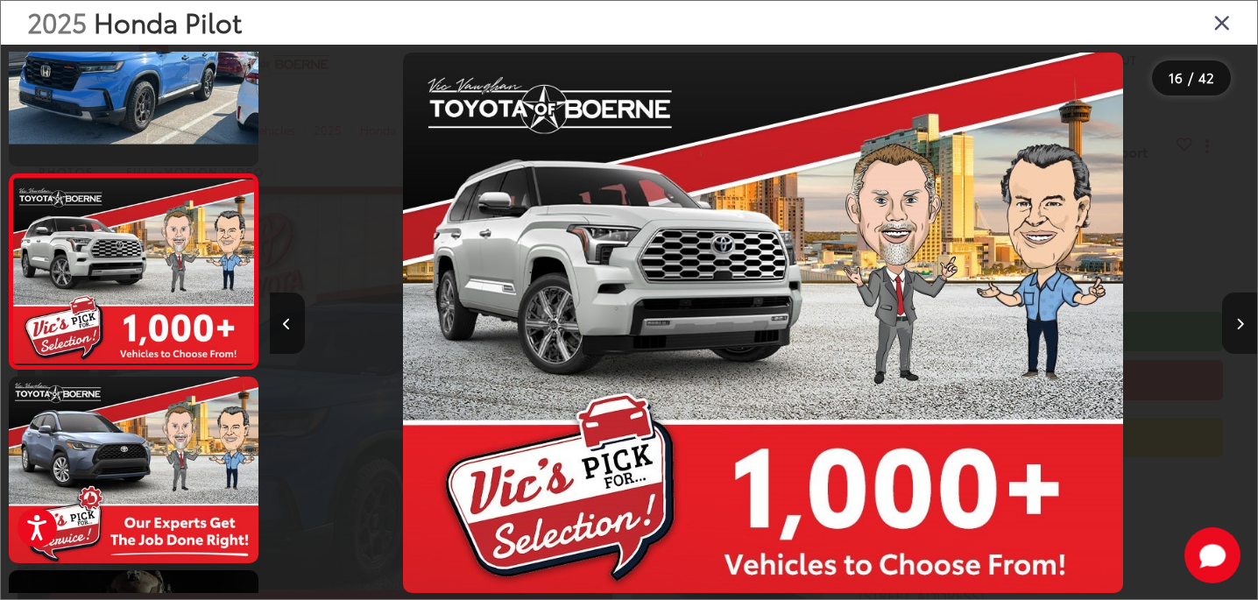
click at [1239, 315] on button "Next image" at bounding box center [1239, 322] width 35 height 61
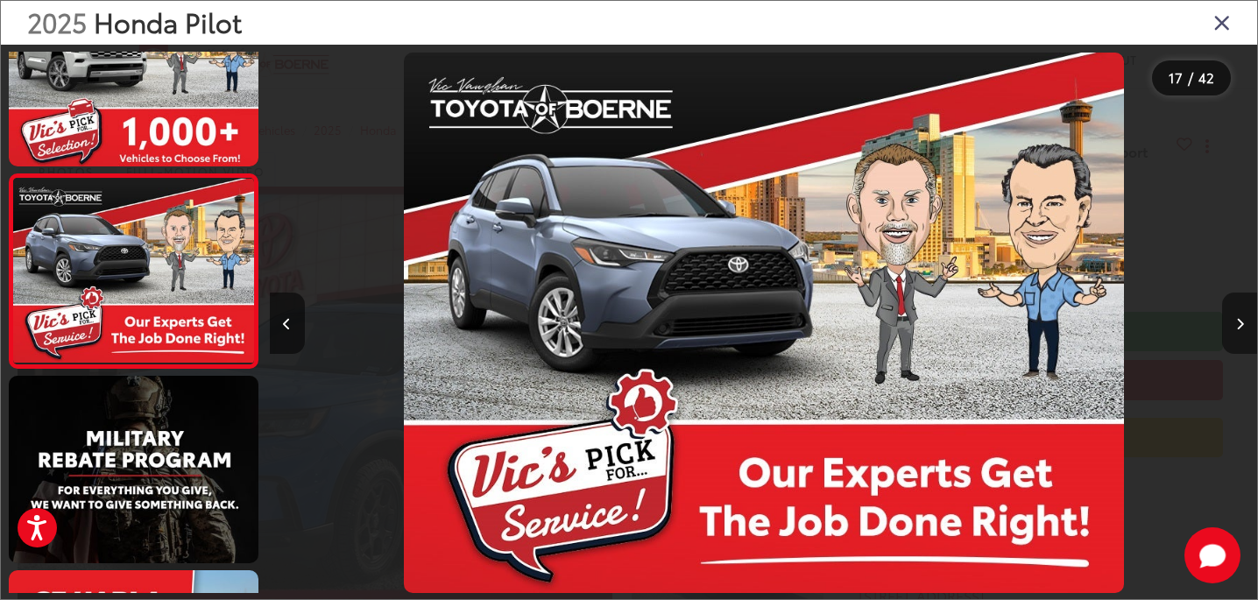
click at [1239, 315] on button "Next image" at bounding box center [1239, 322] width 35 height 61
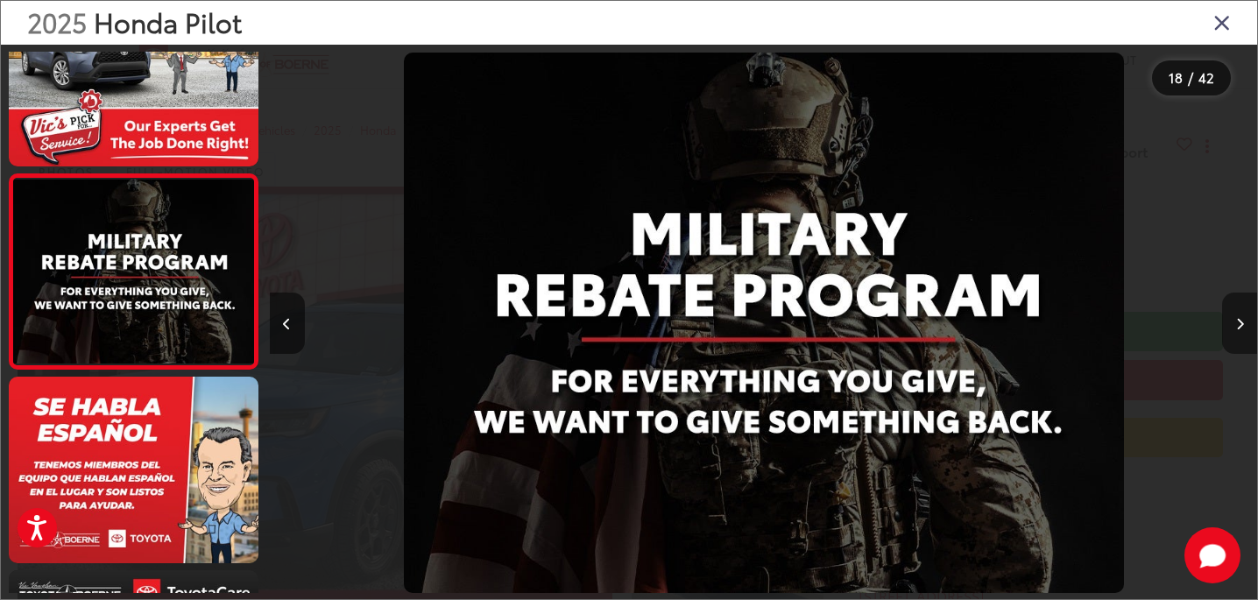
click at [1239, 315] on button "Next image" at bounding box center [1239, 322] width 35 height 61
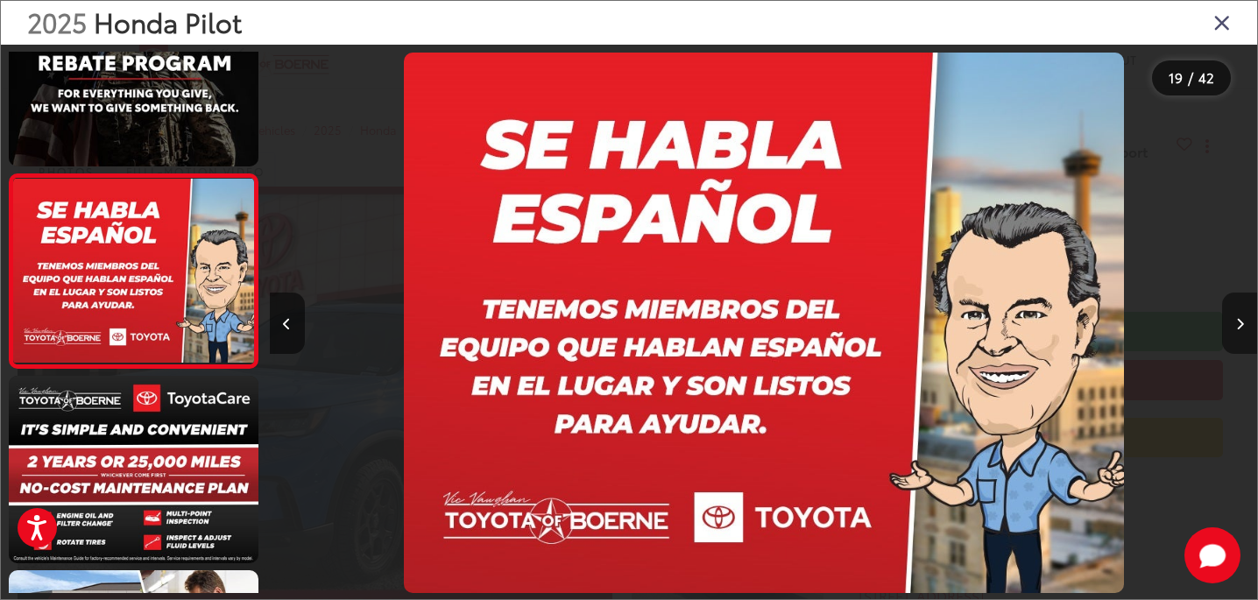
click at [1239, 315] on button "Next image" at bounding box center [1239, 322] width 35 height 61
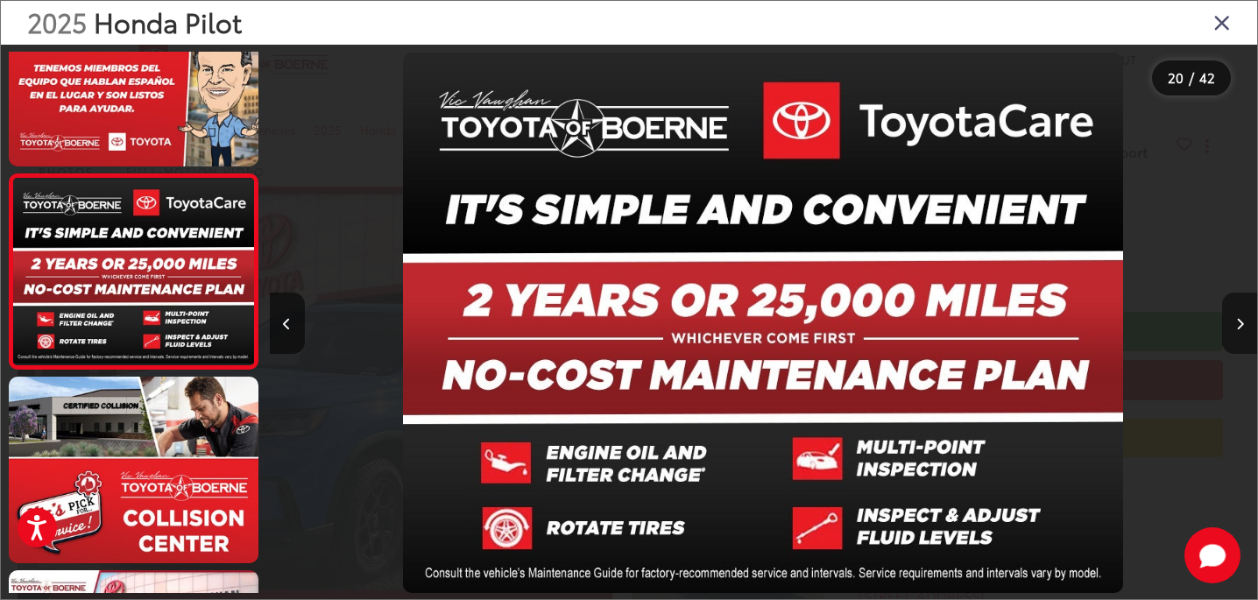
click at [1239, 315] on button "Next image" at bounding box center [1239, 322] width 35 height 61
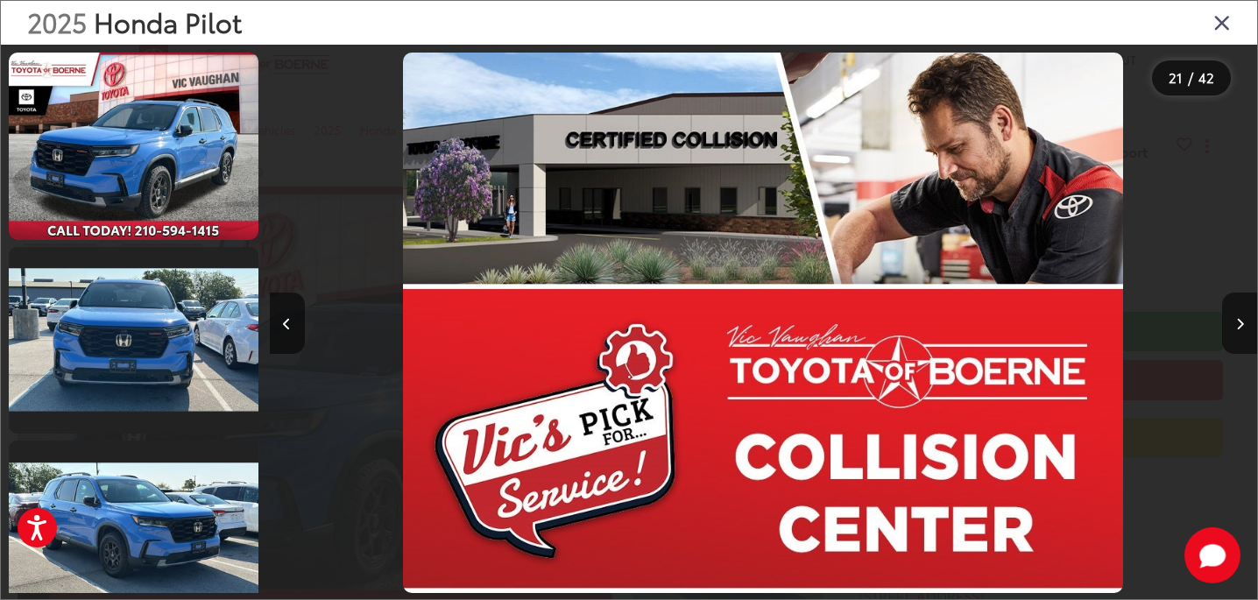
click at [1222, 18] on icon "Close gallery" at bounding box center [1222, 22] width 18 height 23
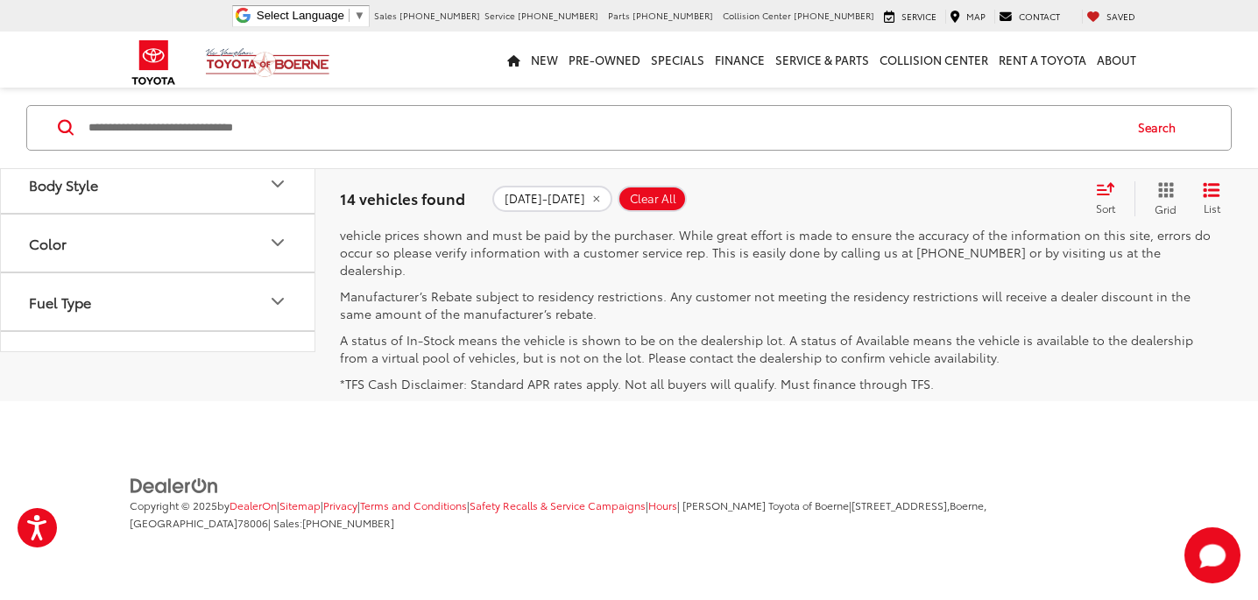
scroll to position [4135, 0]
click at [985, 173] on link "2" at bounding box center [998, 157] width 27 height 32
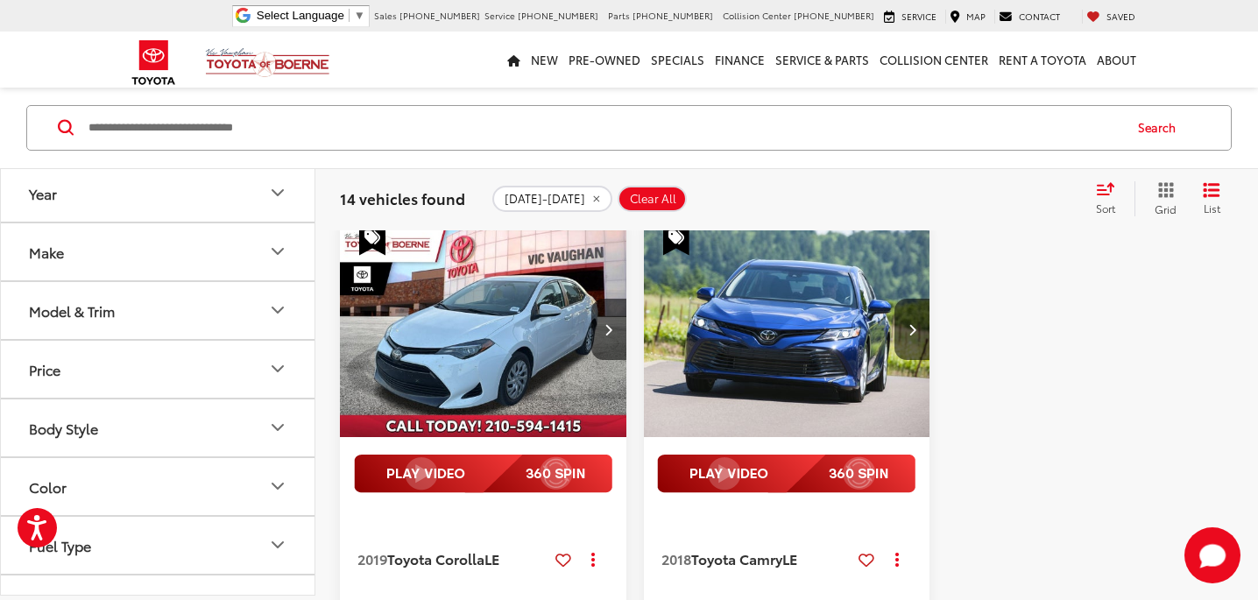
scroll to position [144, 0]
